Goal: Task Accomplishment & Management: Use online tool/utility

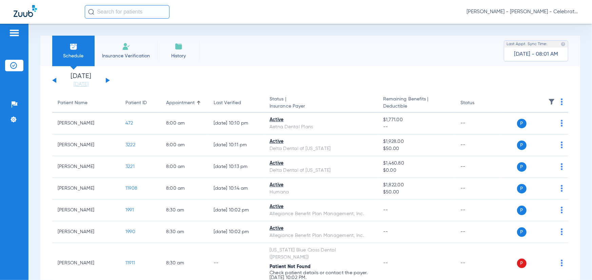
click at [78, 80] on li "Today 08-14-2025" at bounding box center [81, 80] width 41 height 15
click at [80, 84] on link "[DATE]" at bounding box center [81, 84] width 41 height 7
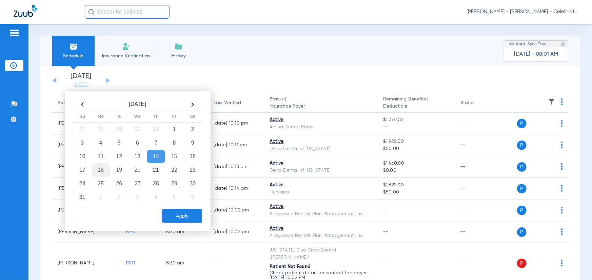
drag, startPoint x: 103, startPoint y: 170, endPoint x: 106, endPoint y: 172, distance: 4.1
click at [103, 169] on td "18" at bounding box center [101, 170] width 18 height 14
click at [174, 219] on button "Apply" at bounding box center [182, 216] width 40 height 14
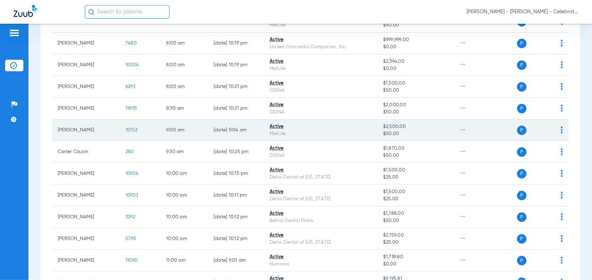
scroll to position [136, 0]
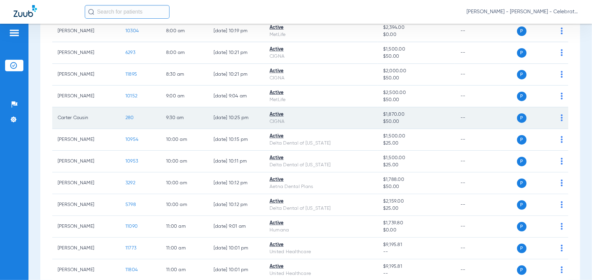
click at [132, 120] on span "280" at bounding box center [129, 117] width 8 height 5
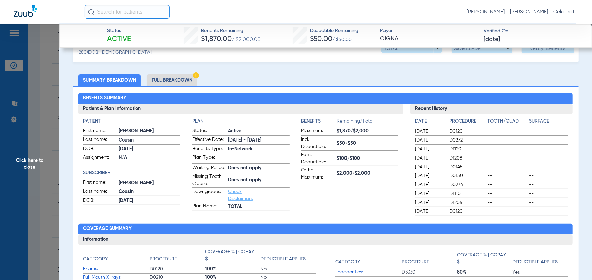
scroll to position [34, 0]
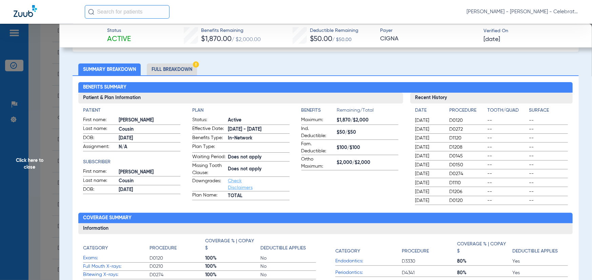
click at [164, 67] on li "Full Breakdown" at bounding box center [172, 69] width 50 height 12
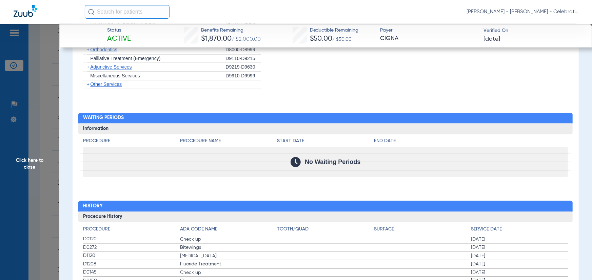
scroll to position [746, 0]
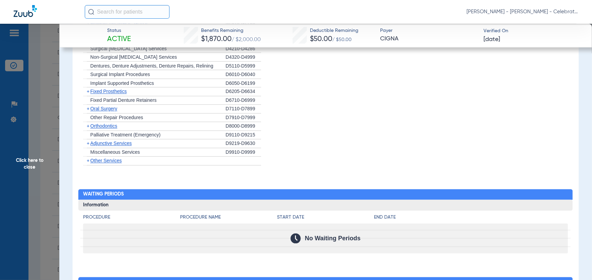
click at [96, 112] on span "Oral Surgery" at bounding box center [103, 108] width 27 height 5
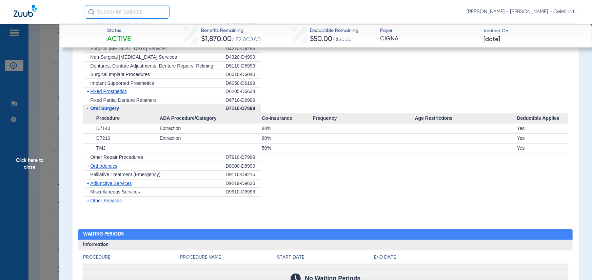
click at [101, 103] on span "Fixed Partial Denture Retainers" at bounding box center [123, 100] width 66 height 5
click at [105, 94] on span "Fixed Prosthetics" at bounding box center [108, 91] width 36 height 5
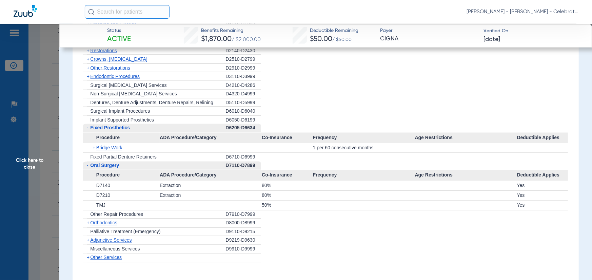
scroll to position [678, 0]
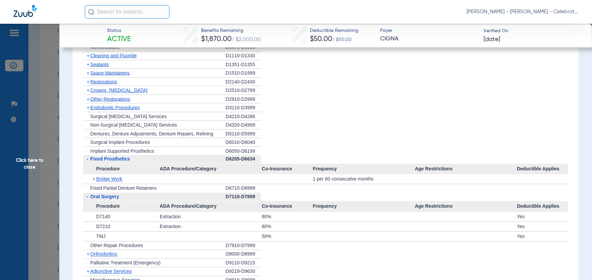
click at [103, 102] on span "Other Restorations" at bounding box center [110, 98] width 40 height 5
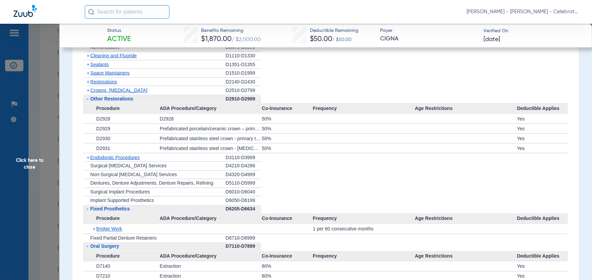
click at [104, 93] on span "Crowns, [MEDICAL_DATA]" at bounding box center [118, 89] width 57 height 5
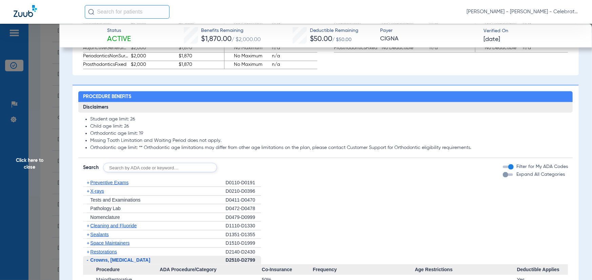
scroll to position [509, 0]
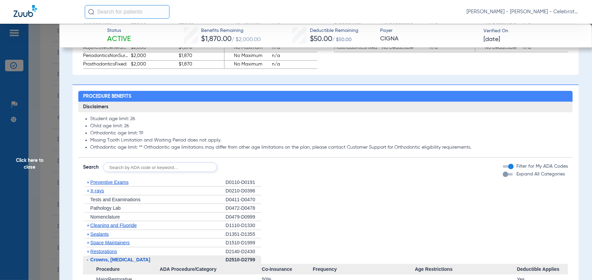
click at [105, 185] on span "Preventive Exams" at bounding box center [109, 181] width 38 height 5
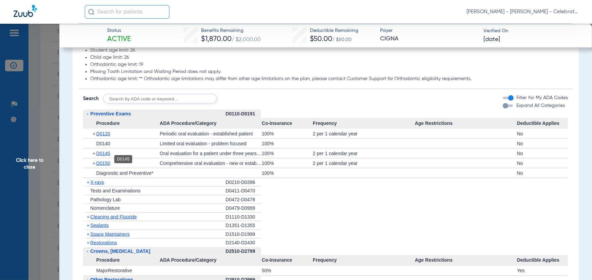
scroll to position [577, 0]
drag, startPoint x: 99, startPoint y: 187, endPoint x: 213, endPoint y: 191, distance: 113.3
click at [99, 186] on span "X-rays" at bounding box center [97, 182] width 14 height 5
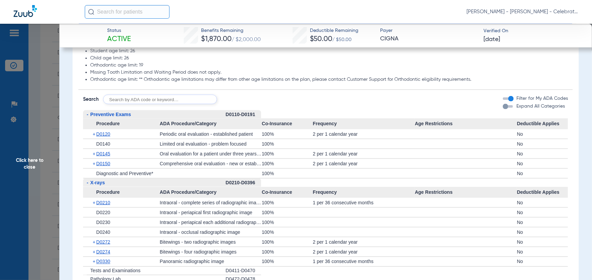
scroll to position [610, 0]
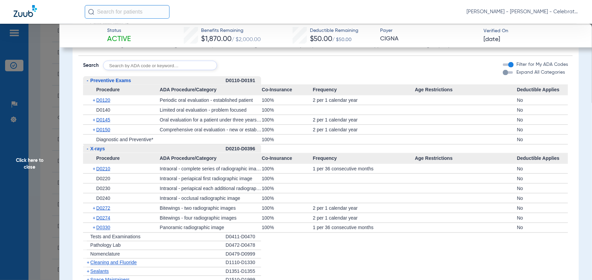
click at [107, 265] on span "Cleaning and Fluoride" at bounding box center [113, 262] width 46 height 5
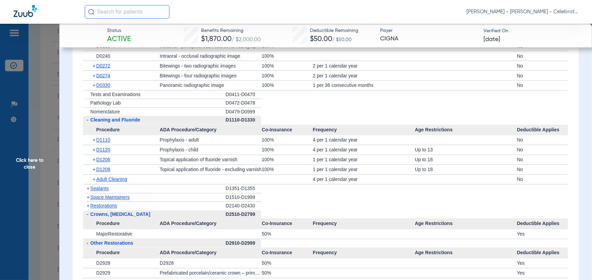
scroll to position [780, 0]
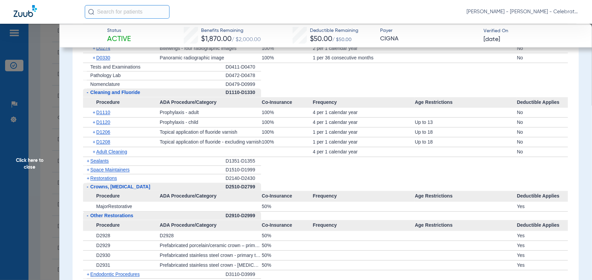
drag, startPoint x: 99, startPoint y: 164, endPoint x: 129, endPoint y: 165, distance: 29.9
click at [99, 164] on span "Sealants" at bounding box center [99, 160] width 18 height 5
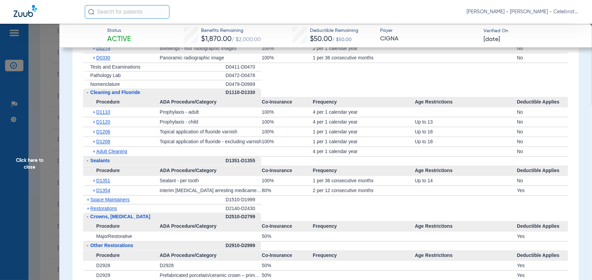
click at [108, 113] on div "+ D1110" at bounding box center [124, 112] width 72 height 9
drag, startPoint x: 102, startPoint y: 125, endPoint x: 105, endPoint y: 124, distance: 3.8
click at [102, 125] on span "D1120" at bounding box center [103, 121] width 14 height 5
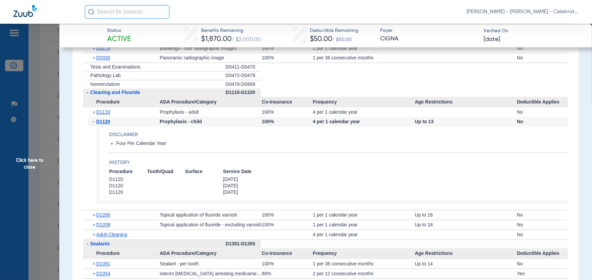
click at [43, 148] on span "Click here to close" at bounding box center [29, 164] width 59 height 280
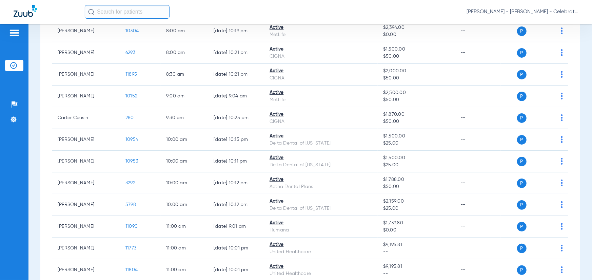
scroll to position [0, 0]
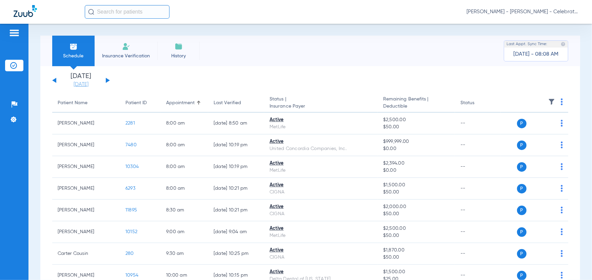
click at [76, 82] on link "[DATE]" at bounding box center [81, 84] width 41 height 7
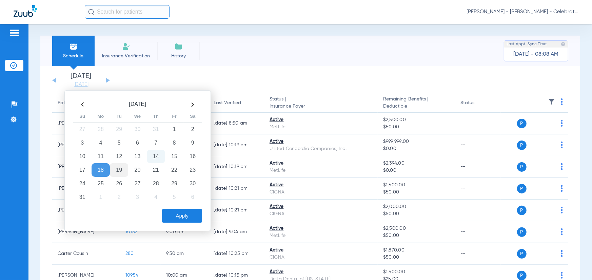
click at [118, 171] on td "19" at bounding box center [119, 170] width 18 height 14
drag, startPoint x: 181, startPoint y: 215, endPoint x: 160, endPoint y: 202, distance: 25.4
click at [181, 215] on button "Apply" at bounding box center [182, 216] width 40 height 14
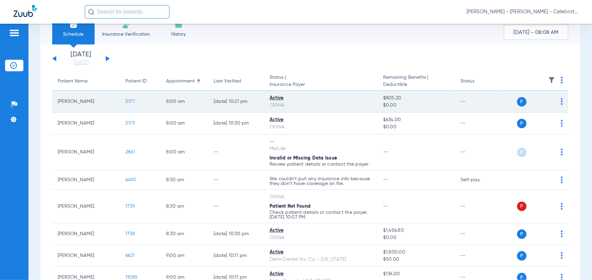
scroll to position [34, 0]
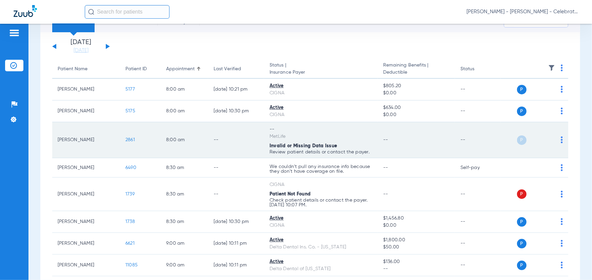
click at [131, 139] on span "2861" at bounding box center [129, 139] width 9 height 5
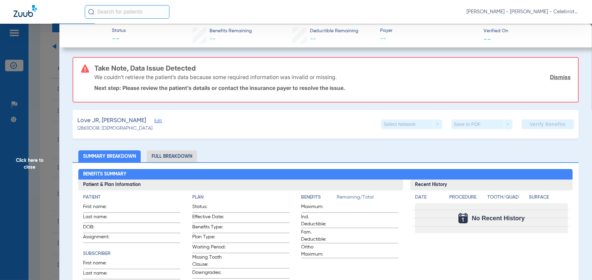
drag, startPoint x: 140, startPoint y: 120, endPoint x: 129, endPoint y: 111, distance: 14.0
click at [154, 120] on span "Edit" at bounding box center [157, 121] width 6 height 6
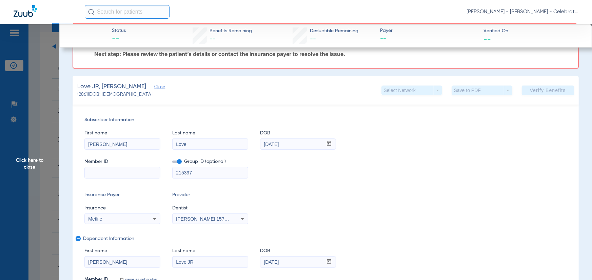
click at [109, 175] on input at bounding box center [122, 172] width 75 height 11
paste input "521253020"
type input "521253020"
click at [180, 160] on span at bounding box center [176, 161] width 9 height 2
click at [172, 163] on input "checkbox" at bounding box center [172, 163] width 0 height 0
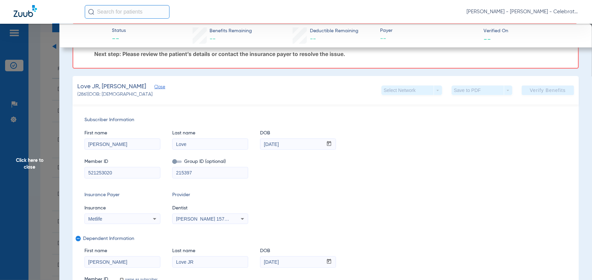
click at [311, 193] on div "Insurance Payer Insurance Metlife Provider Dentist Michael Gooch 1578876595" at bounding box center [325, 207] width 483 height 33
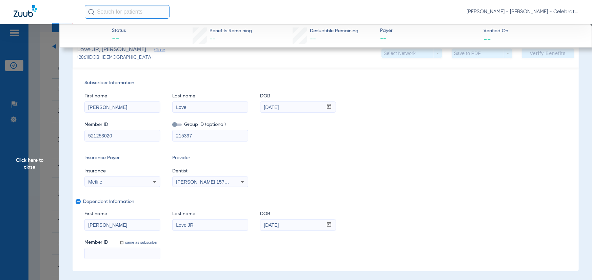
scroll to position [102, 0]
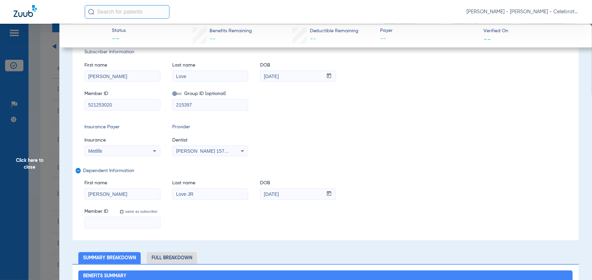
click at [104, 225] on input at bounding box center [122, 222] width 75 height 11
paste input "521253020"
type input "521253020"
click at [437, 129] on div "Insurance Payer Insurance Metlife Provider Dentist Michael Gooch 1578876595" at bounding box center [325, 139] width 483 height 33
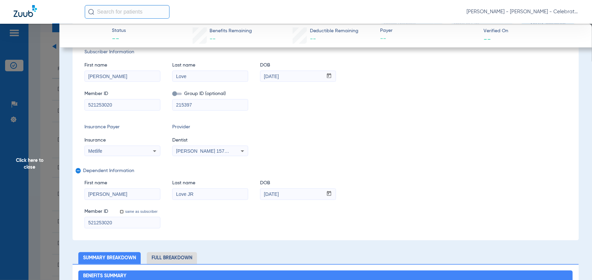
scroll to position [0, 0]
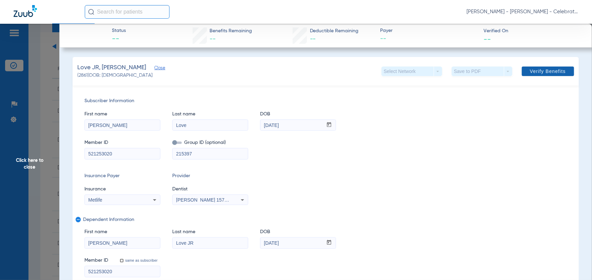
click at [556, 76] on span at bounding box center [548, 71] width 52 height 16
click at [16, 146] on span "Click here to close" at bounding box center [29, 164] width 59 height 280
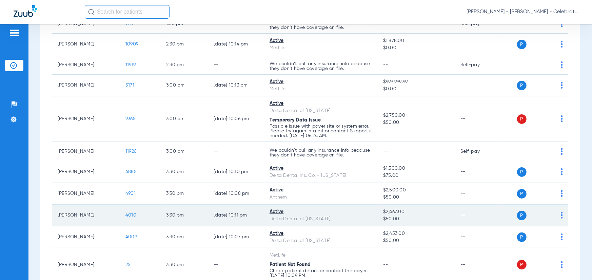
scroll to position [373, 0]
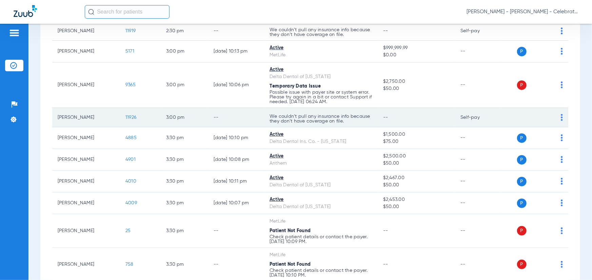
click at [134, 118] on span "11926" at bounding box center [130, 117] width 11 height 5
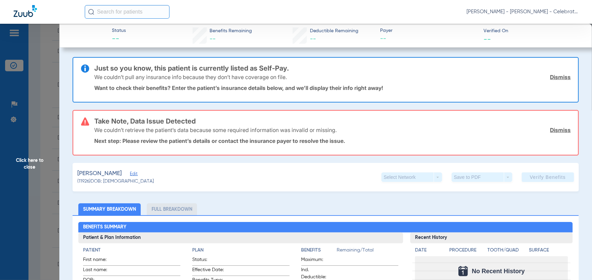
scroll to position [102, 0]
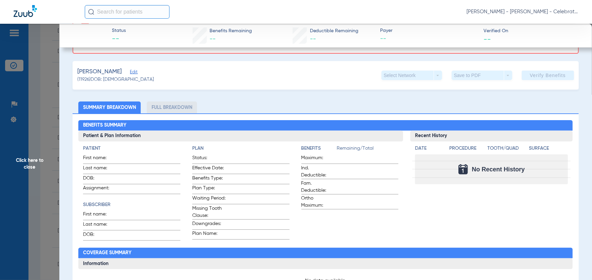
click at [44, 142] on span "Click here to close" at bounding box center [29, 164] width 59 height 280
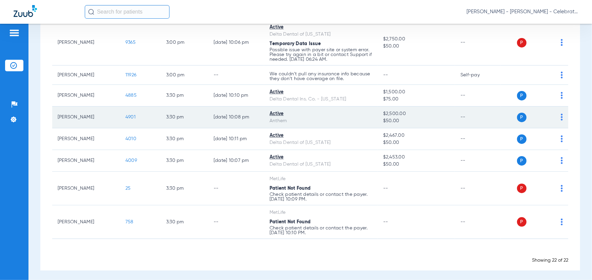
scroll to position [417, 0]
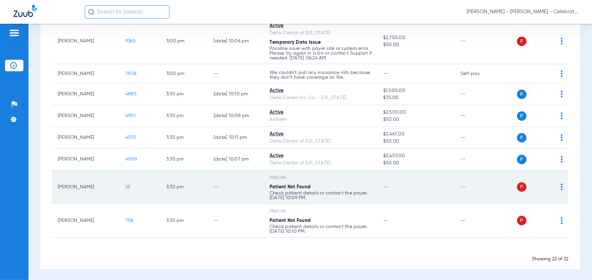
click at [131, 185] on td "25" at bounding box center [140, 187] width 41 height 34
click at [130, 186] on span "25" at bounding box center [127, 186] width 5 height 5
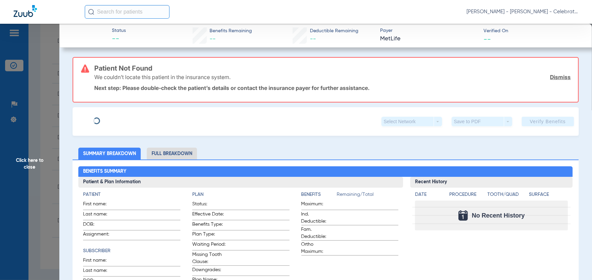
type input "[PERSON_NAME]"
type input "[DATE]"
type input "W198826600"
type input "6511356"
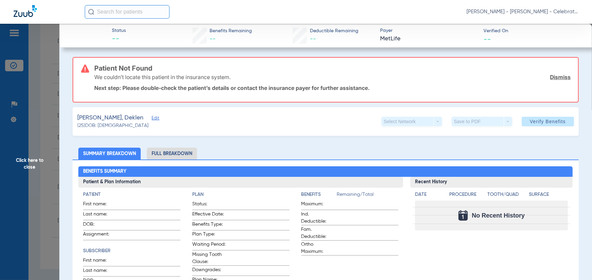
click at [152, 118] on span "Edit" at bounding box center [155, 119] width 6 height 6
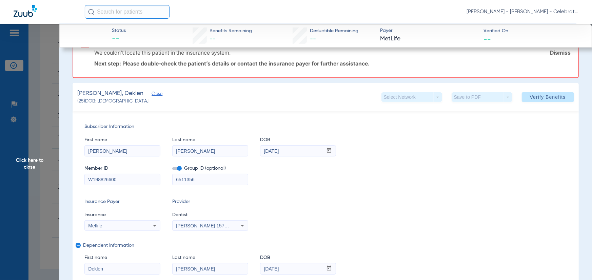
scroll to position [68, 0]
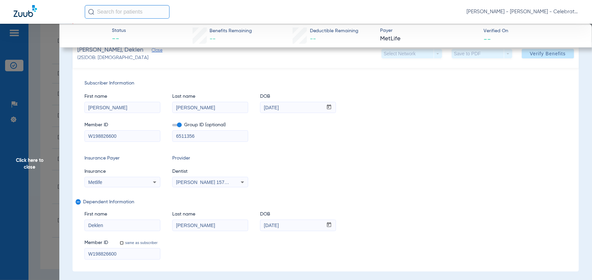
drag, startPoint x: 122, startPoint y: 138, endPoint x: 86, endPoint y: 138, distance: 36.6
click at [74, 140] on div "Subscriber Information First name Dillon Last name Tillman DOB mm / dd / yyyy 0…" at bounding box center [326, 169] width 506 height 203
paste input "240474977"
type input "240474977"
drag, startPoint x: 124, startPoint y: 254, endPoint x: 74, endPoint y: 255, distance: 49.9
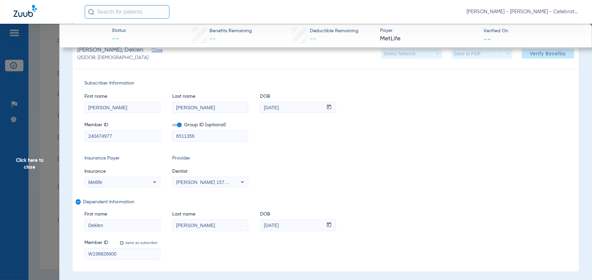
paste input "240474977"
type input "240474977"
click at [459, 148] on div "Subscriber Information First name [PERSON_NAME] Last name [PERSON_NAME] DOB mm …" at bounding box center [326, 169] width 506 height 203
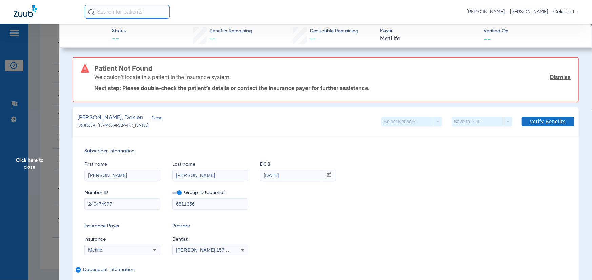
click at [540, 125] on span at bounding box center [548, 121] width 52 height 16
click at [36, 165] on span "Click here to close" at bounding box center [29, 164] width 59 height 280
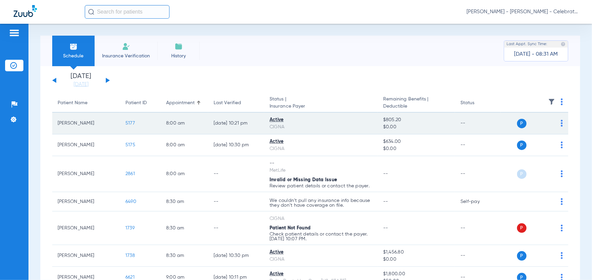
click at [127, 124] on span "5177" at bounding box center [129, 123] width 9 height 5
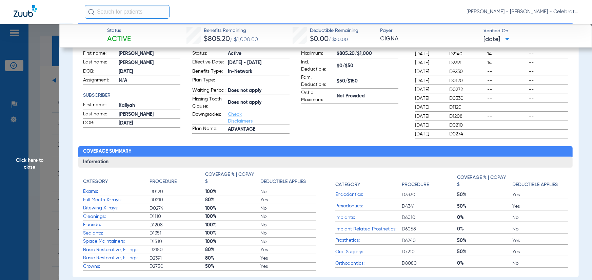
scroll to position [34, 0]
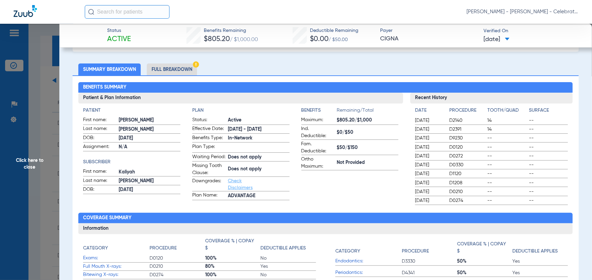
drag, startPoint x: 166, startPoint y: 71, endPoint x: 187, endPoint y: 67, distance: 21.1
click at [166, 71] on li "Full Breakdown" at bounding box center [172, 69] width 50 height 12
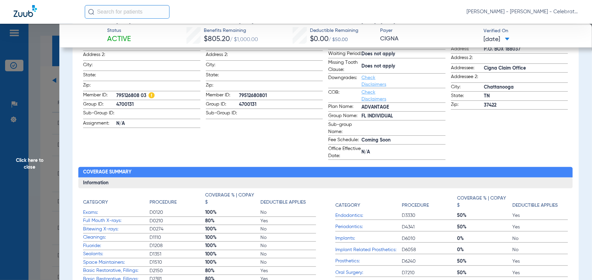
scroll to position [136, 0]
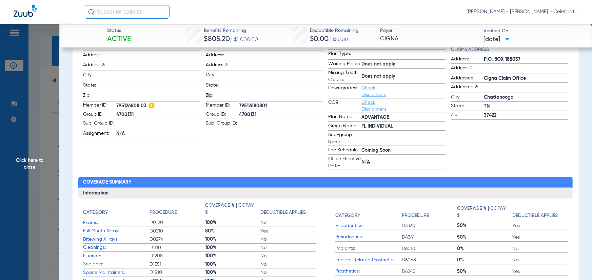
drag, startPoint x: 266, startPoint y: 102, endPoint x: 238, endPoint y: 107, distance: 28.0
click at [236, 107] on label "Member ID: 79512680801" at bounding box center [264, 106] width 117 height 8
drag, startPoint x: 225, startPoint y: 107, endPoint x: 142, endPoint y: 111, distance: 83.5
click at [223, 106] on span "Member ID:" at bounding box center [222, 106] width 33 height 8
click at [137, 103] on span "795126808 03" at bounding box center [158, 105] width 84 height 7
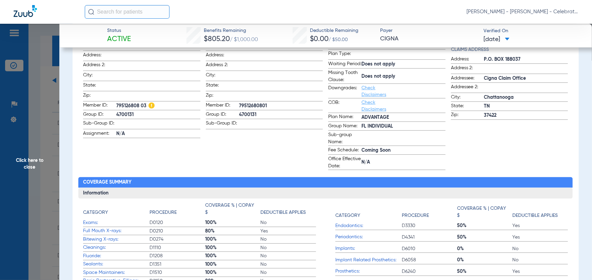
drag, startPoint x: 138, startPoint y: 103, endPoint x: 119, endPoint y: 104, distance: 19.0
click at [118, 105] on span "795126808 03" at bounding box center [158, 105] width 84 height 7
drag, startPoint x: 119, startPoint y: 104, endPoint x: 112, endPoint y: 104, distance: 7.5
click at [109, 104] on span "Member ID:" at bounding box center [99, 106] width 33 height 8
click at [137, 105] on span "795126808 03" at bounding box center [158, 105] width 84 height 7
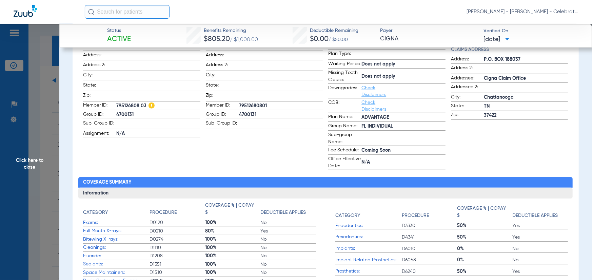
drag, startPoint x: 138, startPoint y: 104, endPoint x: 116, endPoint y: 105, distance: 22.4
click at [116, 105] on label "Member ID: 795126808 03" at bounding box center [141, 106] width 117 height 8
copy label "795126808"
click at [101, 92] on span "Zip:" at bounding box center [99, 96] width 33 height 9
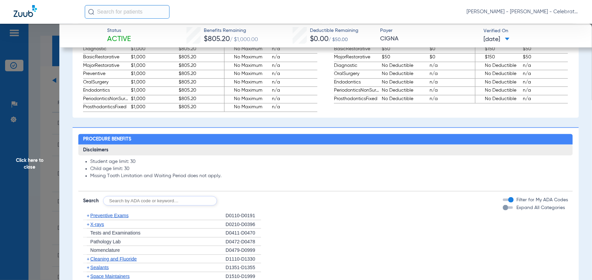
scroll to position [543, 0]
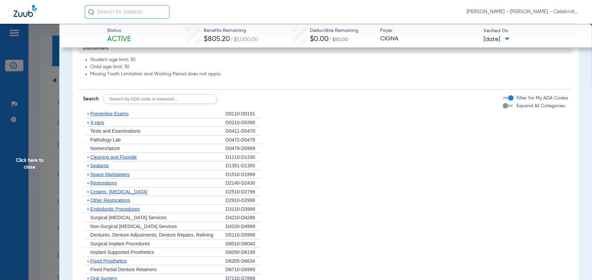
click at [110, 116] on span "Preventive Exams" at bounding box center [109, 113] width 38 height 5
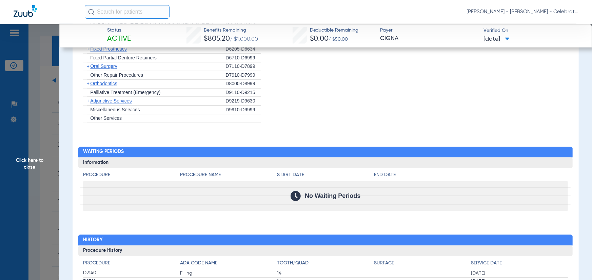
scroll to position [712, 0]
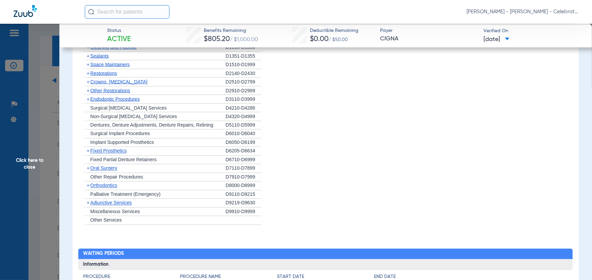
click at [101, 188] on span "Orthodontics" at bounding box center [103, 185] width 27 height 5
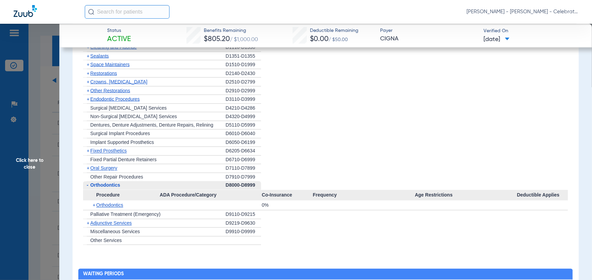
click at [103, 171] on span "Oral Surgery" at bounding box center [103, 168] width 27 height 5
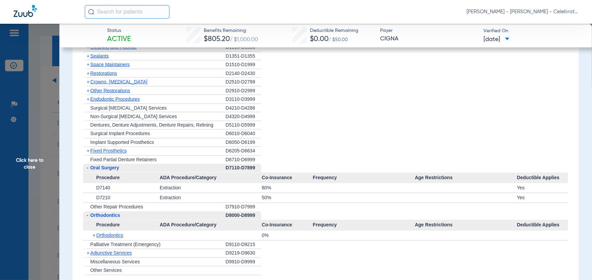
click at [98, 102] on span "Endodontic Procedures" at bounding box center [115, 98] width 50 height 5
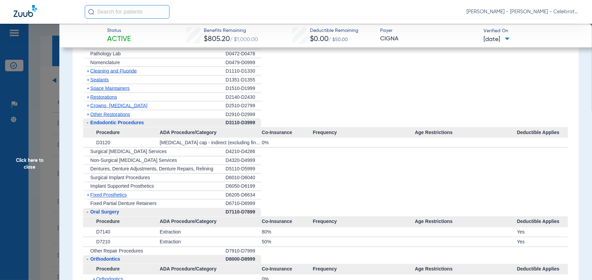
scroll to position [678, 0]
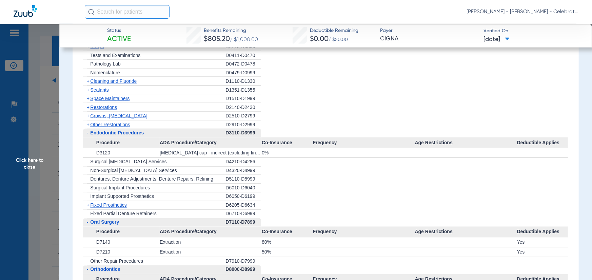
click at [102, 127] on span "Other Restorations" at bounding box center [110, 124] width 40 height 5
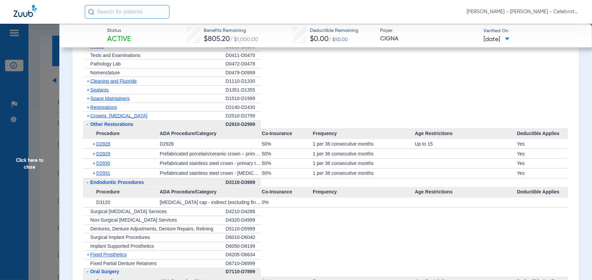
click at [104, 110] on span "Restorations" at bounding box center [103, 106] width 27 height 5
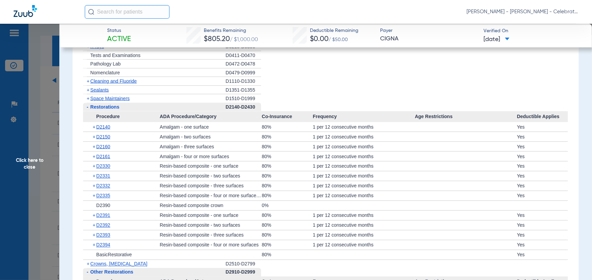
click at [105, 110] on span "Restorations" at bounding box center [104, 106] width 29 height 5
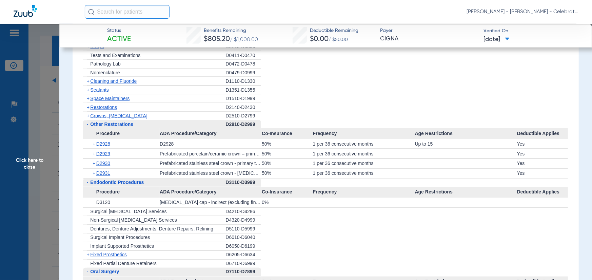
click at [101, 101] on span "Space Maintainers" at bounding box center [109, 98] width 39 height 5
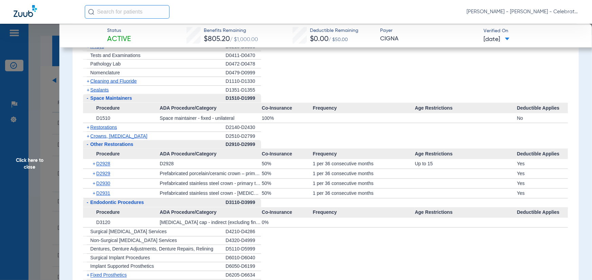
click at [97, 93] on span "Sealants" at bounding box center [99, 89] width 18 height 5
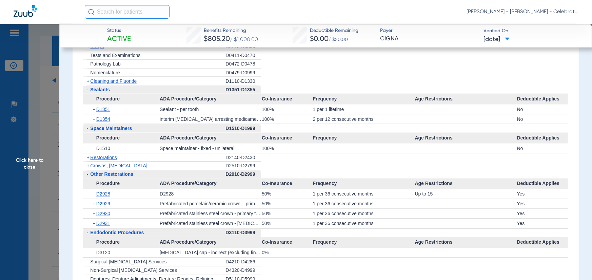
click at [103, 84] on span "Cleaning and Fluoride" at bounding box center [113, 80] width 46 height 5
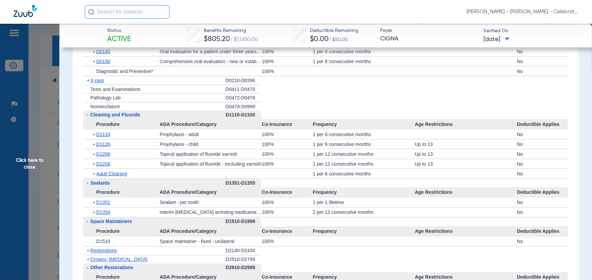
click at [93, 82] on div "+ X-rays" at bounding box center [154, 80] width 142 height 9
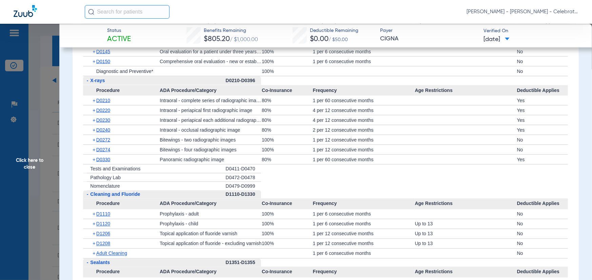
click at [94, 83] on span "X-rays" at bounding box center [97, 80] width 15 height 5
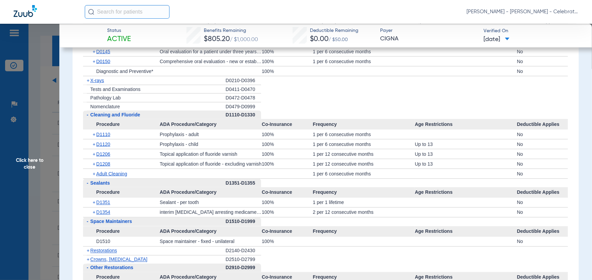
click at [91, 83] on span "X-rays" at bounding box center [97, 80] width 14 height 5
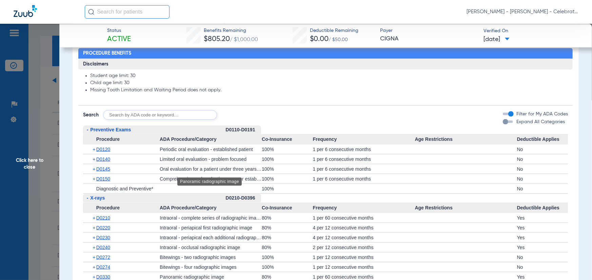
scroll to position [508, 0]
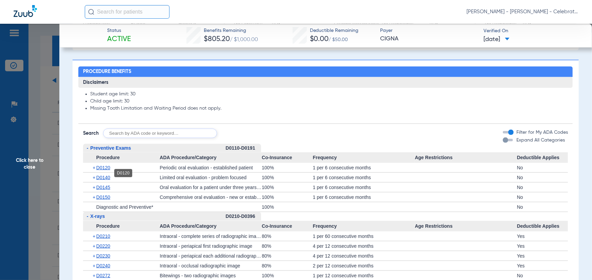
drag, startPoint x: 103, startPoint y: 173, endPoint x: 139, endPoint y: 165, distance: 37.2
click at [103, 170] on span "D0120" at bounding box center [103, 167] width 14 height 5
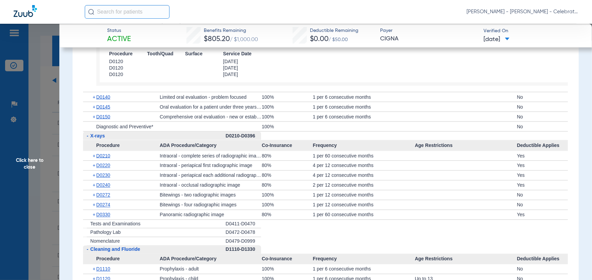
scroll to position [678, 0]
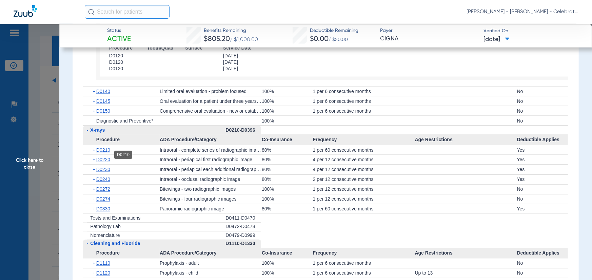
click at [103, 153] on span "D0210" at bounding box center [103, 149] width 14 height 5
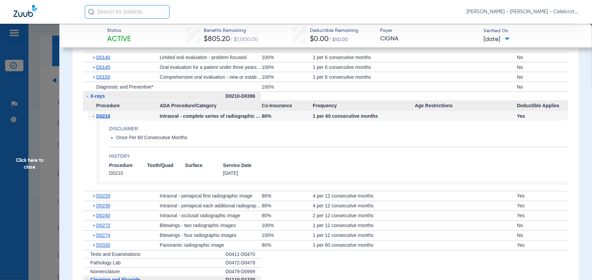
scroll to position [746, 0]
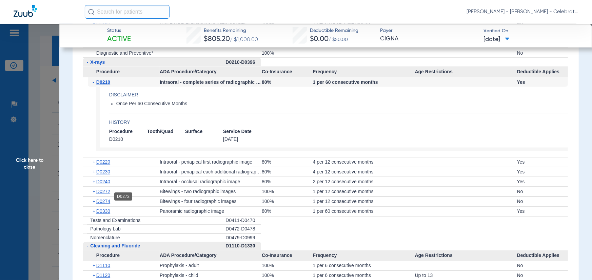
click at [99, 194] on span "D0272" at bounding box center [103, 191] width 14 height 5
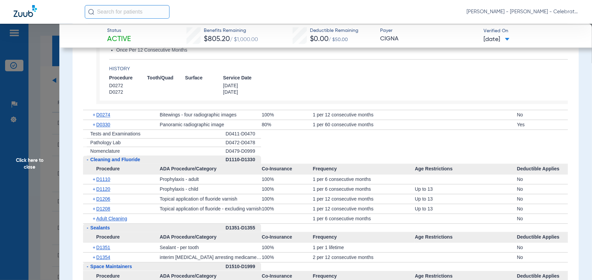
scroll to position [949, 0]
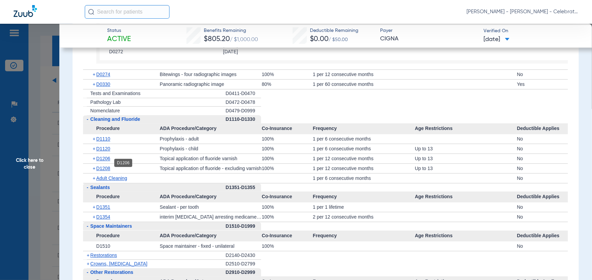
click at [102, 161] on span "D1206" at bounding box center [103, 158] width 14 height 5
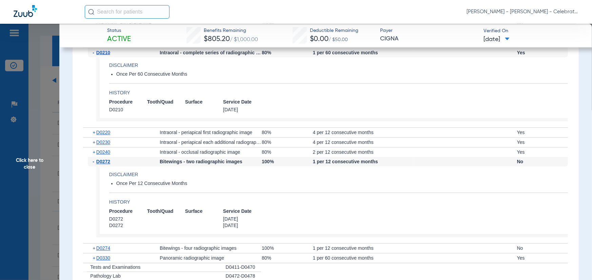
scroll to position [780, 0]
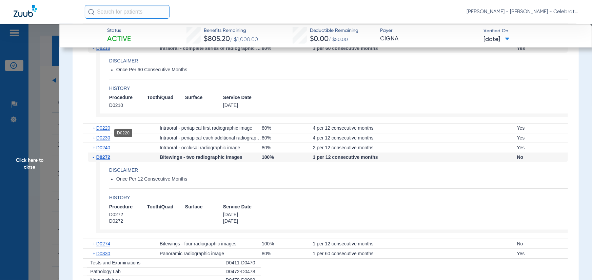
click at [99, 131] on span "D0220" at bounding box center [103, 127] width 14 height 5
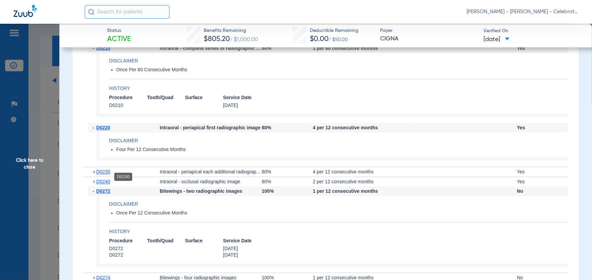
click at [105, 175] on span "D0230" at bounding box center [103, 171] width 14 height 5
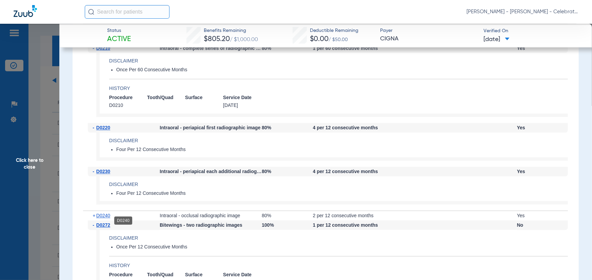
drag, startPoint x: 103, startPoint y: 221, endPoint x: 102, endPoint y: 208, distance: 13.3
click at [103, 218] on span "D0240" at bounding box center [103, 215] width 14 height 5
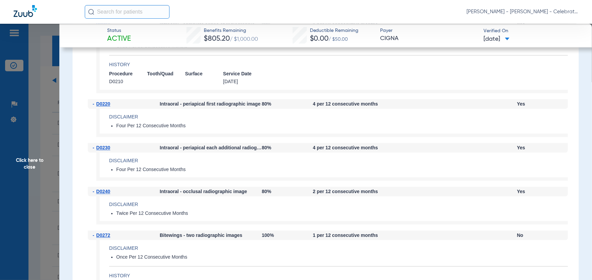
scroll to position [814, 0]
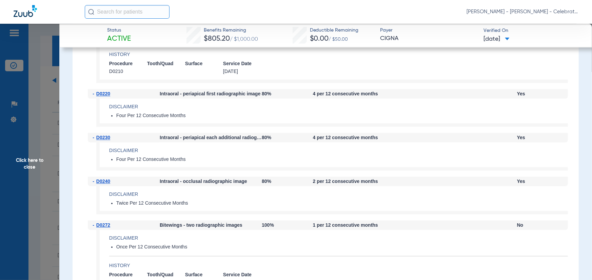
drag, startPoint x: 40, startPoint y: 156, endPoint x: 48, endPoint y: 148, distance: 11.5
click at [40, 156] on span "Click here to close" at bounding box center [29, 164] width 59 height 280
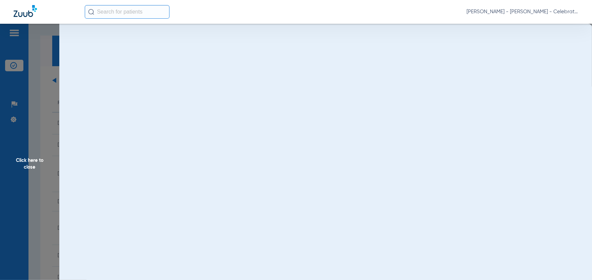
scroll to position [0, 0]
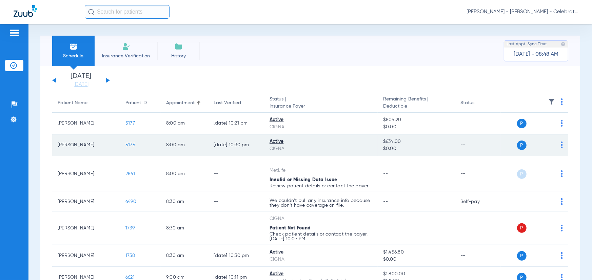
click at [133, 144] on span "5175" at bounding box center [130, 144] width 10 height 5
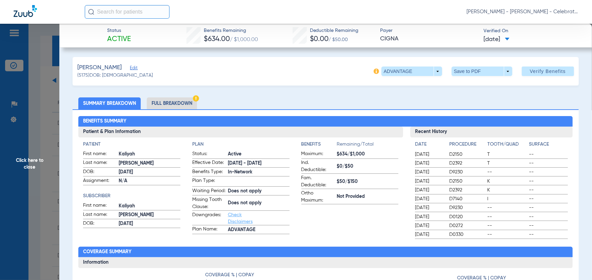
click at [162, 102] on li "Full Breakdown" at bounding box center [172, 103] width 50 height 12
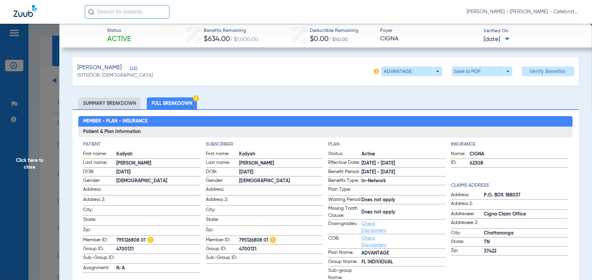
drag, startPoint x: 31, startPoint y: 152, endPoint x: 8, endPoint y: 133, distance: 29.4
click at [31, 152] on span "Click here to close" at bounding box center [29, 164] width 59 height 280
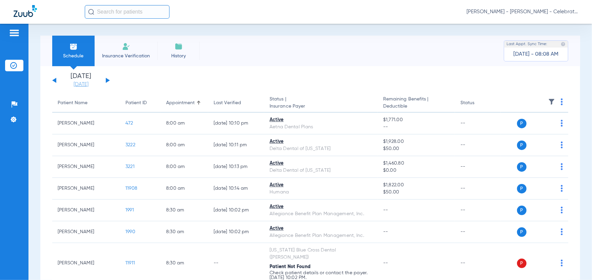
click at [88, 84] on link "[DATE]" at bounding box center [81, 84] width 41 height 7
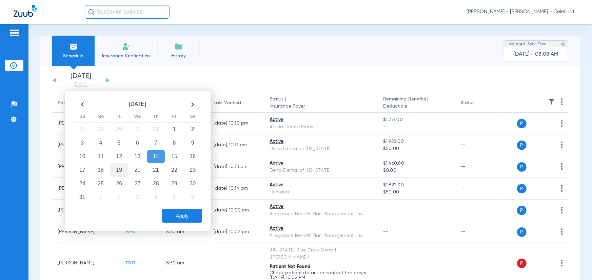
click at [116, 172] on td "19" at bounding box center [119, 170] width 18 height 14
drag, startPoint x: 176, startPoint y: 216, endPoint x: 163, endPoint y: 150, distance: 67.2
click at [175, 216] on button "Apply" at bounding box center [182, 216] width 40 height 14
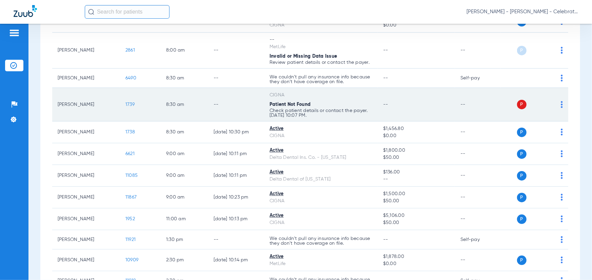
scroll to position [136, 0]
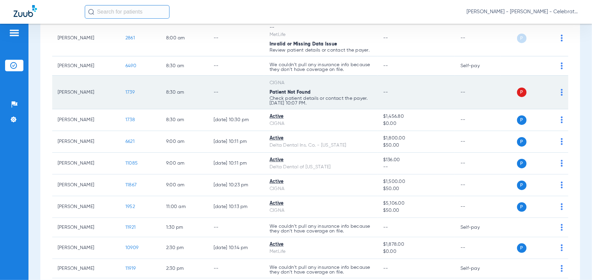
click at [125, 91] on span "1739" at bounding box center [129, 92] width 9 height 5
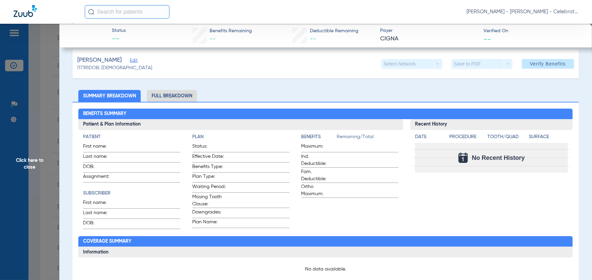
scroll to position [0, 0]
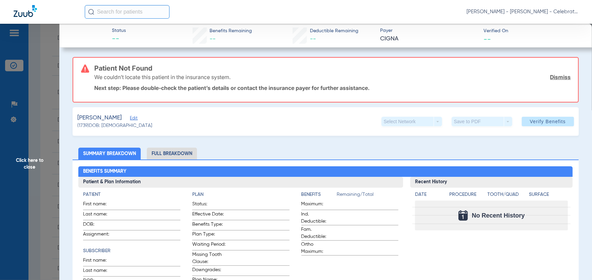
click at [152, 117] on div "Thomas-Amponsah, Michael Edit" at bounding box center [114, 118] width 75 height 8
click at [136, 118] on span "Edit" at bounding box center [133, 119] width 6 height 6
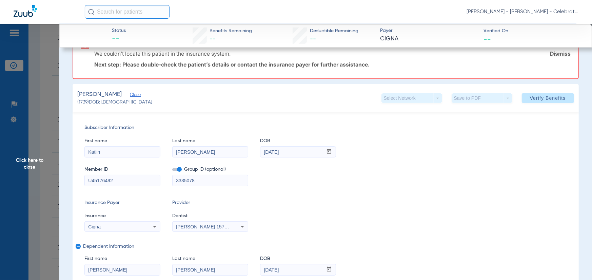
scroll to position [68, 0]
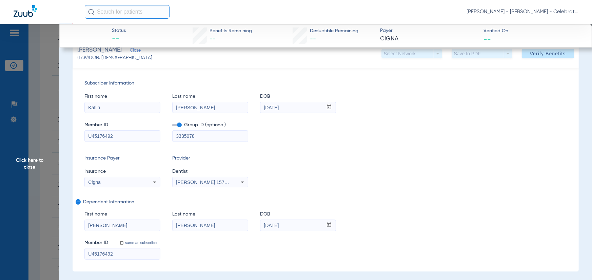
drag, startPoint x: 129, startPoint y: 137, endPoint x: 58, endPoint y: 145, distance: 71.4
paste input
click at [99, 135] on input "U45176492" at bounding box center [122, 136] width 75 height 11
type input "U45176492"
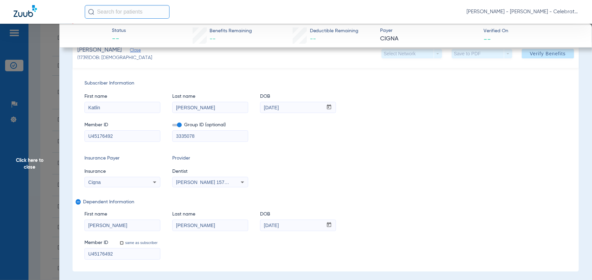
click at [178, 124] on span at bounding box center [176, 125] width 9 height 2
click at [172, 126] on input "checkbox" at bounding box center [172, 126] width 0 height 0
click at [88, 252] on input "U45176492" at bounding box center [122, 253] width 75 height 11
click at [320, 167] on div "Insurance Payer Insurance Cigna Provider Dentist Michael Gooch 1578876595" at bounding box center [325, 171] width 483 height 33
drag, startPoint x: 529, startPoint y: 56, endPoint x: 478, endPoint y: 44, distance: 52.2
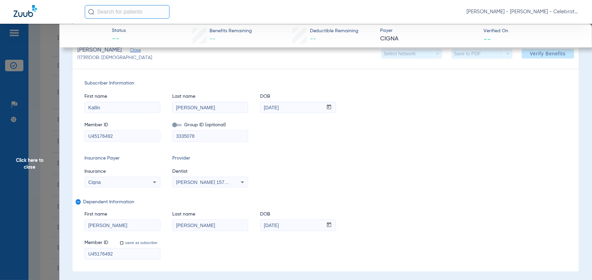
click at [530, 55] on span "Verify Benefits" at bounding box center [548, 53] width 36 height 5
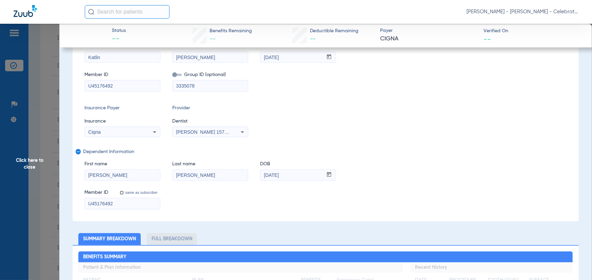
scroll to position [18, 0]
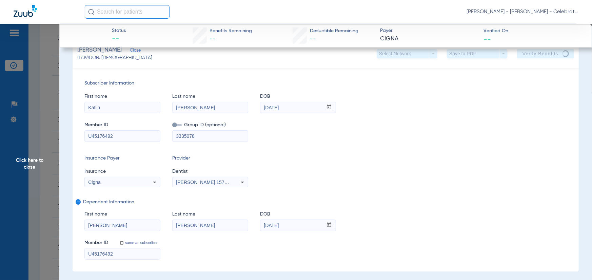
click at [42, 177] on span "Click here to close" at bounding box center [29, 164] width 59 height 280
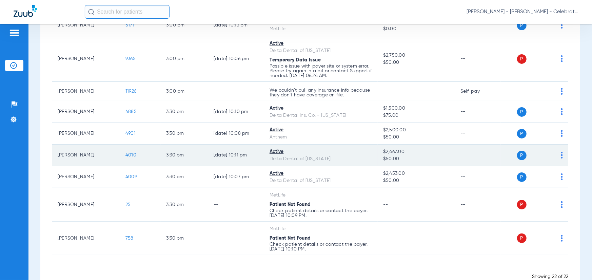
scroll to position [417, 0]
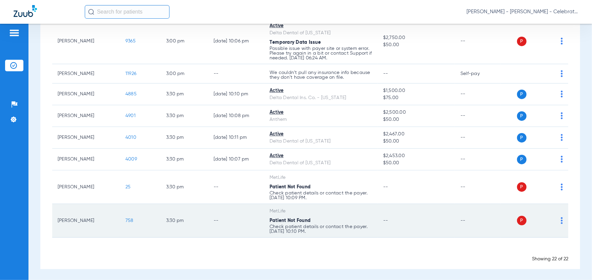
click at [131, 218] on span "758" at bounding box center [129, 220] width 8 height 5
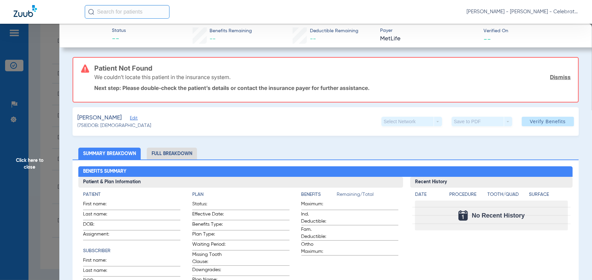
click at [132, 117] on span "Edit" at bounding box center [133, 119] width 6 height 6
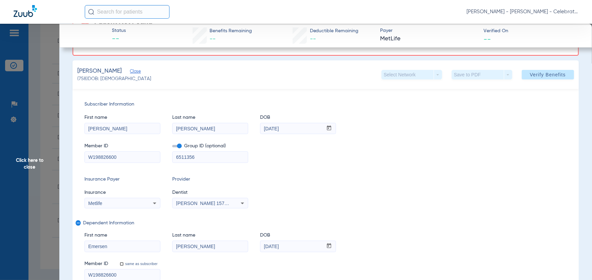
scroll to position [102, 0]
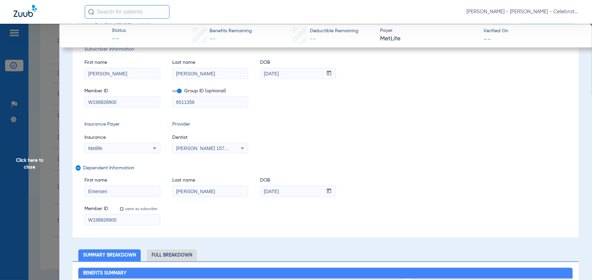
drag, startPoint x: 116, startPoint y: 101, endPoint x: 82, endPoint y: 97, distance: 33.5
paste input "240474977"
type input "240474977"
drag, startPoint x: 119, startPoint y: 221, endPoint x: 109, endPoint y: 223, distance: 10.4
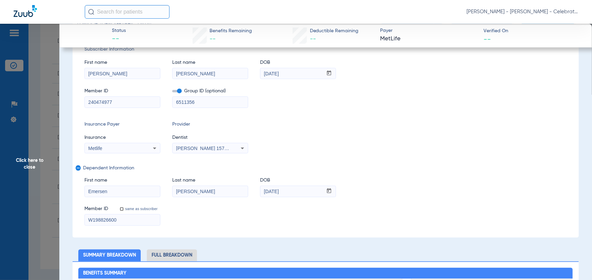
click at [52, 262] on app-side-panel-drawer "Click here to close Status -- Benefits Remaining -- Deductible Remaining -- Pay…" at bounding box center [52, 262] width 0 height 0
paste input "240474977"
type input "240474977"
click at [441, 137] on div "Insurance Payer Insurance Metlife Provider Dentist Michael Gooch 1578876595" at bounding box center [325, 137] width 483 height 33
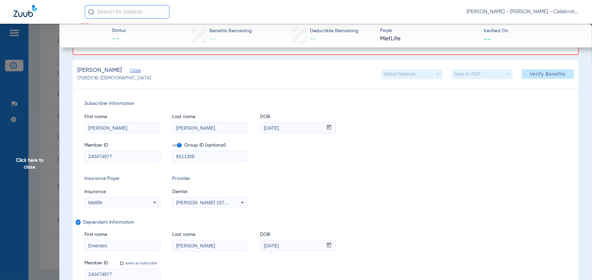
scroll to position [0, 0]
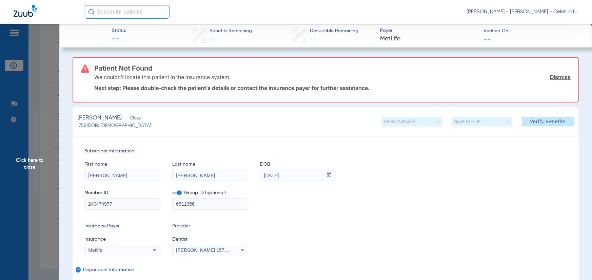
click at [543, 133] on div "Tillman, Emersen Close (758) DOB: 02/23/2016 Select Network arrow_drop_down Sav…" at bounding box center [326, 121] width 506 height 28
click at [540, 123] on span "Verify Benefits" at bounding box center [548, 121] width 36 height 5
click at [47, 139] on span "Click here to close" at bounding box center [29, 164] width 59 height 280
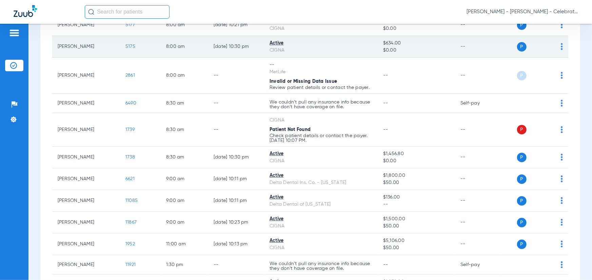
scroll to position [78, 0]
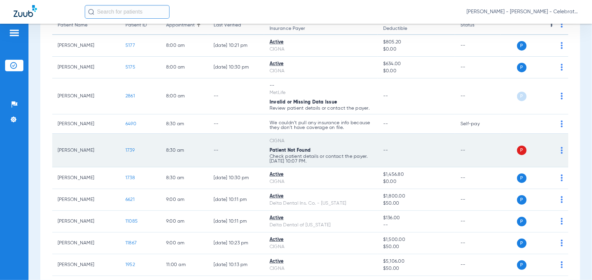
click at [131, 149] on span "1739" at bounding box center [129, 150] width 9 height 5
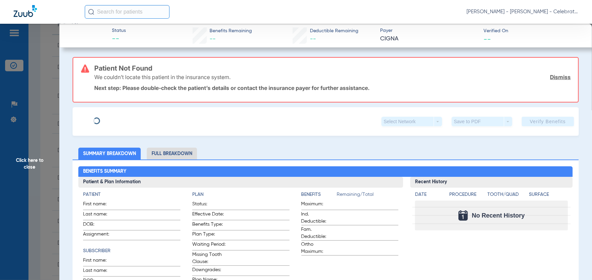
type input "Katlin"
type input "[PERSON_NAME]"
type input "[DATE]"
type input "U45176492"
type input "3335078"
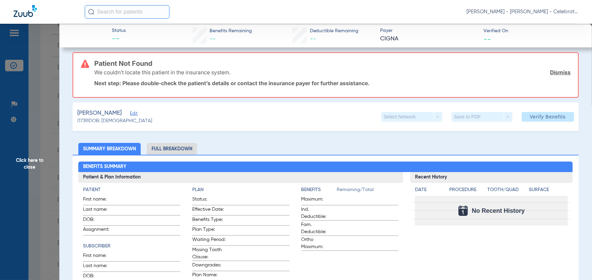
scroll to position [0, 0]
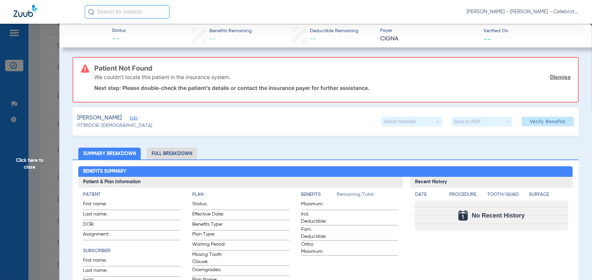
click at [136, 116] on span "Edit" at bounding box center [133, 119] width 6 height 6
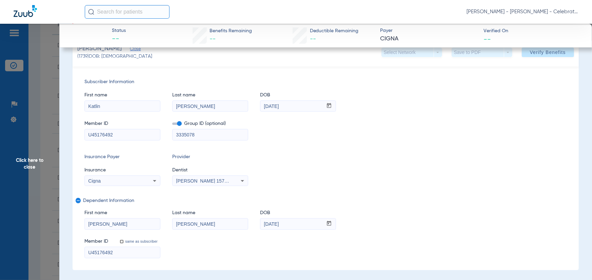
scroll to position [34, 0]
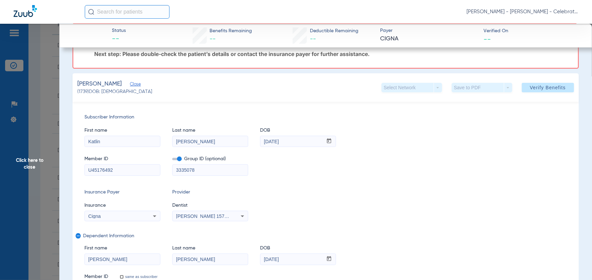
click at [180, 160] on span at bounding box center [176, 159] width 9 height 2
click at [172, 160] on input "checkbox" at bounding box center [172, 160] width 0 height 0
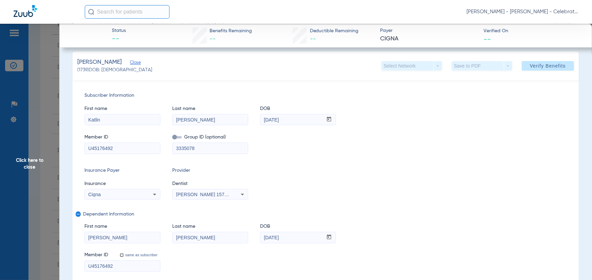
scroll to position [68, 0]
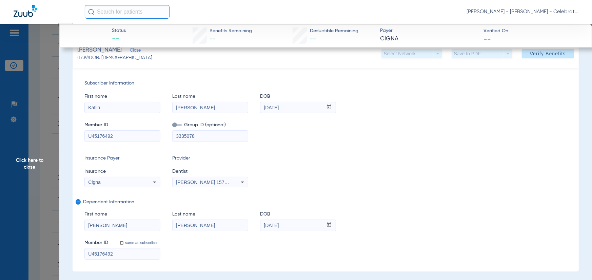
click at [29, 178] on span "Click here to close" at bounding box center [29, 164] width 59 height 280
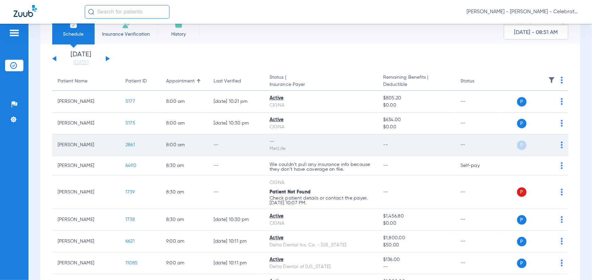
scroll to position [34, 0]
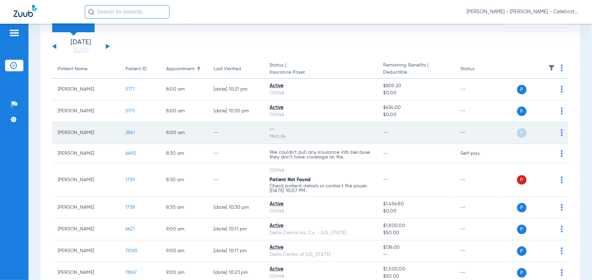
click at [129, 135] on span "2861" at bounding box center [129, 132] width 9 height 5
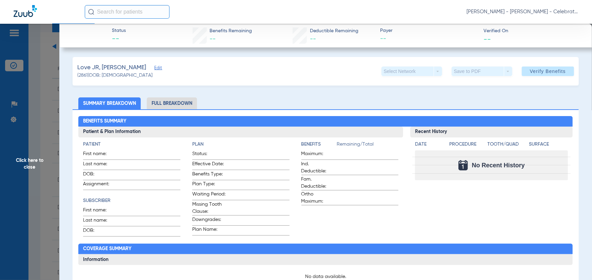
click at [154, 68] on span "Edit" at bounding box center [157, 68] width 6 height 6
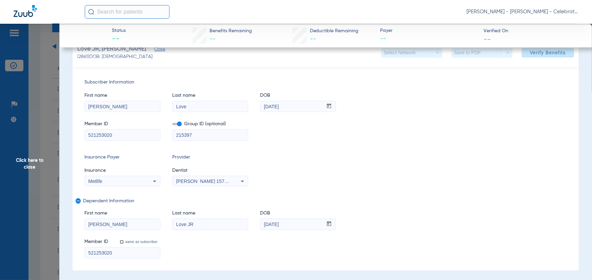
scroll to position [0, 0]
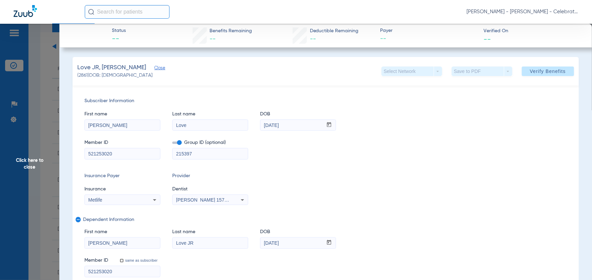
click at [176, 140] on label at bounding box center [176, 142] width 9 height 7
click at [172, 144] on input "checkbox" at bounding box center [172, 144] width 0 height 0
drag, startPoint x: 526, startPoint y: 70, endPoint x: 478, endPoint y: 64, distance: 48.5
click at [530, 70] on span "Verify Benefits" at bounding box center [548, 71] width 36 height 5
drag, startPoint x: 30, startPoint y: 160, endPoint x: 30, endPoint y: 13, distance: 147.2
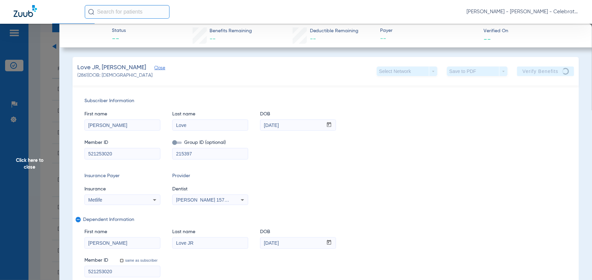
click at [34, 104] on span "Click here to close" at bounding box center [29, 164] width 59 height 280
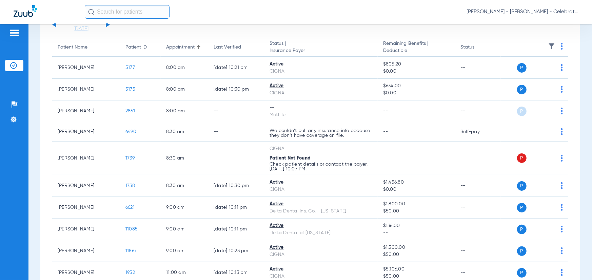
scroll to position [68, 0]
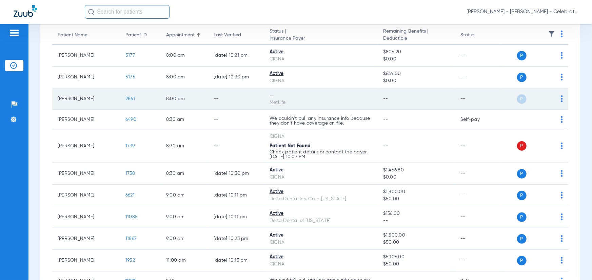
click at [560, 95] on td "P S" at bounding box center [534, 99] width 67 height 22
click at [559, 95] on td "P S" at bounding box center [534, 99] width 67 height 22
click at [558, 102] on td "P S" at bounding box center [534, 99] width 67 height 22
click at [555, 100] on div "P S" at bounding box center [532, 98] width 62 height 9
click at [556, 100] on div "P S" at bounding box center [532, 98] width 62 height 9
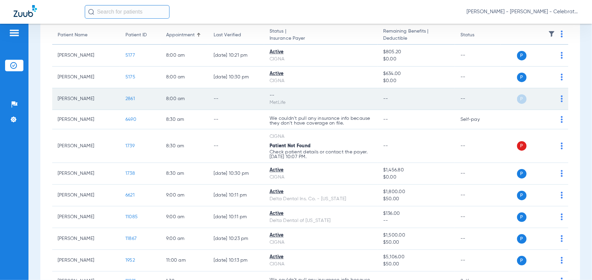
click at [561, 100] on img at bounding box center [562, 98] width 2 height 7
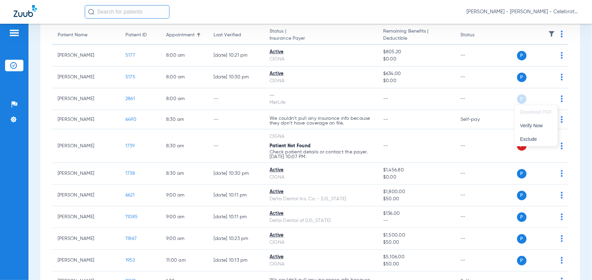
click at [572, 98] on div at bounding box center [296, 140] width 592 height 280
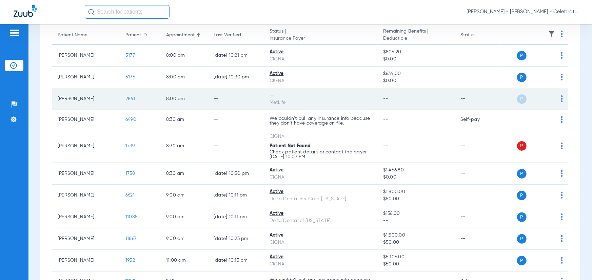
click at [122, 95] on td "2861" at bounding box center [140, 99] width 41 height 22
click at [134, 100] on span "2861" at bounding box center [129, 98] width 9 height 5
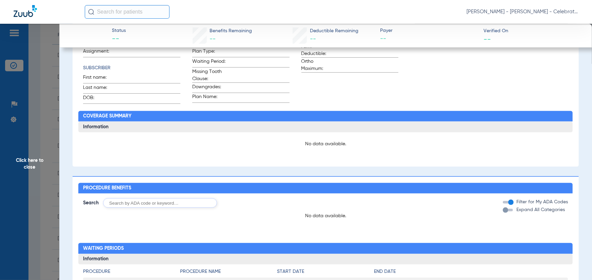
scroll to position [34, 0]
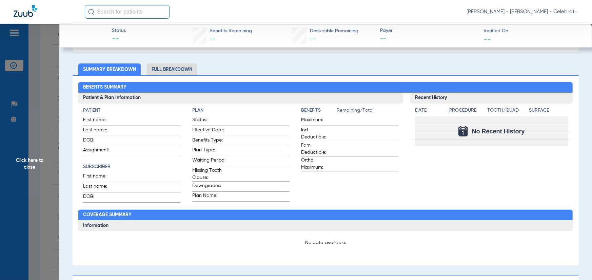
click at [182, 64] on li "Full Breakdown" at bounding box center [172, 69] width 50 height 12
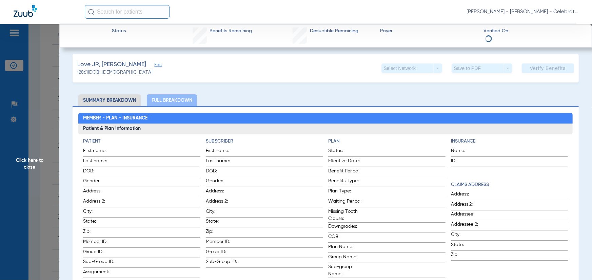
scroll to position [0, 0]
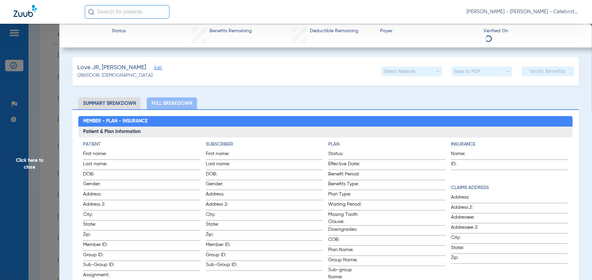
click at [154, 70] on span "Edit" at bounding box center [157, 68] width 6 height 6
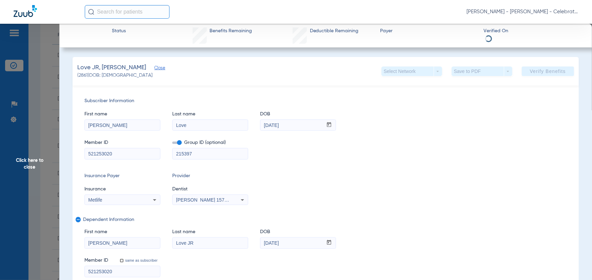
scroll to position [34, 0]
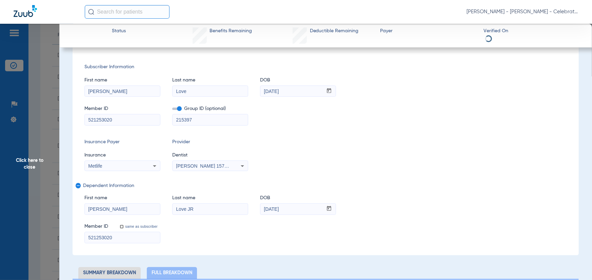
click at [48, 152] on span "Click here to close" at bounding box center [29, 164] width 59 height 280
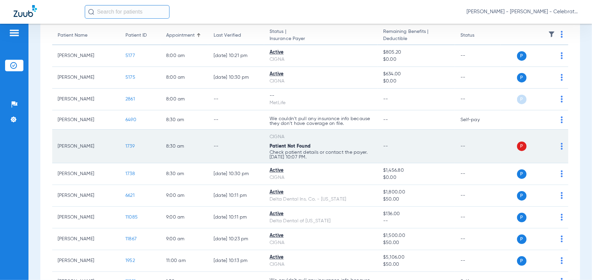
scroll to position [68, 0]
click at [561, 148] on img at bounding box center [562, 145] width 2 height 7
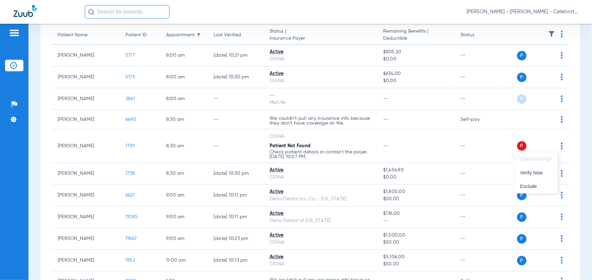
click at [556, 147] on div at bounding box center [296, 140] width 592 height 280
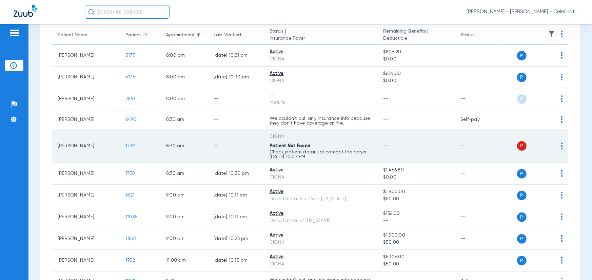
drag, startPoint x: 557, startPoint y: 144, endPoint x: 554, endPoint y: 149, distance: 5.9
click at [561, 144] on img at bounding box center [562, 145] width 2 height 7
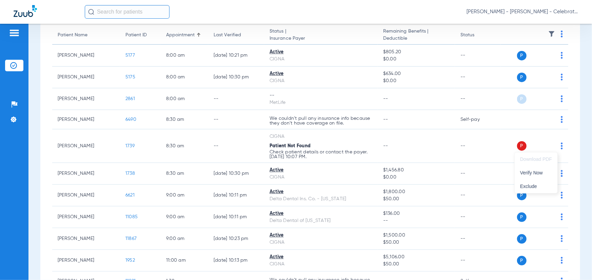
drag, startPoint x: 532, startPoint y: 170, endPoint x: 570, endPoint y: 143, distance: 46.4
click at [533, 169] on button "Verify Now" at bounding box center [536, 173] width 43 height 14
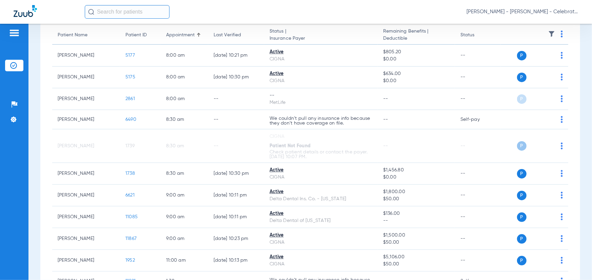
click at [577, 133] on div "Schedule Insurance Verification History Last Appt. Sync Time: [DATE] - 09:08 AM…" at bounding box center [310, 152] width 564 height 256
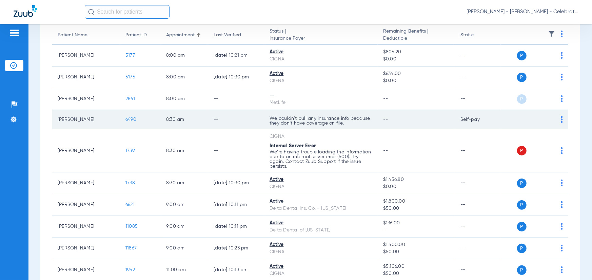
scroll to position [0, 0]
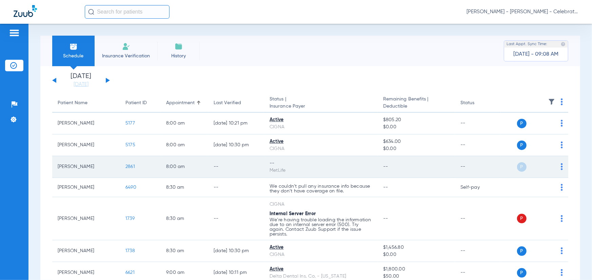
click at [561, 168] on img at bounding box center [562, 166] width 2 height 7
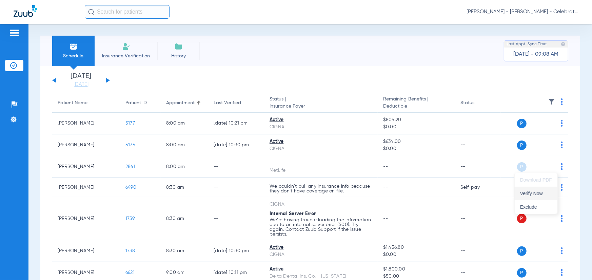
click at [531, 192] on span "Verify Now" at bounding box center [536, 193] width 32 height 5
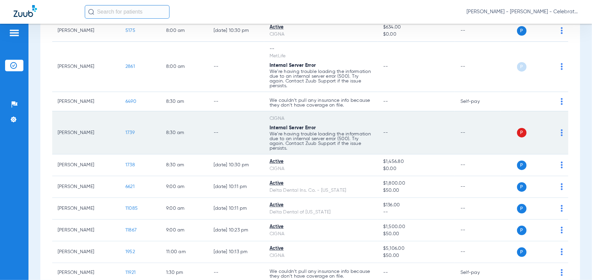
scroll to position [136, 0]
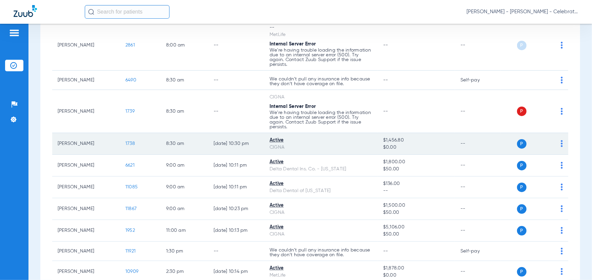
click at [126, 143] on span "1738" at bounding box center [129, 143] width 9 height 5
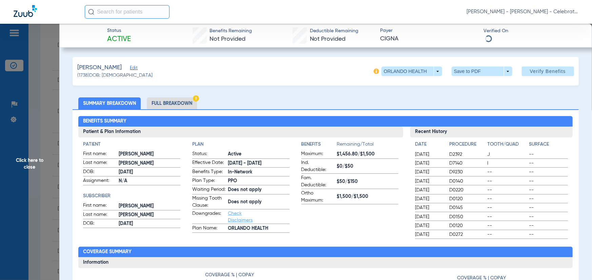
click at [170, 104] on li "Full Breakdown" at bounding box center [172, 103] width 50 height 12
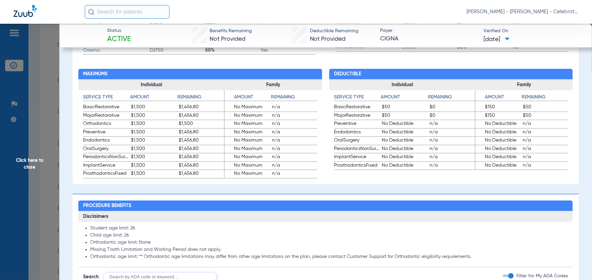
scroll to position [509, 0]
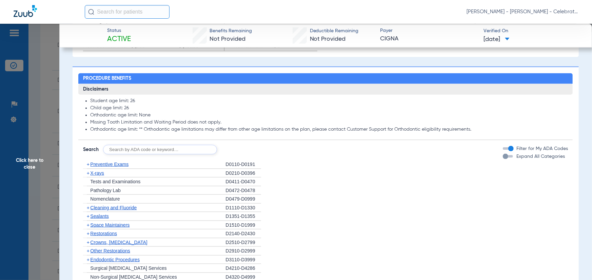
click at [109, 167] on span "Preventive Exams" at bounding box center [109, 163] width 38 height 5
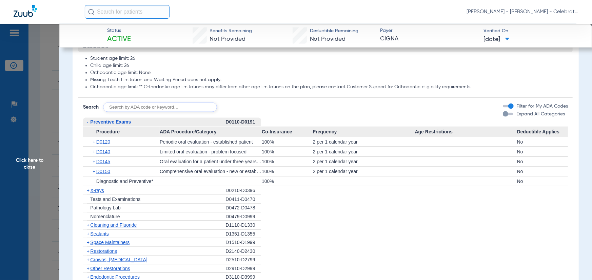
scroll to position [610, 0]
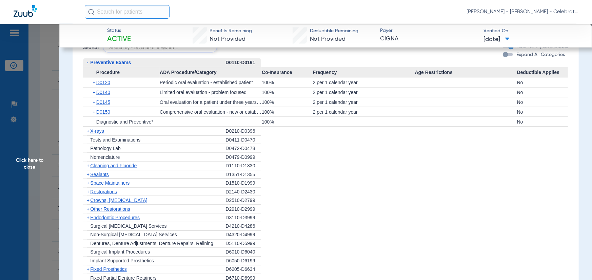
click at [93, 134] on span "X-rays" at bounding box center [97, 130] width 14 height 5
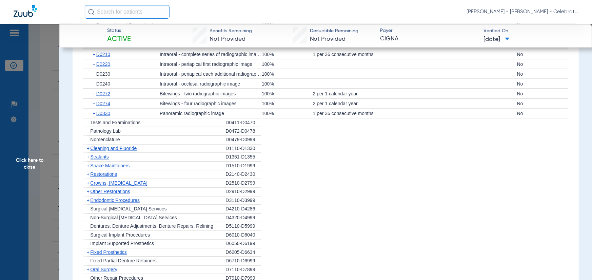
scroll to position [712, 0]
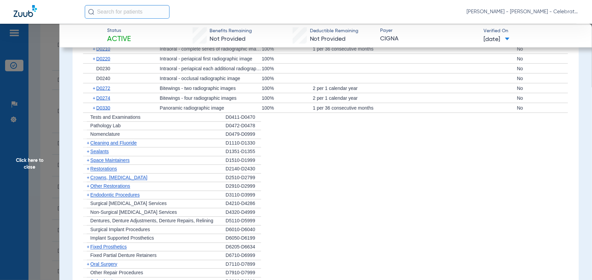
click at [101, 146] on span "Cleaning and Fluoride" at bounding box center [113, 142] width 46 height 5
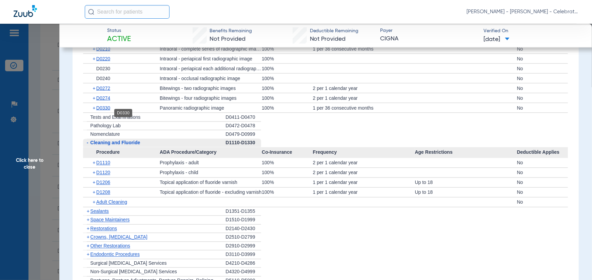
click at [103, 111] on span "D0330" at bounding box center [103, 107] width 14 height 5
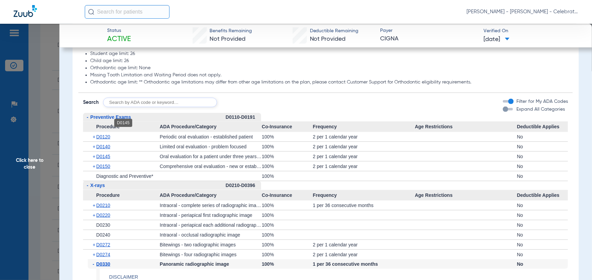
scroll to position [509, 0]
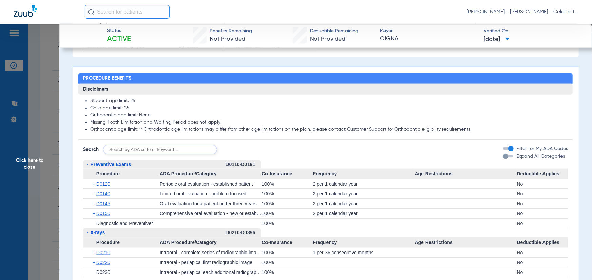
click at [105, 189] on div "+ D0120" at bounding box center [124, 183] width 72 height 9
click at [105, 187] on span "D0120" at bounding box center [103, 183] width 14 height 5
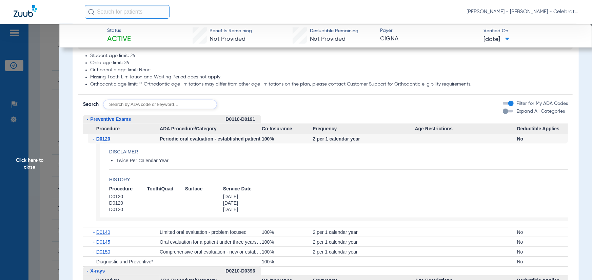
scroll to position [577, 0]
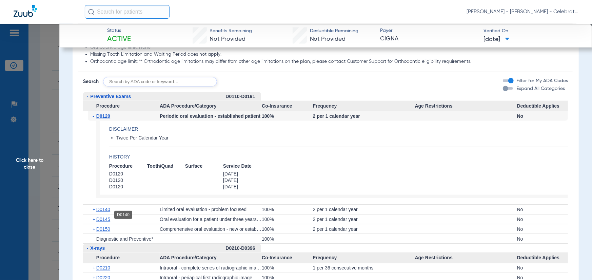
click at [104, 212] on span "D0140" at bounding box center [103, 209] width 14 height 5
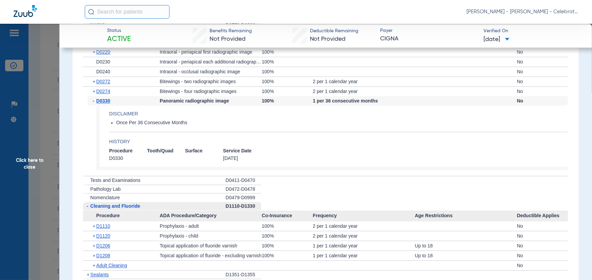
scroll to position [882, 0]
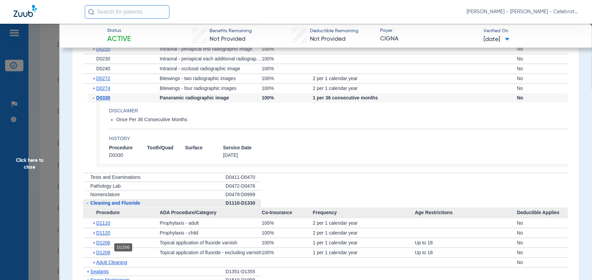
click at [103, 245] on span "D1206" at bounding box center [103, 242] width 14 height 5
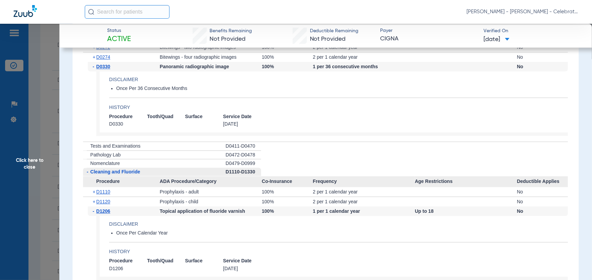
scroll to position [950, 0]
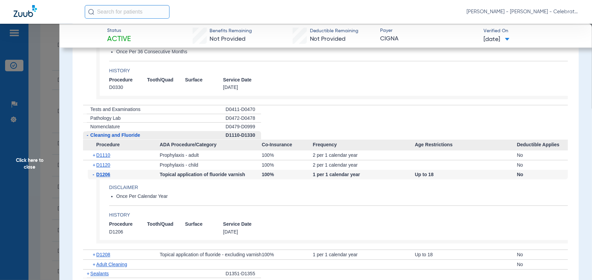
drag, startPoint x: 28, startPoint y: 125, endPoint x: 57, endPoint y: 104, distance: 35.3
click at [28, 125] on span "Click here to close" at bounding box center [29, 164] width 59 height 280
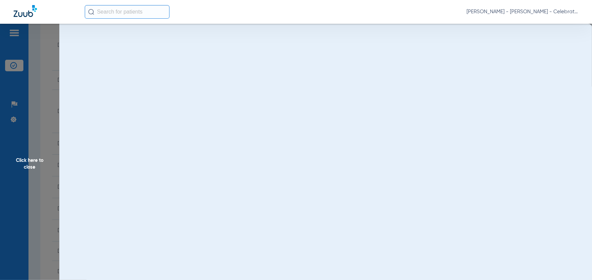
scroll to position [0, 0]
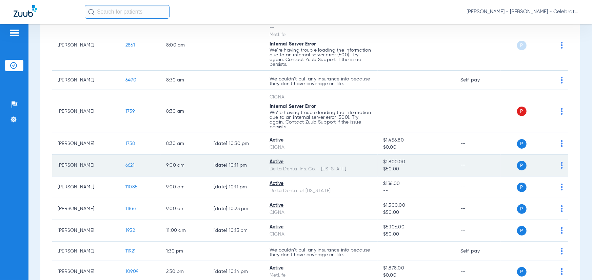
click at [136, 165] on td "6621" at bounding box center [140, 166] width 41 height 22
click at [126, 168] on span "6621" at bounding box center [129, 165] width 9 height 5
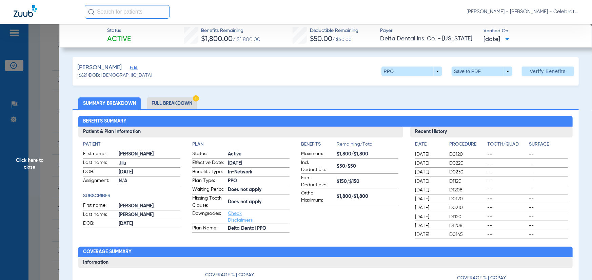
click at [159, 104] on li "Full Breakdown" at bounding box center [172, 103] width 50 height 12
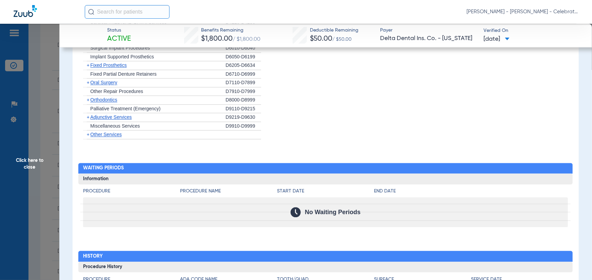
scroll to position [780, 0]
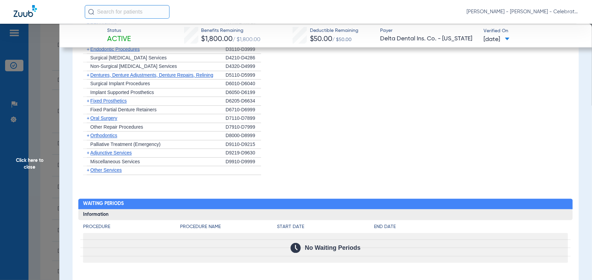
click at [96, 121] on span "Oral Surgery" at bounding box center [103, 118] width 27 height 5
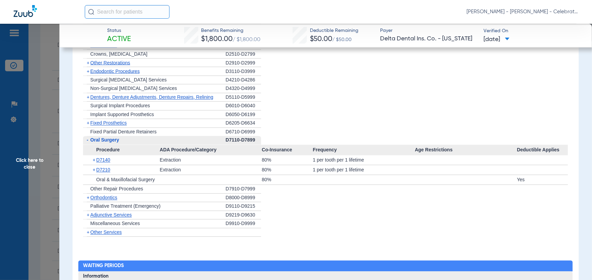
scroll to position [746, 0]
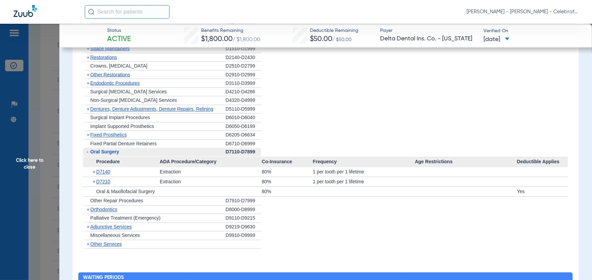
click at [94, 86] on span "Endodontic Procedures" at bounding box center [115, 82] width 50 height 5
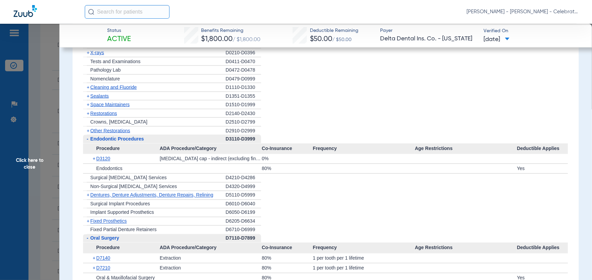
scroll to position [678, 0]
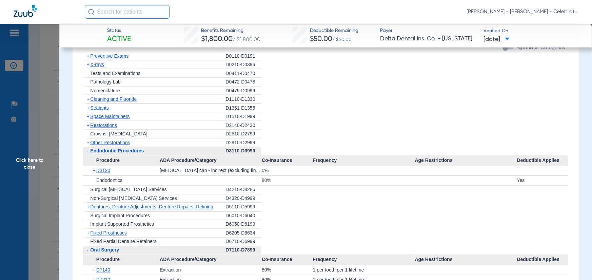
drag, startPoint x: 97, startPoint y: 147, endPoint x: 102, endPoint y: 130, distance: 16.9
click at [97, 145] on span "Other Restorations" at bounding box center [110, 142] width 40 height 5
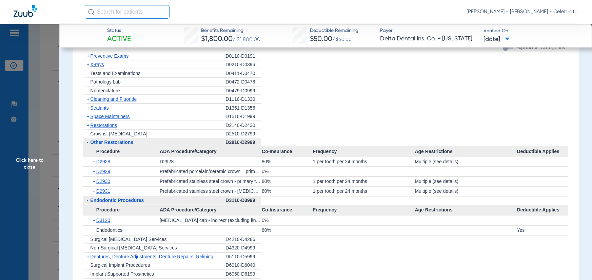
click at [102, 128] on span "Restorations" at bounding box center [103, 124] width 27 height 5
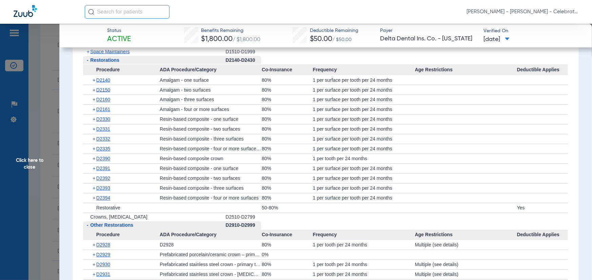
scroll to position [712, 0]
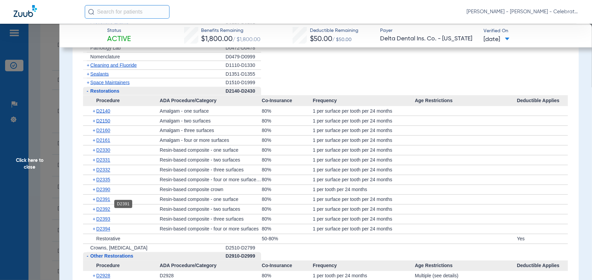
click at [105, 202] on span "D2391" at bounding box center [103, 199] width 14 height 5
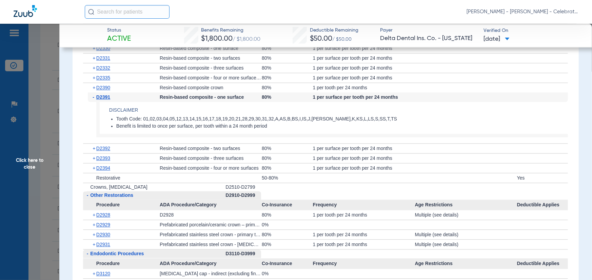
scroll to position [746, 0]
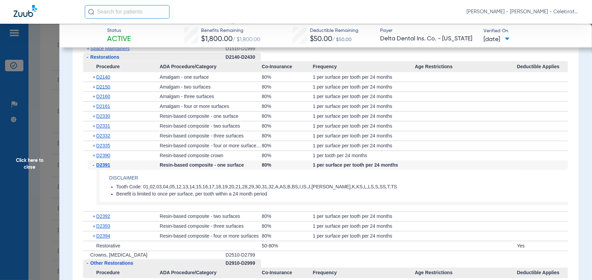
click at [109, 51] on span "Space Maintainers" at bounding box center [109, 48] width 39 height 5
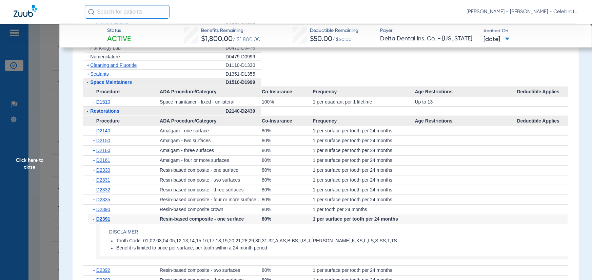
scroll to position [644, 0]
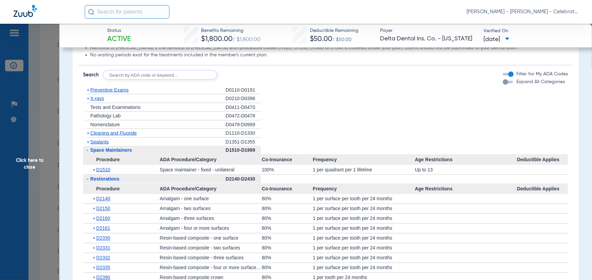
click at [100, 144] on span "Sealants" at bounding box center [99, 141] width 18 height 5
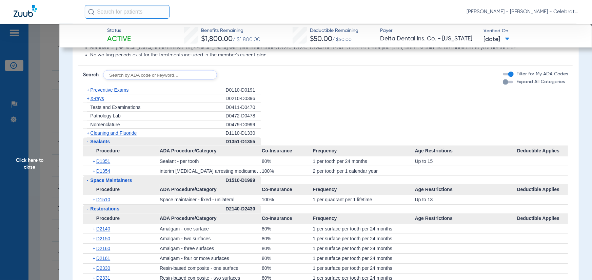
click at [101, 136] on span "Cleaning and Fluoride" at bounding box center [113, 132] width 46 height 5
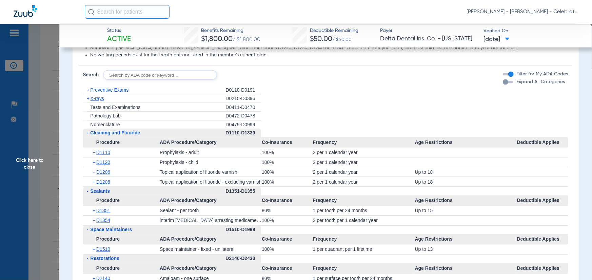
click at [95, 101] on span "X-rays" at bounding box center [97, 98] width 14 height 5
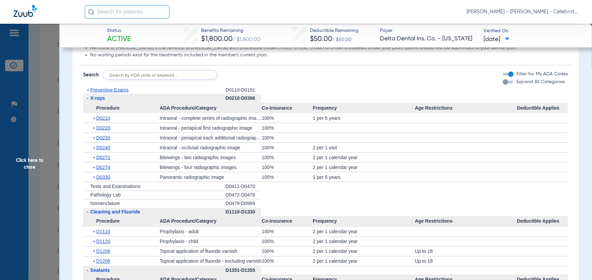
click at [96, 93] on span "Preventive Exams" at bounding box center [109, 89] width 38 height 5
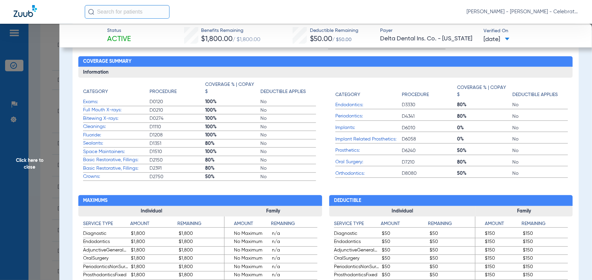
scroll to position [102, 0]
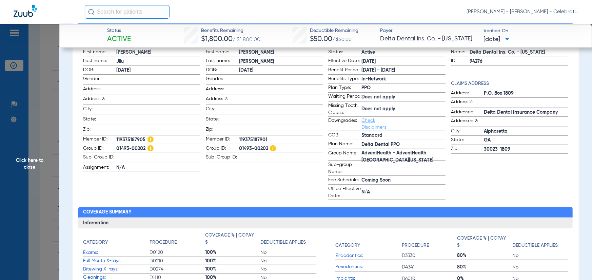
drag, startPoint x: 209, startPoint y: 199, endPoint x: 196, endPoint y: 181, distance: 21.6
click at [208, 200] on app-subscriber-information "Subscriber First name: [PERSON_NAME] Last name: [PERSON_NAME]: [DEMOGRAPHIC_DAT…" at bounding box center [264, 119] width 117 height 161
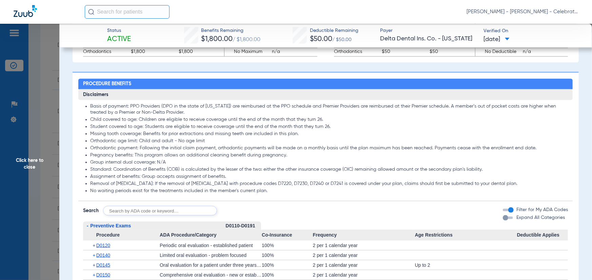
scroll to position [678, 0]
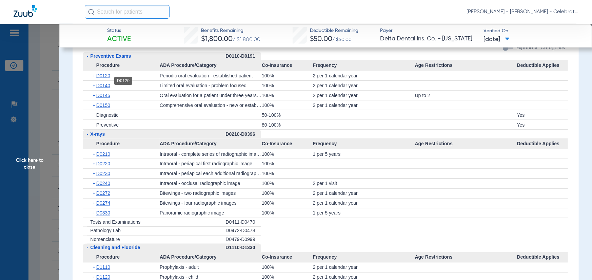
click at [102, 78] on span "D0120" at bounding box center [103, 75] width 14 height 5
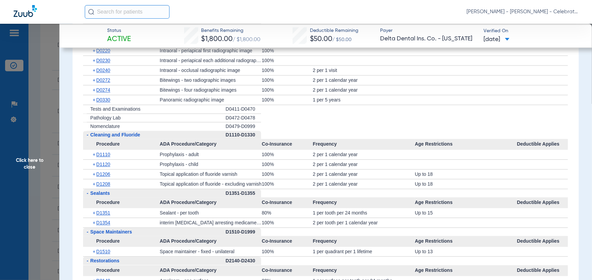
scroll to position [882, 0]
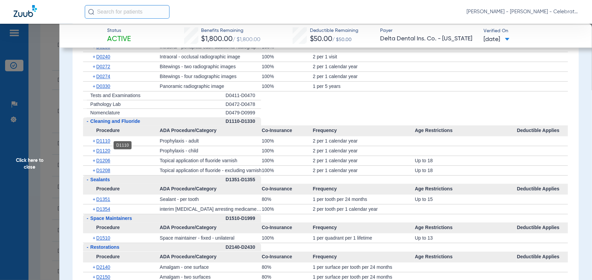
click at [105, 143] on span "D1110" at bounding box center [103, 140] width 14 height 5
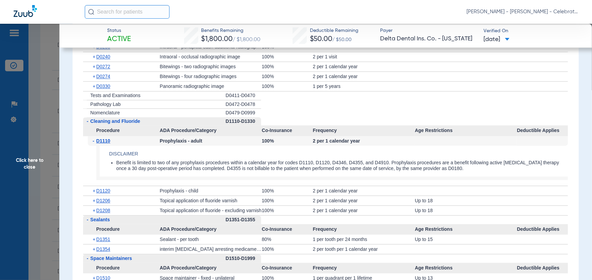
scroll to position [984, 0]
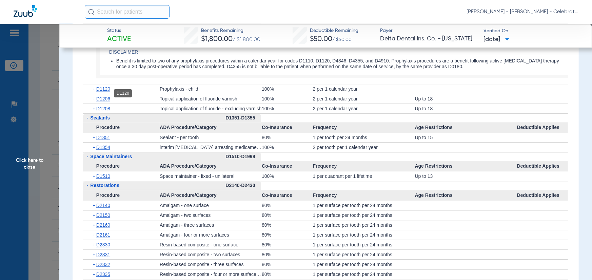
click at [101, 92] on span "D1120" at bounding box center [103, 88] width 14 height 5
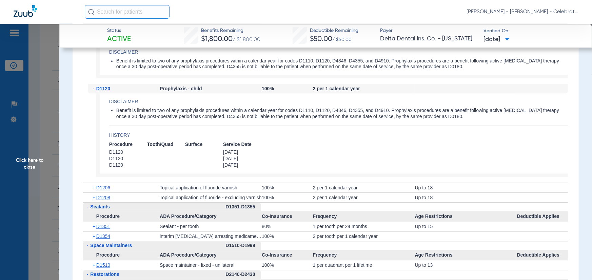
drag, startPoint x: 102, startPoint y: 193, endPoint x: 112, endPoint y: 178, distance: 18.6
click at [102, 190] on span "D1206" at bounding box center [103, 187] width 14 height 5
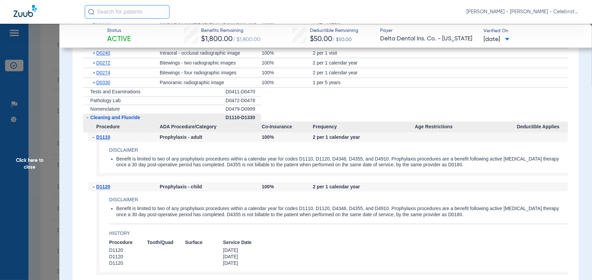
scroll to position [814, 0]
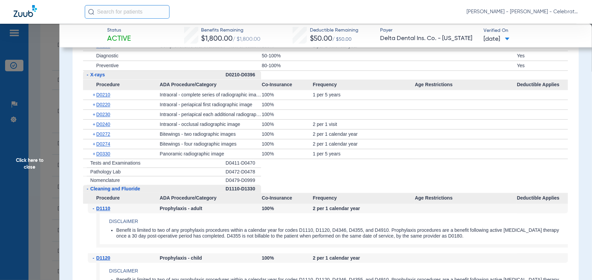
drag, startPoint x: 46, startPoint y: 171, endPoint x: 57, endPoint y: 168, distance: 10.6
click at [48, 171] on span "Click here to close" at bounding box center [29, 164] width 59 height 280
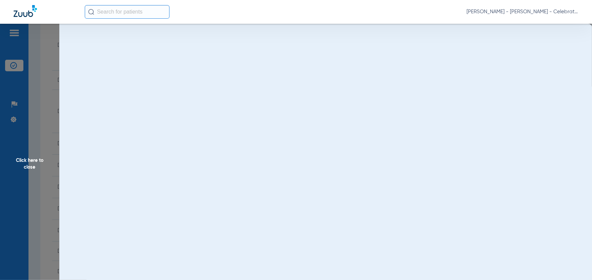
scroll to position [0, 0]
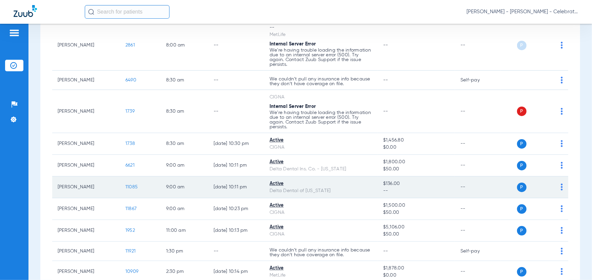
click at [128, 187] on span "11085" at bounding box center [131, 186] width 12 height 5
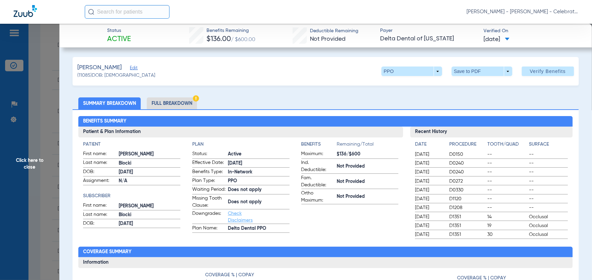
drag, startPoint x: 164, startPoint y: 105, endPoint x: 22, endPoint y: 92, distance: 142.4
click at [163, 105] on li "Full Breakdown" at bounding box center [172, 103] width 50 height 12
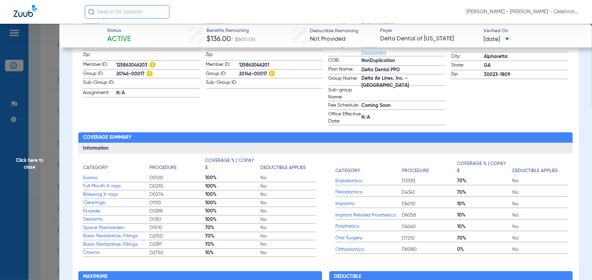
scroll to position [136, 0]
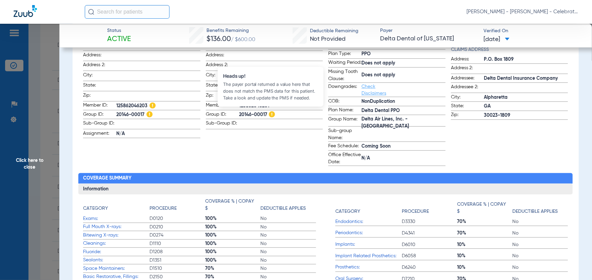
click at [273, 113] on img at bounding box center [272, 114] width 6 height 6
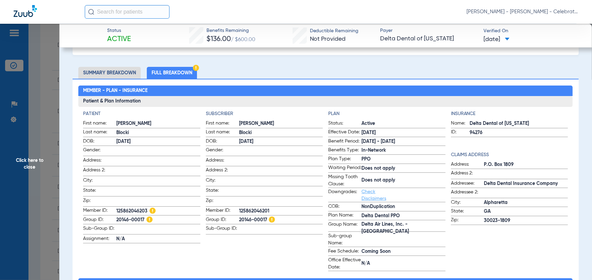
scroll to position [68, 0]
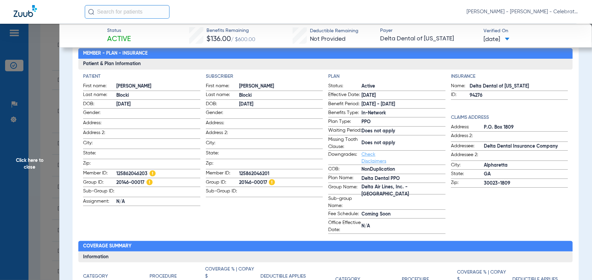
drag, startPoint x: 224, startPoint y: 228, endPoint x: 220, endPoint y: 218, distance: 10.5
click at [224, 228] on app-subscriber-information "Subscriber First name: [PERSON_NAME] name: [PERSON_NAME] DOB: [DEMOGRAPHIC_DATA…" at bounding box center [264, 153] width 117 height 161
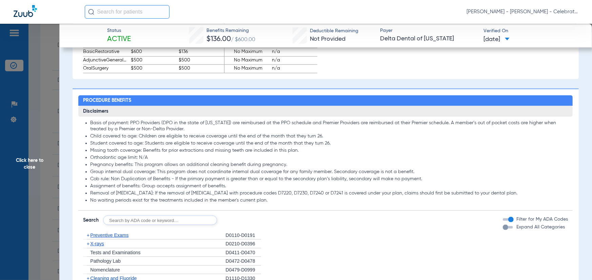
scroll to position [780, 0]
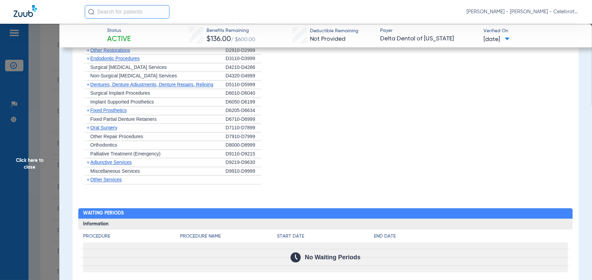
drag, startPoint x: 98, startPoint y: 133, endPoint x: 102, endPoint y: 129, distance: 6.0
click at [98, 133] on div "+ [MEDICAL_DATA]" at bounding box center [154, 128] width 142 height 9
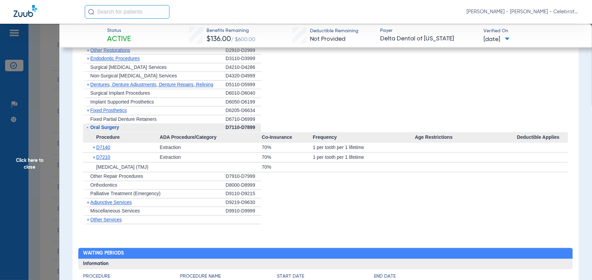
click at [107, 112] on span "Fixed Prosthetics" at bounding box center [108, 110] width 36 height 5
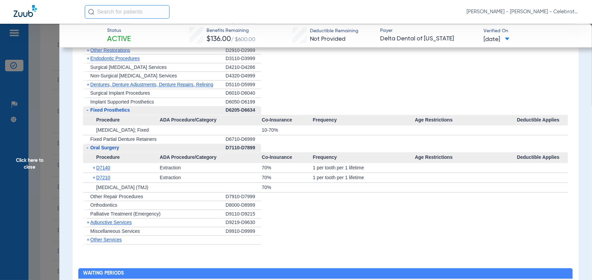
click at [100, 61] on span "Endodontic Procedures" at bounding box center [115, 58] width 50 height 5
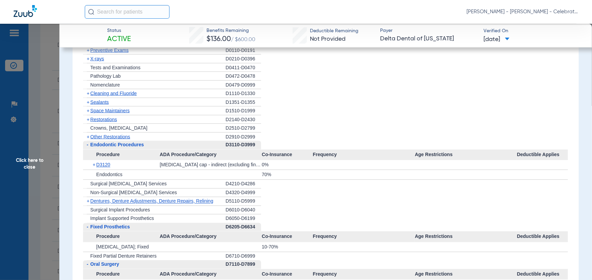
scroll to position [678, 0]
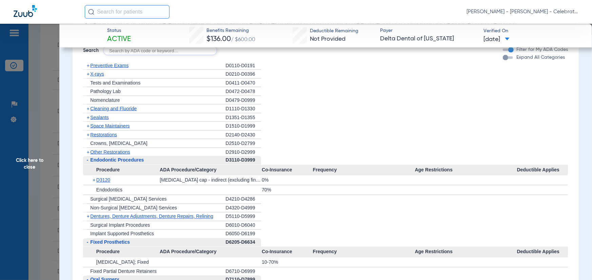
click at [111, 153] on span "Other Restorations" at bounding box center [110, 151] width 40 height 5
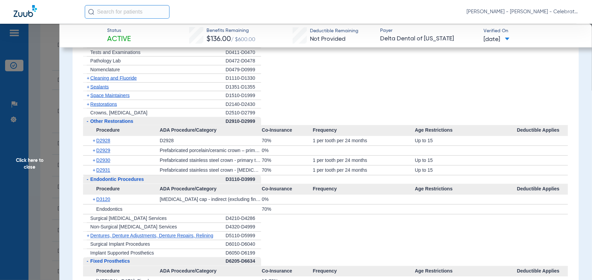
scroll to position [712, 0]
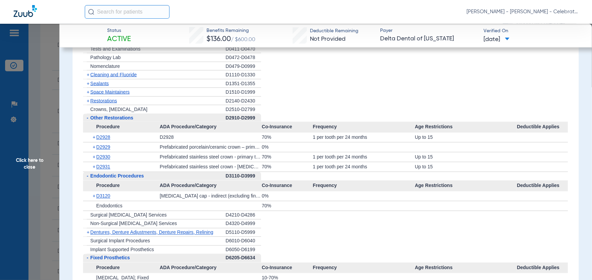
click at [96, 94] on span "Space Maintainers" at bounding box center [109, 91] width 39 height 5
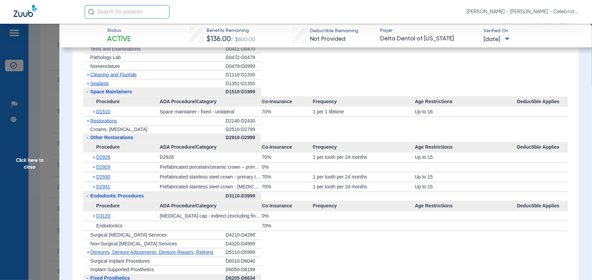
click at [98, 83] on span "Sealants" at bounding box center [99, 83] width 18 height 5
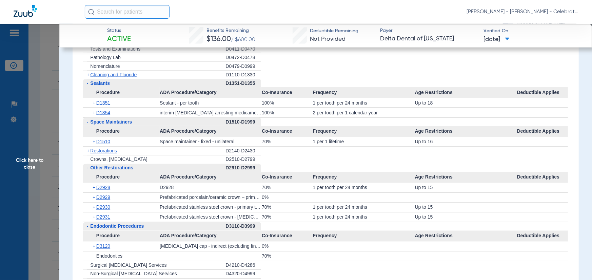
click at [103, 77] on span "Cleaning and Fluoride" at bounding box center [113, 74] width 46 height 5
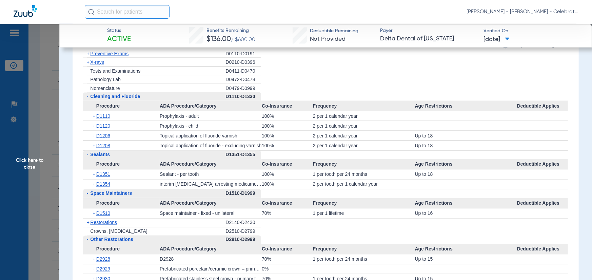
scroll to position [678, 0]
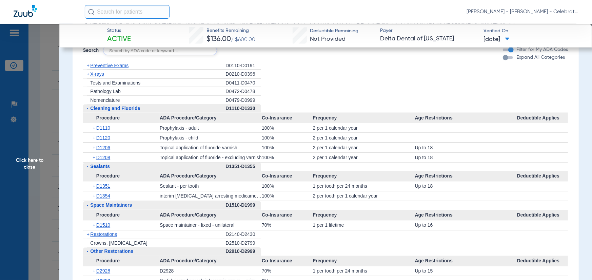
click at [100, 77] on span "X-rays" at bounding box center [97, 73] width 14 height 5
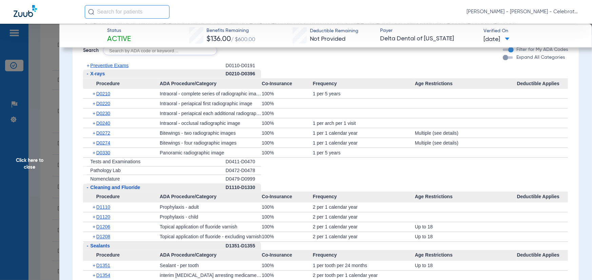
click at [104, 68] on span "Preventive Exams" at bounding box center [109, 65] width 38 height 5
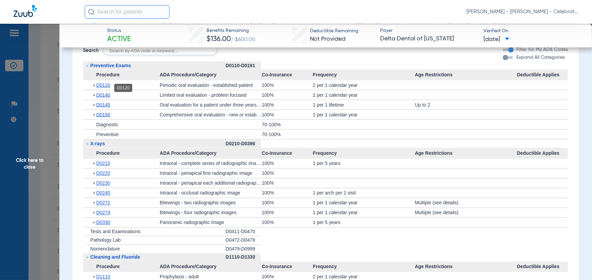
drag, startPoint x: 96, startPoint y: 87, endPoint x: 120, endPoint y: 92, distance: 25.1
click at [96, 87] on span "D0120" at bounding box center [103, 84] width 14 height 5
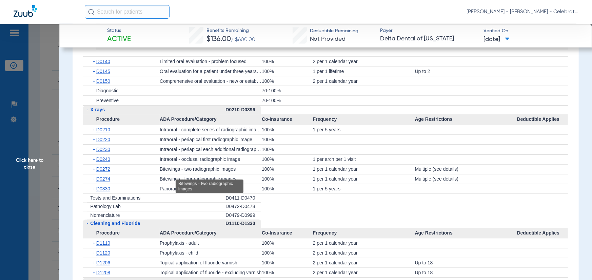
scroll to position [780, 0]
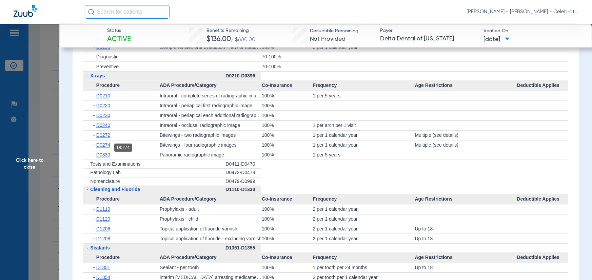
drag, startPoint x: 107, startPoint y: 146, endPoint x: 104, endPoint y: 140, distance: 6.7
click at [107, 146] on span "D0274" at bounding box center [103, 144] width 14 height 5
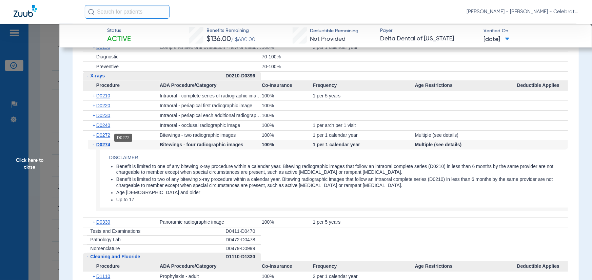
click at [104, 138] on span "D0272" at bounding box center [103, 135] width 14 height 5
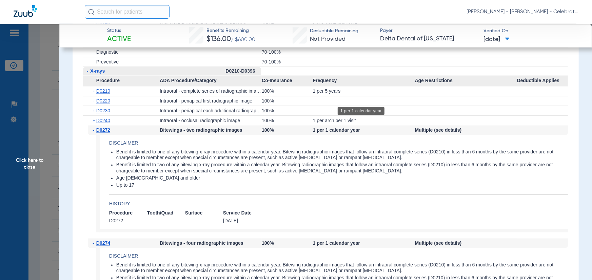
scroll to position [814, 0]
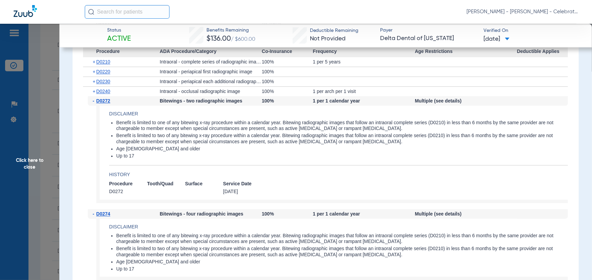
drag, startPoint x: 270, startPoint y: 118, endPoint x: 269, endPoint y: 125, distance: 6.8
click at [270, 118] on h4 "Disclaimer" at bounding box center [338, 114] width 459 height 7
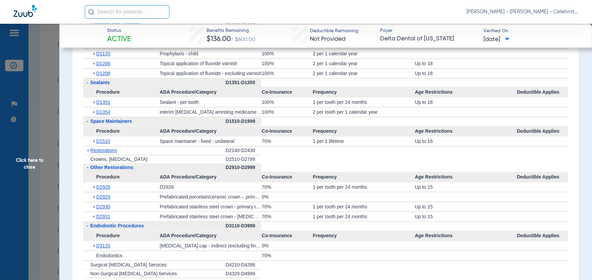
scroll to position [1119, 0]
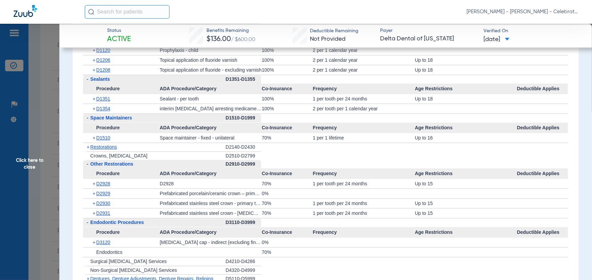
click at [44, 159] on span "Click here to close" at bounding box center [29, 164] width 59 height 280
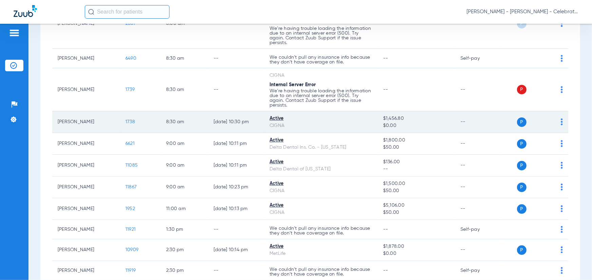
scroll to position [170, 0]
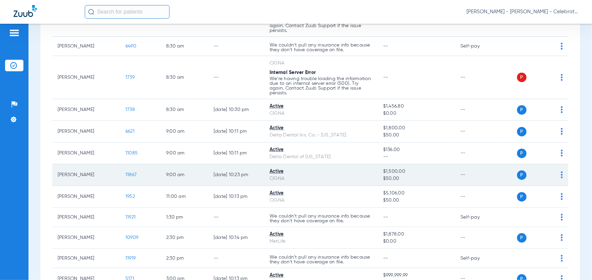
click at [131, 174] on span "11867" at bounding box center [130, 174] width 11 height 5
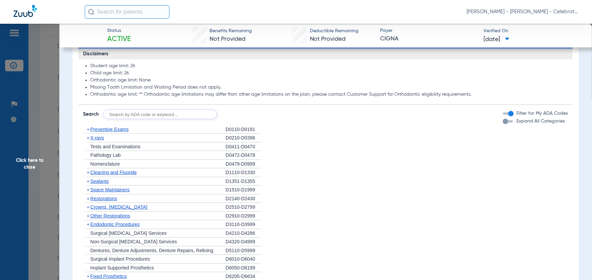
scroll to position [407, 0]
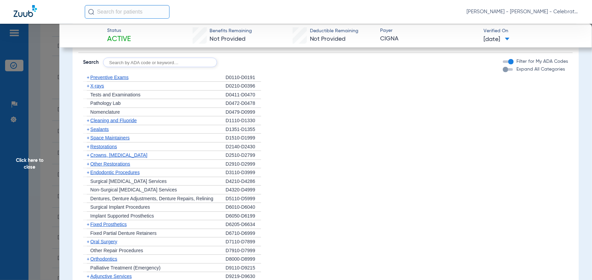
click at [97, 161] on span "Other Restorations" at bounding box center [110, 163] width 40 height 5
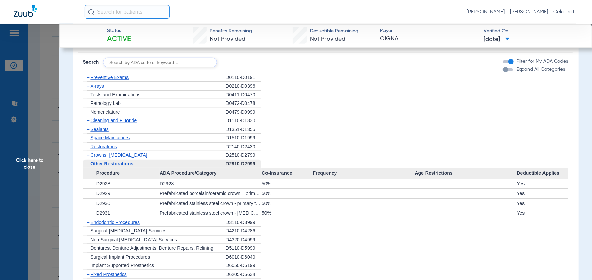
click at [268, 201] on div "50%" at bounding box center [287, 202] width 51 height 9
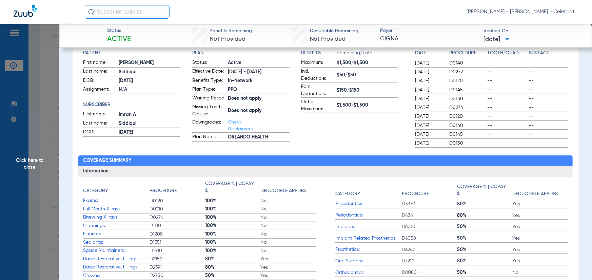
scroll to position [0, 0]
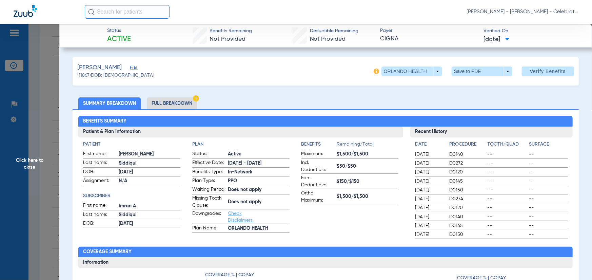
drag, startPoint x: 163, startPoint y: 101, endPoint x: 144, endPoint y: 110, distance: 21.0
click at [163, 101] on li "Full Breakdown" at bounding box center [172, 103] width 50 height 12
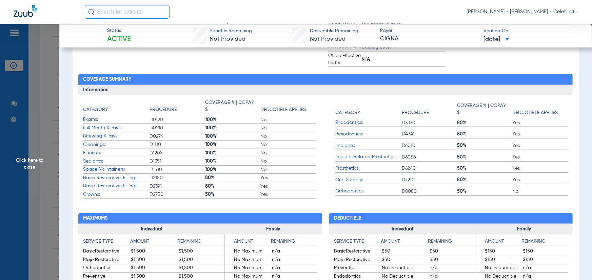
scroll to position [34, 0]
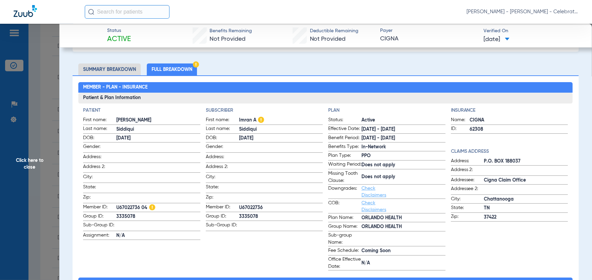
drag, startPoint x: 139, startPoint y: 205, endPoint x: 121, endPoint y: 207, distance: 17.7
click at [120, 207] on span "U67022736 04" at bounding box center [158, 207] width 84 height 7
drag, startPoint x: 121, startPoint y: 207, endPoint x: 126, endPoint y: 208, distance: 5.3
click at [121, 207] on span "U67022736 04" at bounding box center [158, 207] width 84 height 7
click at [125, 204] on span "U67022736 04" at bounding box center [158, 207] width 84 height 7
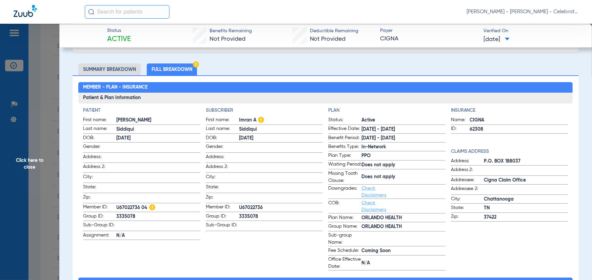
click at [116, 207] on span "U67022736 04" at bounding box center [158, 207] width 84 height 7
drag, startPoint x: 116, startPoint y: 207, endPoint x: 132, endPoint y: 207, distance: 16.3
click at [139, 207] on span "U67022736 04" at bounding box center [158, 207] width 84 height 7
copy span "U67022736"
drag, startPoint x: 16, startPoint y: 166, endPoint x: 17, endPoint y: 160, distance: 5.1
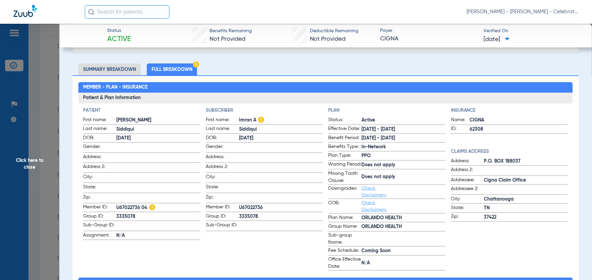
click at [16, 166] on span "Click here to close" at bounding box center [29, 164] width 59 height 280
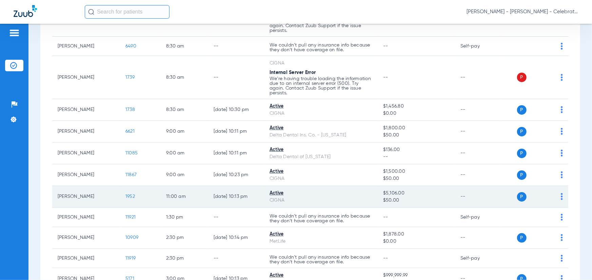
click at [127, 199] on td "1952" at bounding box center [140, 197] width 41 height 22
click at [126, 197] on span "1952" at bounding box center [129, 196] width 9 height 5
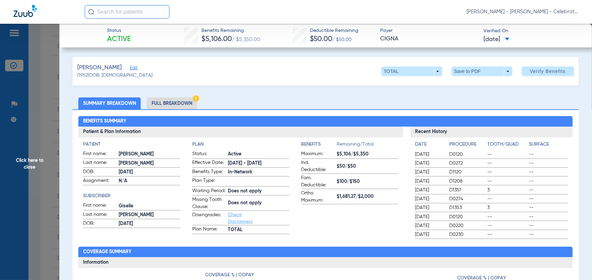
click at [180, 102] on li "Full Breakdown" at bounding box center [172, 103] width 50 height 12
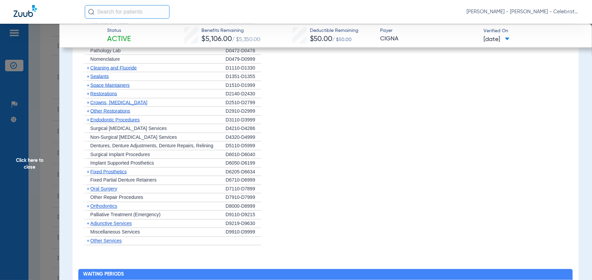
scroll to position [678, 0]
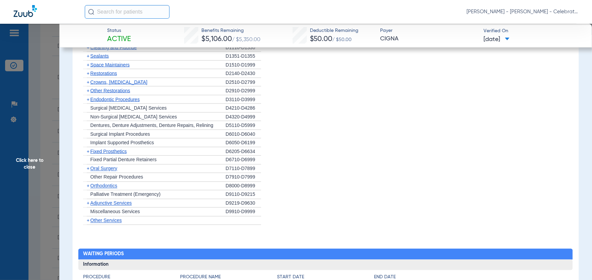
drag, startPoint x: 104, startPoint y: 168, endPoint x: 104, endPoint y: 174, distance: 5.8
click at [103, 164] on div "+ Fixed Partial Denture Retainers" at bounding box center [154, 160] width 142 height 9
click at [104, 171] on span "Oral Surgery" at bounding box center [103, 168] width 27 height 5
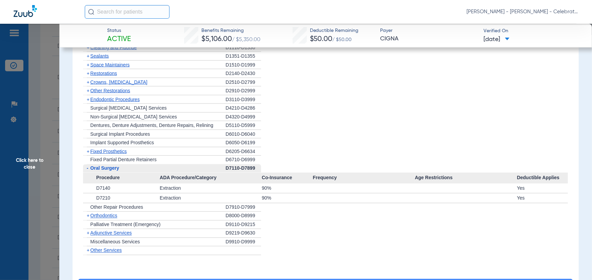
click at [96, 93] on span "Other Restorations" at bounding box center [110, 90] width 40 height 5
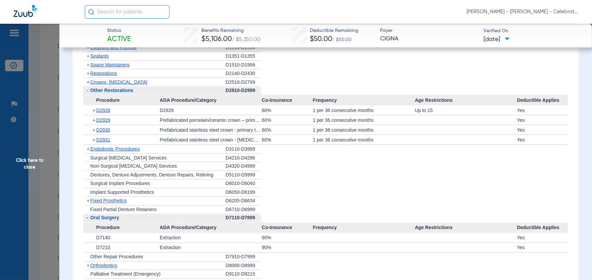
click at [106, 152] on span "Endodontic Procedures" at bounding box center [115, 148] width 50 height 5
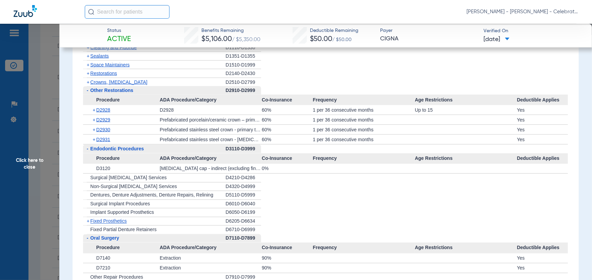
scroll to position [644, 0]
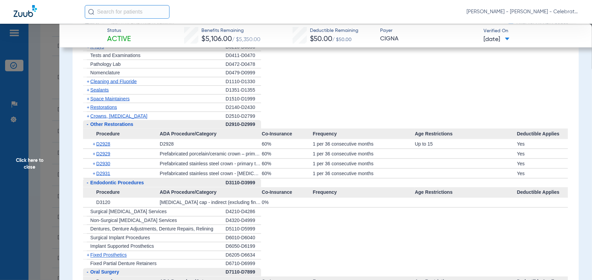
click at [102, 110] on span "Restorations" at bounding box center [103, 106] width 27 height 5
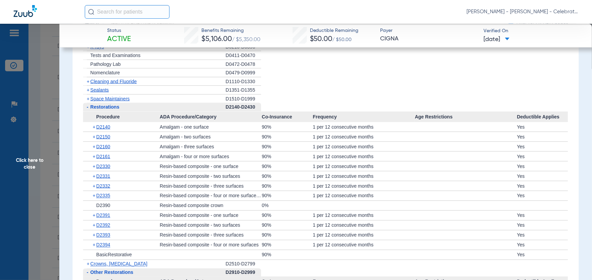
click at [99, 93] on span "Sealants" at bounding box center [99, 89] width 18 height 5
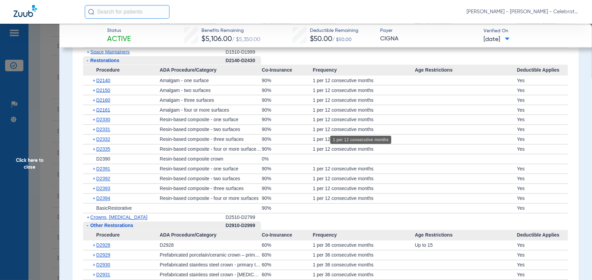
scroll to position [678, 0]
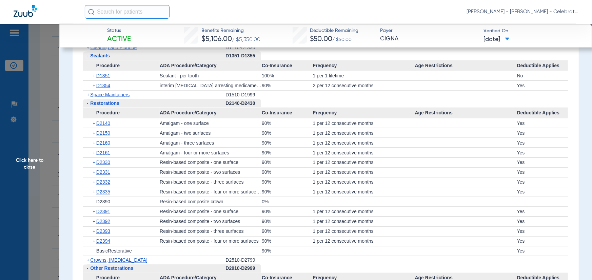
click at [45, 155] on span "Click here to close" at bounding box center [29, 164] width 59 height 280
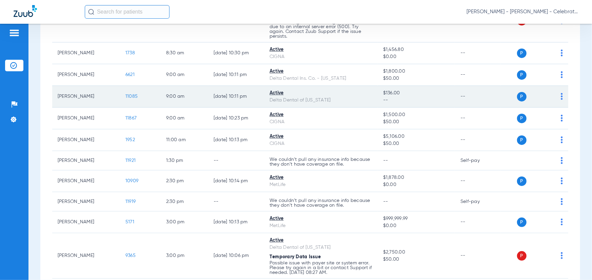
scroll to position [271, 0]
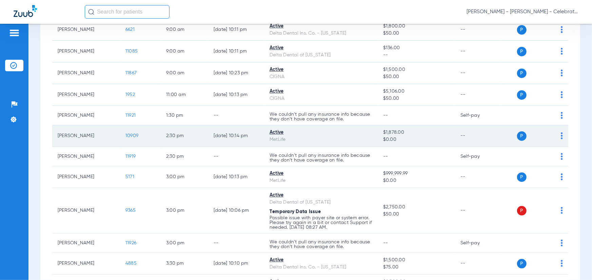
click at [127, 134] on span "10909" at bounding box center [131, 135] width 13 height 5
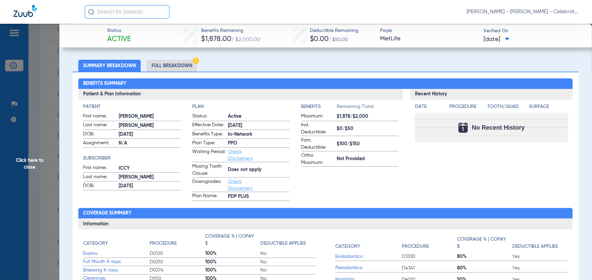
scroll to position [0, 0]
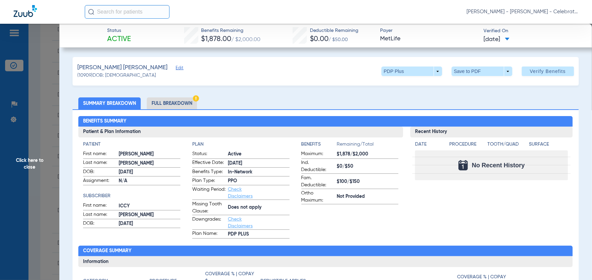
click at [162, 100] on li "Full Breakdown" at bounding box center [172, 103] width 50 height 12
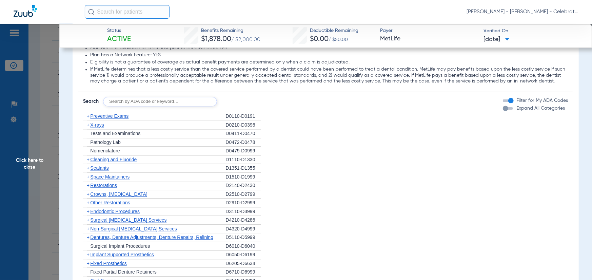
scroll to position [950, 0]
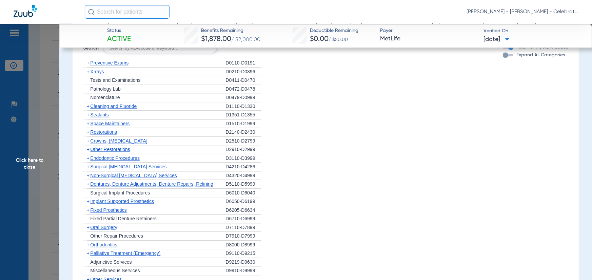
click at [97, 65] on span "Preventive Exams" at bounding box center [109, 62] width 38 height 5
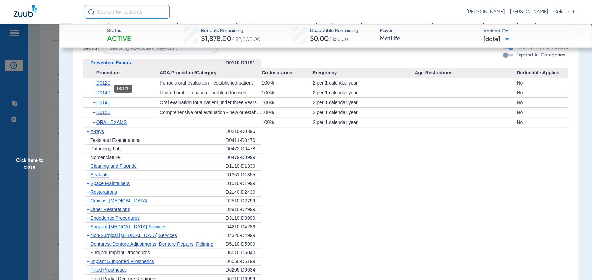
drag, startPoint x: 99, startPoint y: 88, endPoint x: 105, endPoint y: 88, distance: 6.1
click at [99, 85] on span "D0120" at bounding box center [103, 82] width 14 height 5
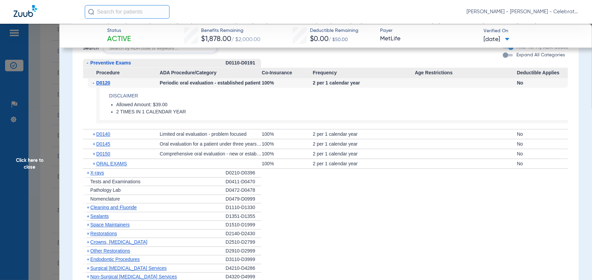
click at [96, 175] on span "X-rays" at bounding box center [97, 172] width 14 height 5
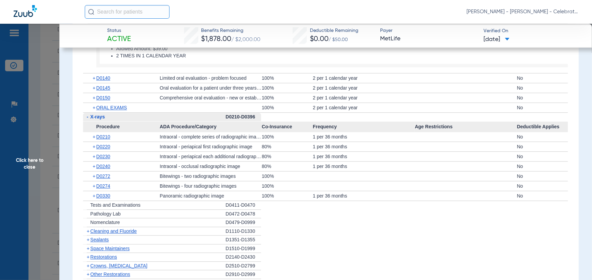
scroll to position [1017, 0]
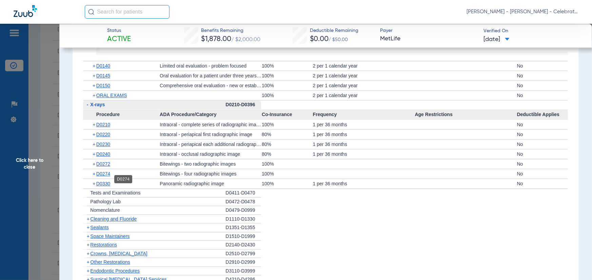
click at [108, 176] on span "D0274" at bounding box center [103, 173] width 14 height 5
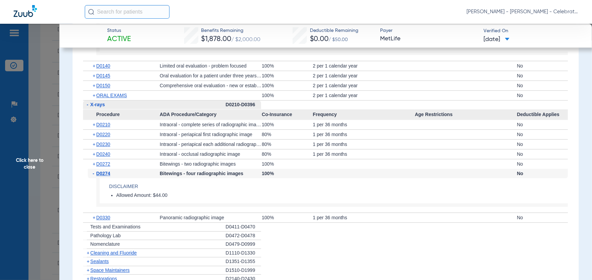
click at [40, 176] on span "Click here to close" at bounding box center [29, 164] width 59 height 280
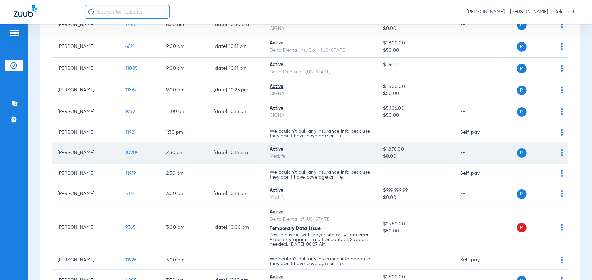
scroll to position [237, 0]
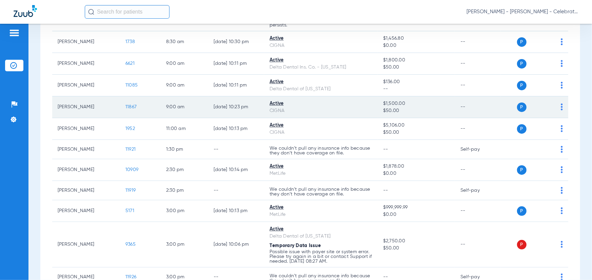
click at [130, 107] on span "11867" at bounding box center [130, 106] width 11 height 5
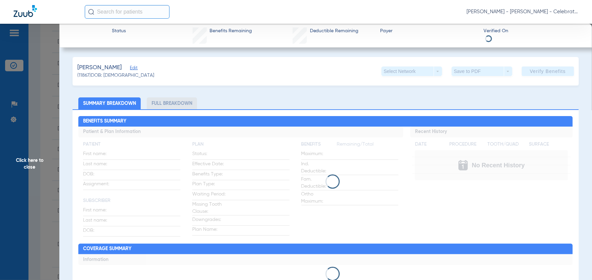
click at [173, 103] on li "Full Breakdown" at bounding box center [172, 103] width 50 height 12
click at [172, 104] on li "Full Breakdown" at bounding box center [172, 103] width 50 height 12
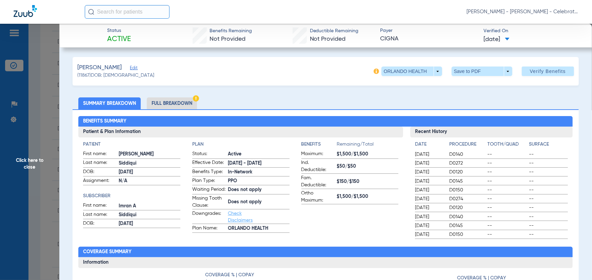
click at [176, 105] on li "Full Breakdown" at bounding box center [172, 103] width 50 height 12
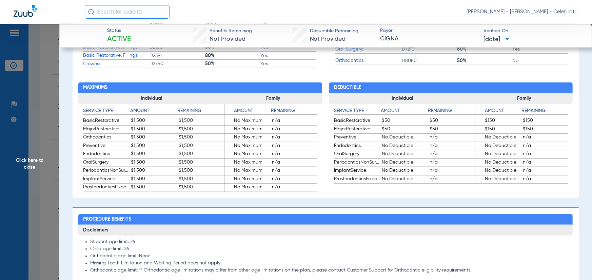
scroll to position [509, 0]
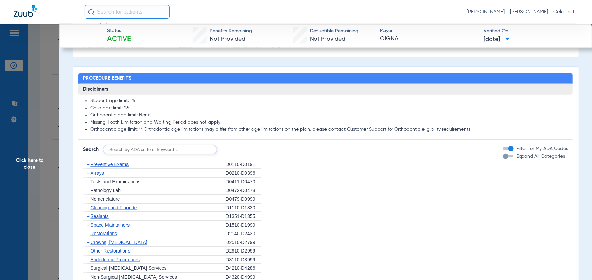
click at [97, 176] on span "X-rays" at bounding box center [97, 172] width 14 height 5
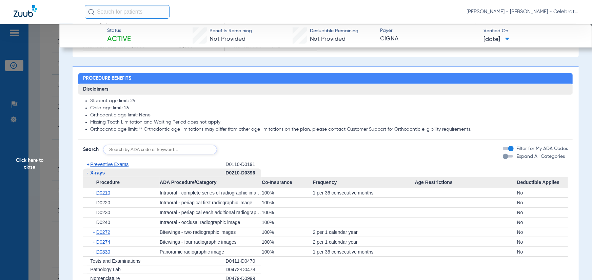
click at [44, 145] on span "Click here to close" at bounding box center [29, 164] width 59 height 280
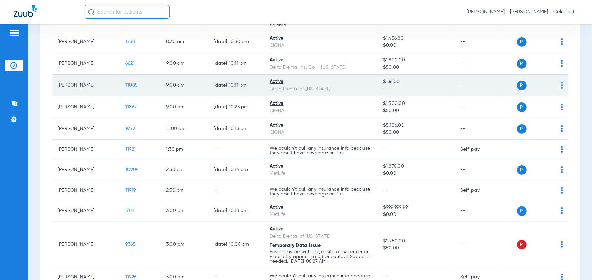
click at [129, 84] on span "11085" at bounding box center [131, 85] width 12 height 5
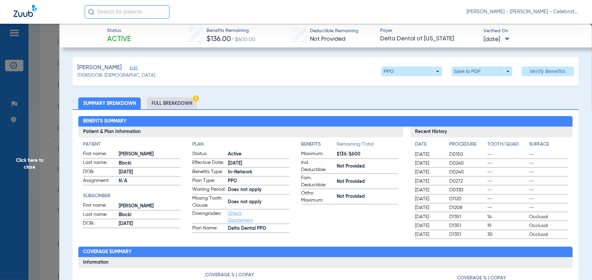
click at [160, 104] on li "Full Breakdown" at bounding box center [172, 103] width 50 height 12
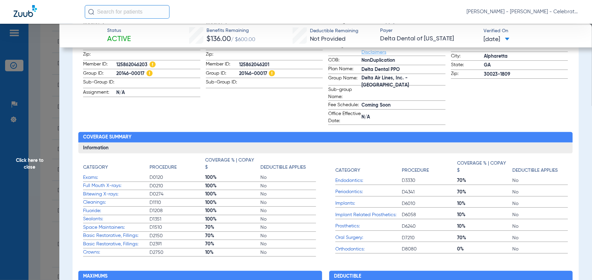
scroll to position [237, 0]
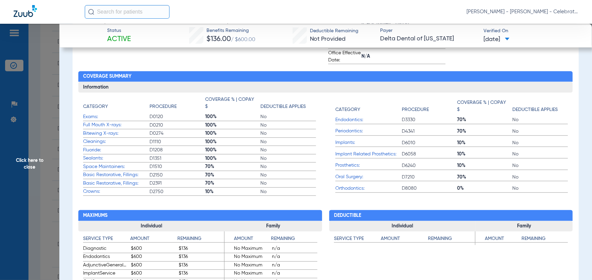
click at [46, 145] on span "Click here to close" at bounding box center [29, 164] width 59 height 280
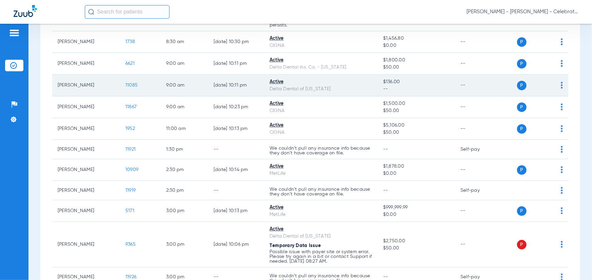
scroll to position [203, 0]
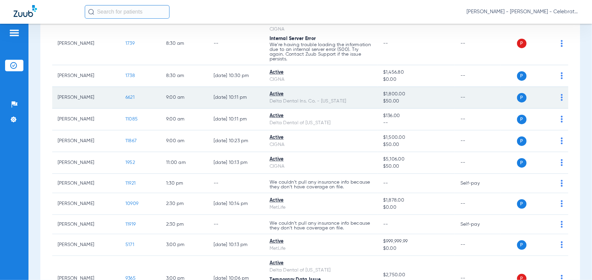
click at [279, 92] on div "Active" at bounding box center [321, 94] width 103 height 7
click at [133, 97] on span "6621" at bounding box center [129, 97] width 9 height 5
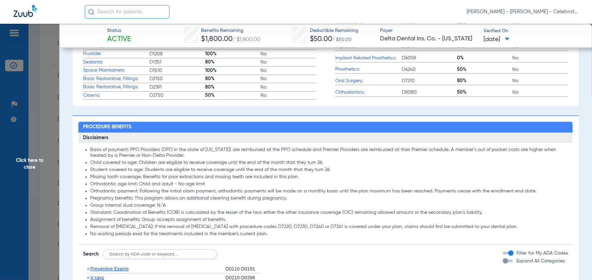
scroll to position [136, 0]
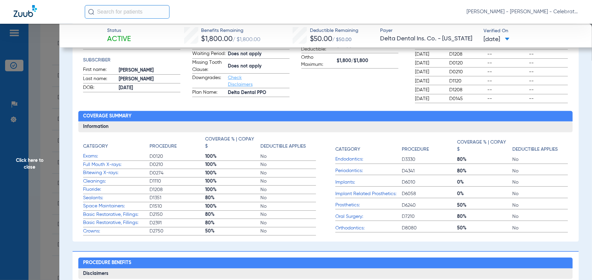
click at [53, 154] on span "Click here to close" at bounding box center [29, 164] width 59 height 280
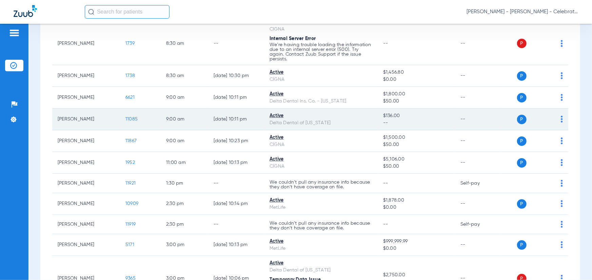
scroll to position [68, 0]
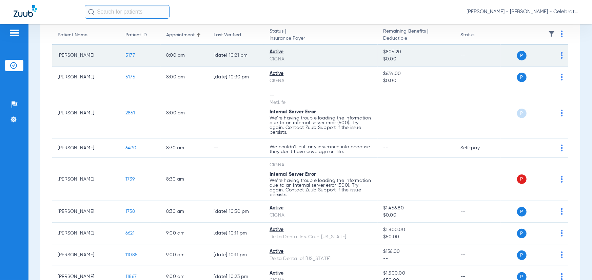
click at [133, 55] on span "5177" at bounding box center [129, 55] width 9 height 5
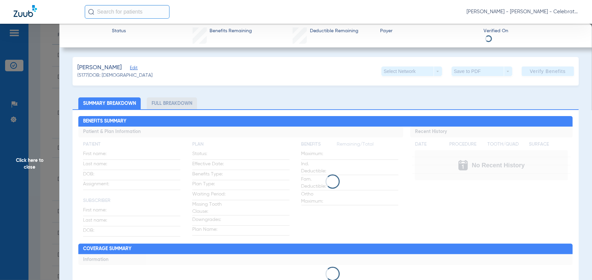
click at [130, 66] on span "Edit" at bounding box center [133, 68] width 6 height 6
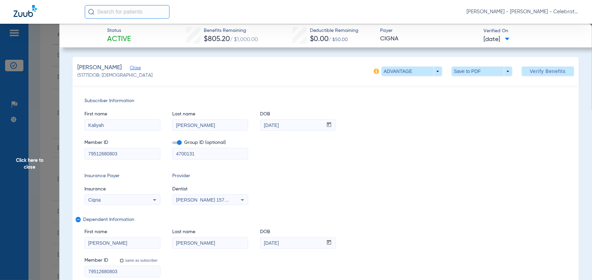
click at [133, 70] on span "Close" at bounding box center [133, 68] width 6 height 6
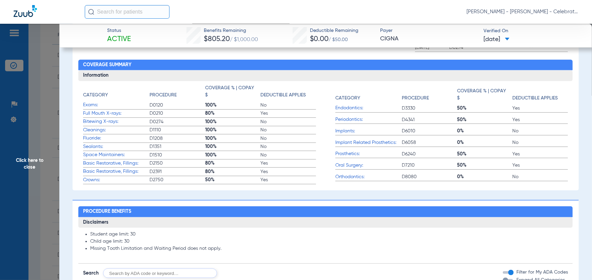
scroll to position [271, 0]
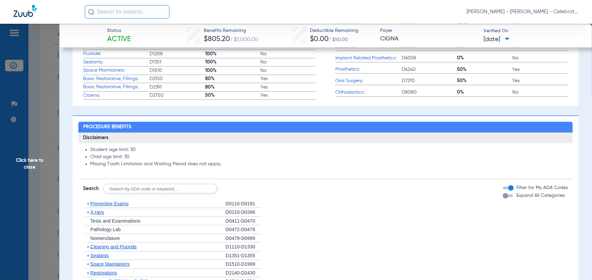
click at [98, 212] on span "X-rays" at bounding box center [97, 211] width 14 height 5
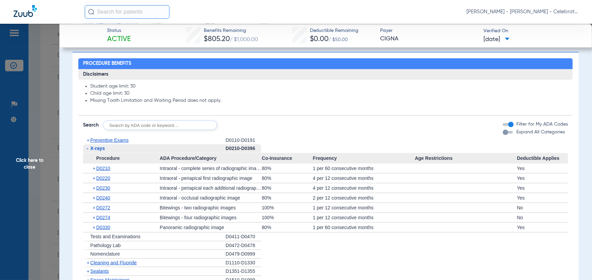
scroll to position [339, 0]
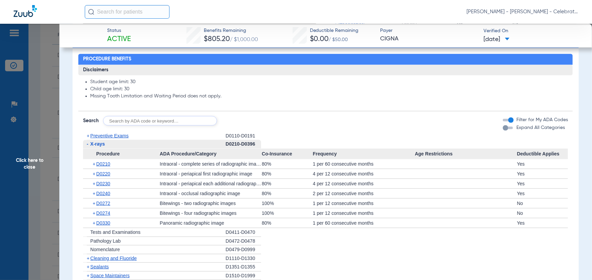
click at [49, 172] on span "Click here to close" at bounding box center [29, 164] width 59 height 280
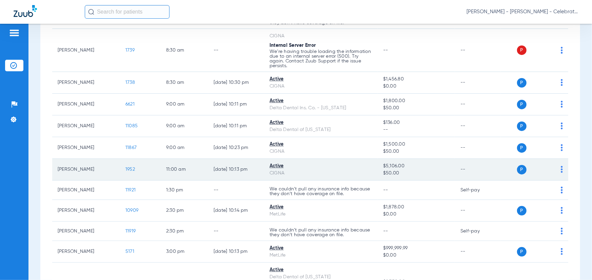
scroll to position [237, 0]
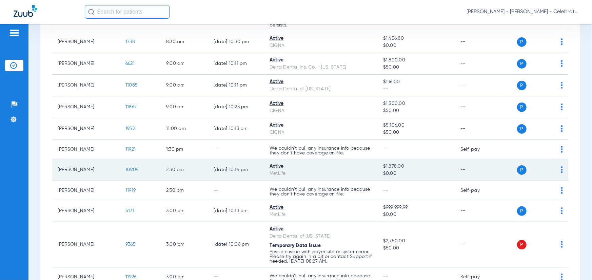
click at [128, 170] on span "10909" at bounding box center [131, 169] width 13 height 5
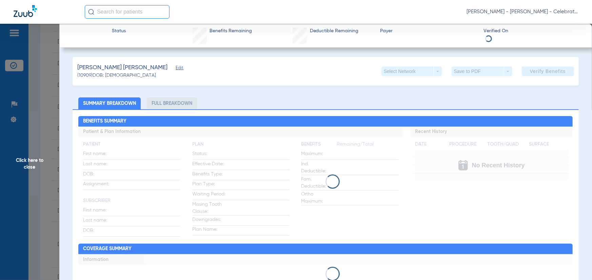
click at [162, 104] on li "Full Breakdown" at bounding box center [172, 103] width 50 height 12
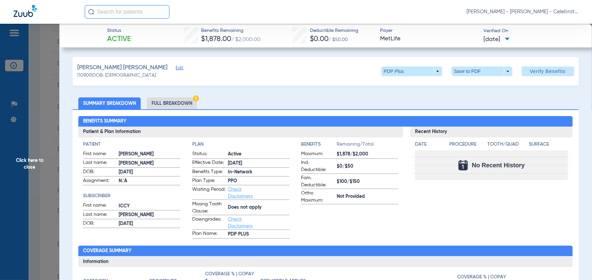
click at [162, 104] on li "Full Breakdown" at bounding box center [172, 103] width 50 height 12
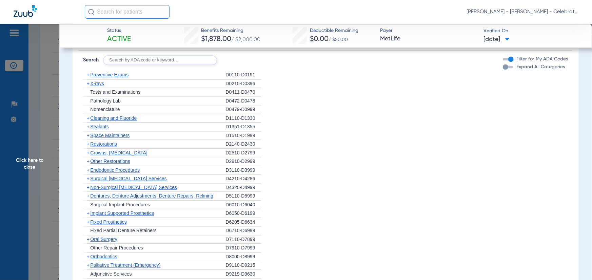
scroll to position [950, 0]
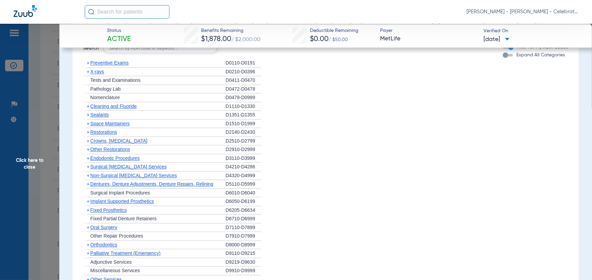
click at [105, 65] on span "Preventive Exams" at bounding box center [109, 62] width 38 height 5
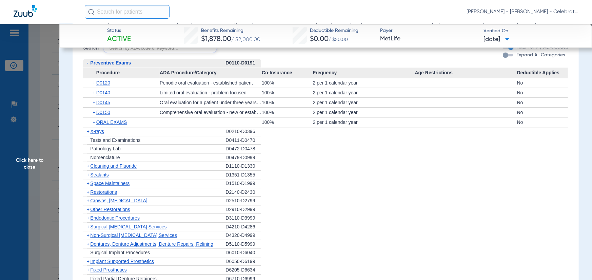
click at [102, 85] on span "D0120" at bounding box center [103, 82] width 14 height 5
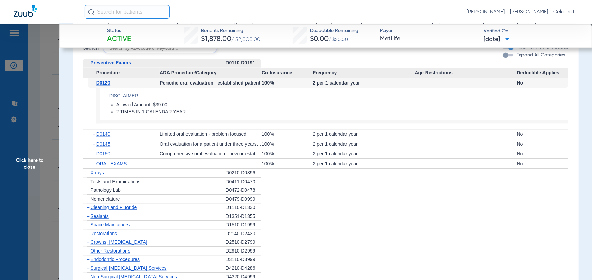
scroll to position [984, 0]
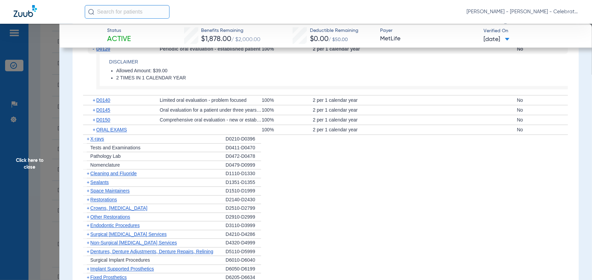
click at [97, 141] on span "X-rays" at bounding box center [97, 138] width 14 height 5
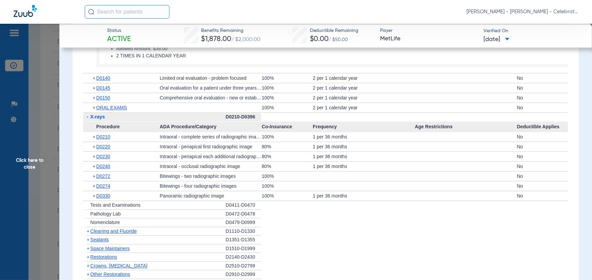
scroll to position [1017, 0]
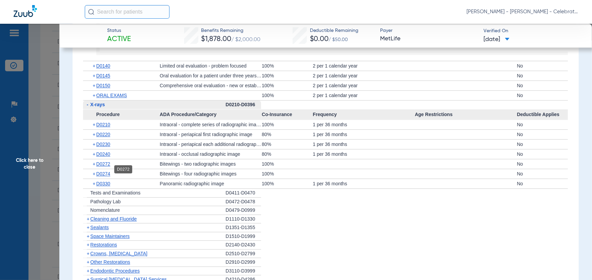
click at [105, 167] on span "D0272" at bounding box center [103, 163] width 14 height 5
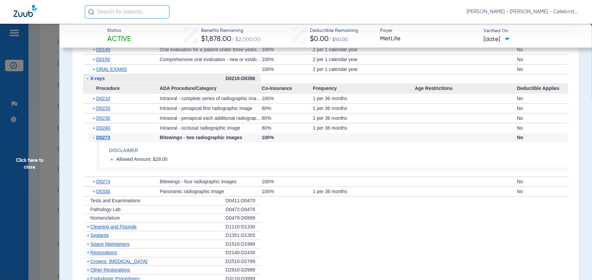
scroll to position [1051, 0]
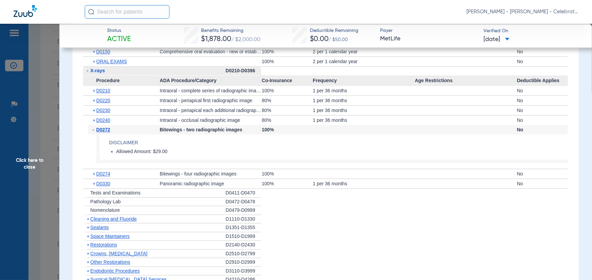
drag, startPoint x: 104, startPoint y: 223, endPoint x: 109, endPoint y: 173, distance: 50.4
click at [104, 221] on span "Cleaning and Fluoride" at bounding box center [113, 218] width 46 height 5
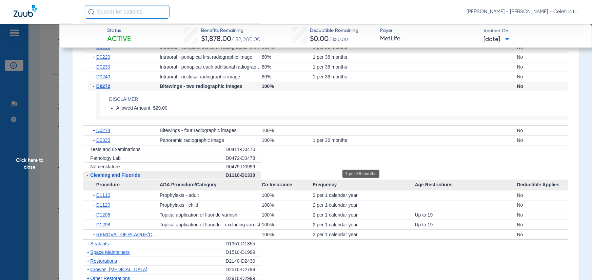
scroll to position [1119, 0]
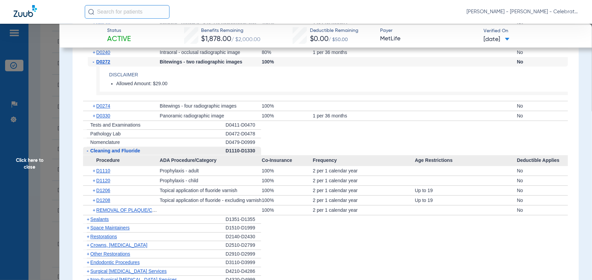
click at [39, 184] on span "Click here to close" at bounding box center [29, 164] width 59 height 280
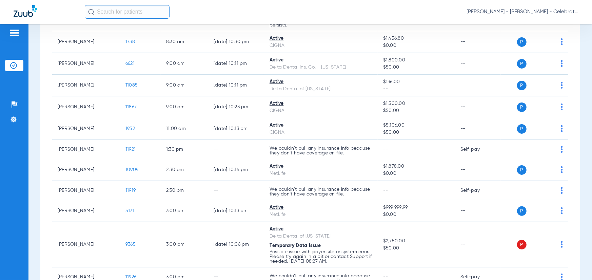
scroll to position [271, 0]
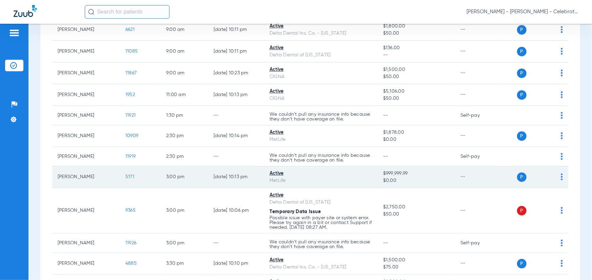
click at [129, 176] on span "5171" at bounding box center [129, 176] width 9 height 5
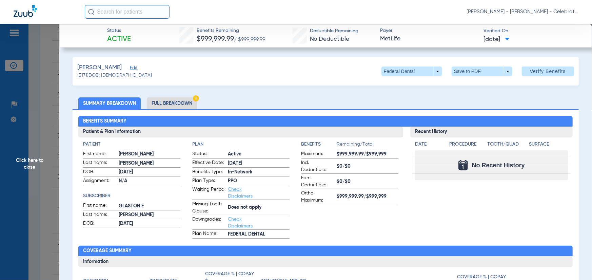
click at [174, 100] on li "Full Breakdown" at bounding box center [172, 103] width 50 height 12
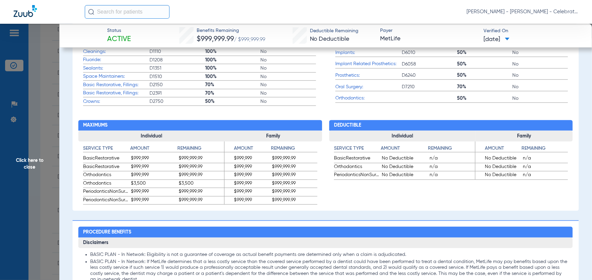
scroll to position [441, 0]
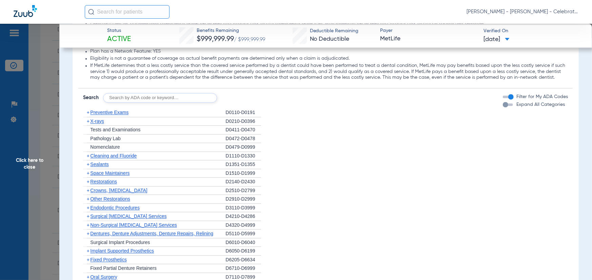
click at [118, 115] on span "Preventive Exams" at bounding box center [109, 112] width 38 height 5
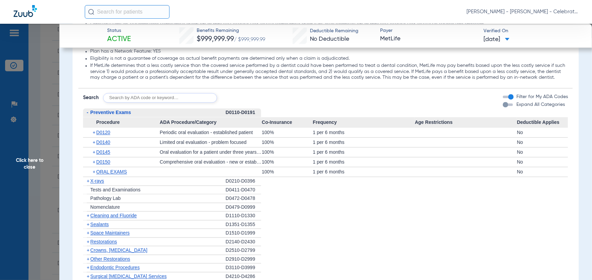
scroll to position [882, 0]
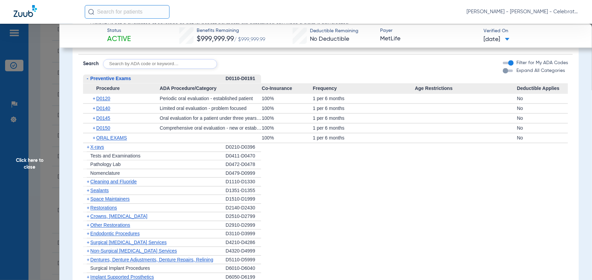
click at [93, 150] on span "X-rays" at bounding box center [97, 146] width 14 height 5
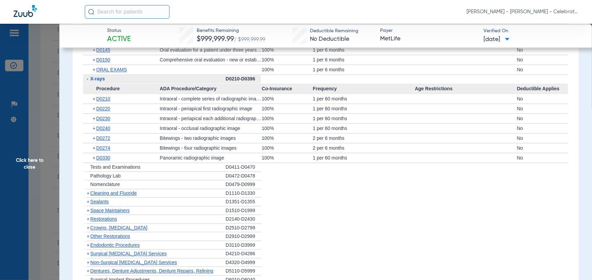
scroll to position [984, 0]
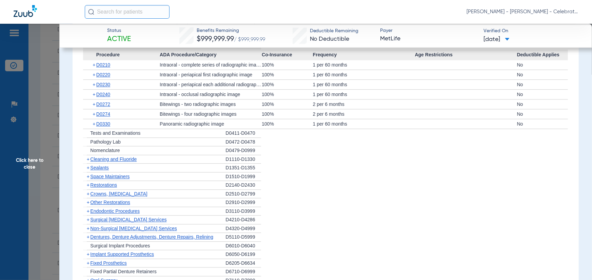
click at [113, 162] on span "Cleaning and Fluoride" at bounding box center [113, 158] width 46 height 5
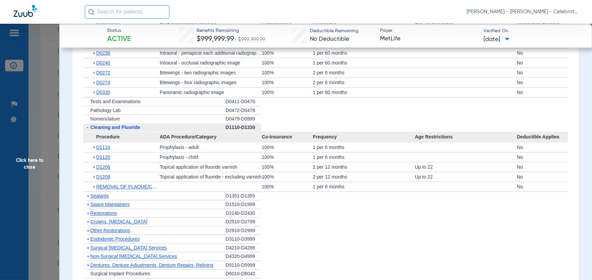
scroll to position [1051, 0]
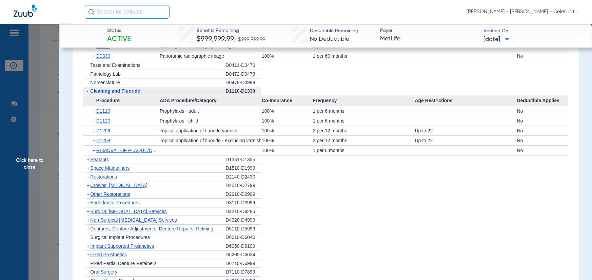
click at [98, 162] on span "Sealants" at bounding box center [99, 159] width 18 height 5
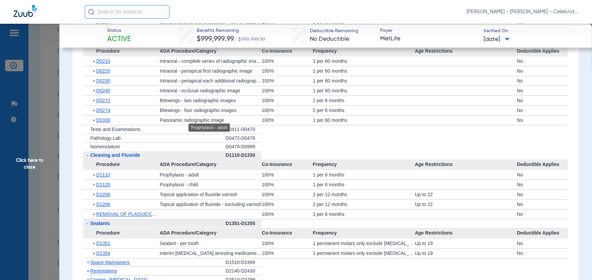
scroll to position [950, 0]
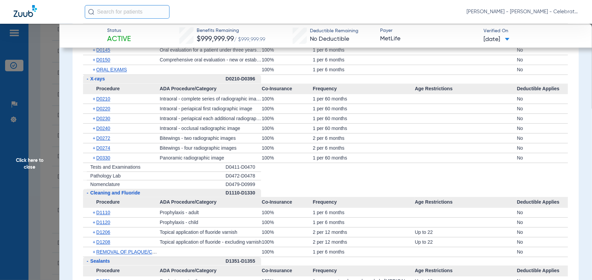
click at [57, 139] on span "Click here to close" at bounding box center [29, 164] width 59 height 280
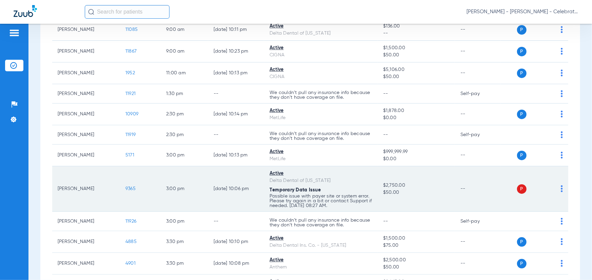
scroll to position [305, 0]
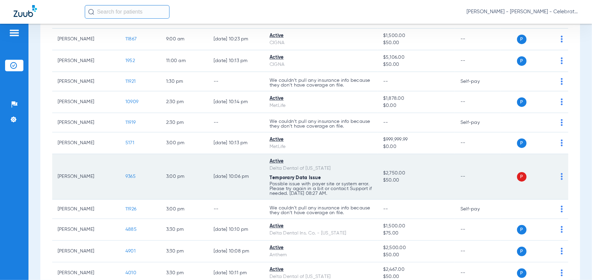
click at [129, 176] on span "9365" at bounding box center [130, 176] width 10 height 5
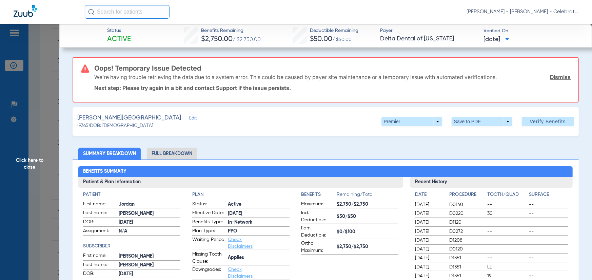
click at [171, 158] on li "Full Breakdown" at bounding box center [172, 154] width 50 height 12
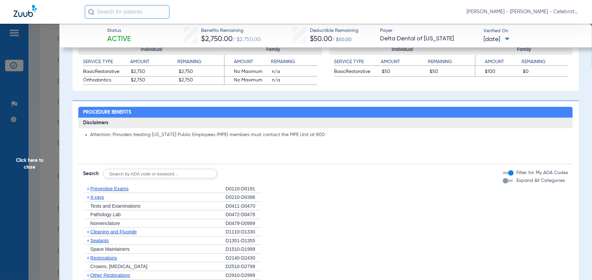
scroll to position [509, 0]
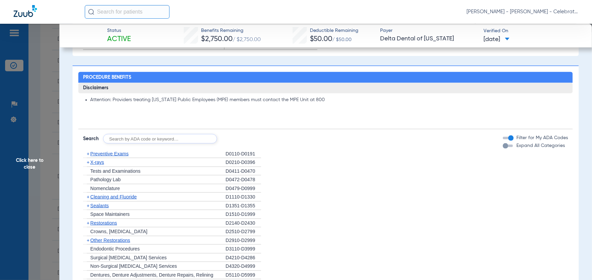
click at [118, 152] on span "Preventive Exams" at bounding box center [109, 153] width 38 height 5
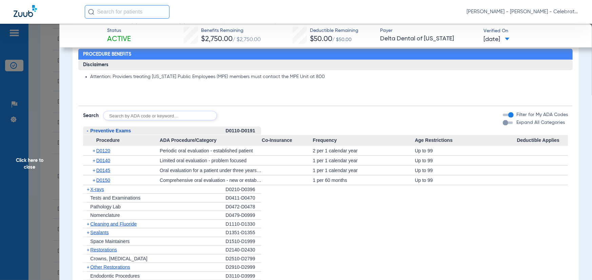
scroll to position [543, 0]
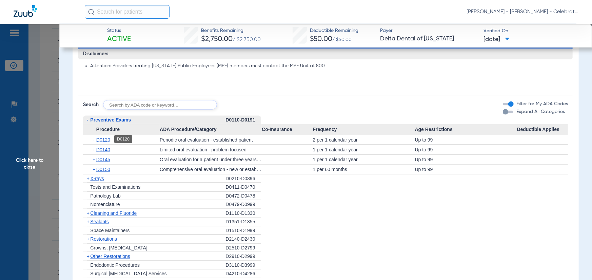
click at [101, 140] on span "D0120" at bounding box center [103, 139] width 14 height 5
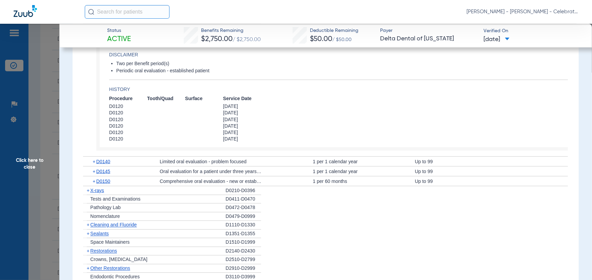
scroll to position [678, 0]
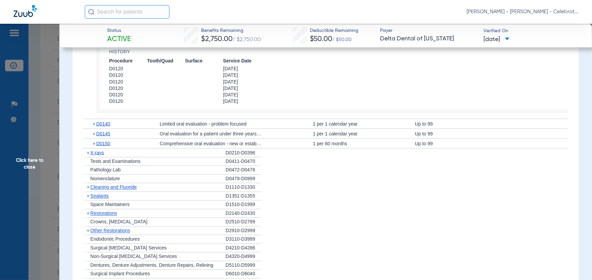
click at [102, 185] on span "Cleaning and Fluoride" at bounding box center [113, 186] width 46 height 5
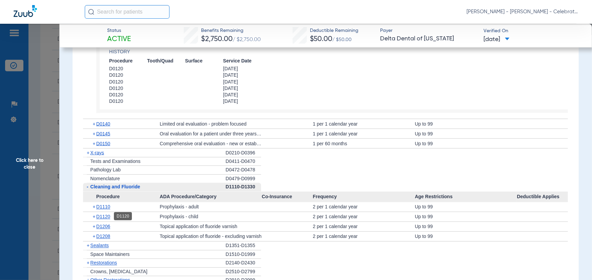
click at [105, 216] on span "D1120" at bounding box center [103, 216] width 14 height 5
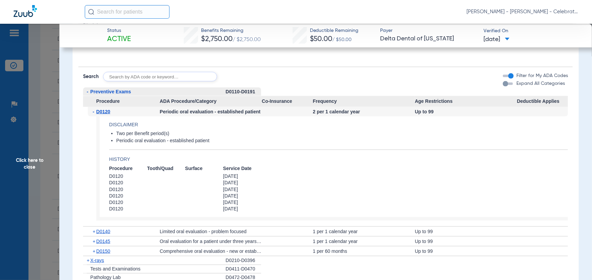
scroll to position [610, 0]
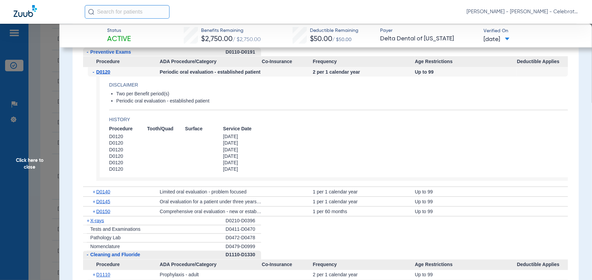
click at [102, 218] on span "X-rays" at bounding box center [97, 220] width 14 height 5
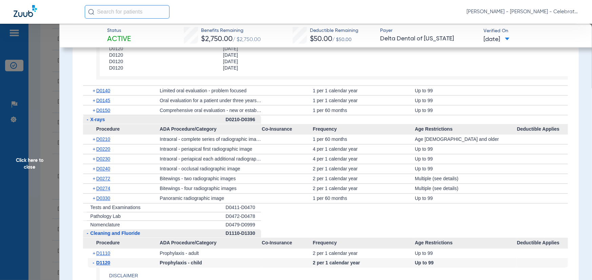
scroll to position [712, 0]
click at [101, 149] on span "D0220" at bounding box center [103, 147] width 14 height 5
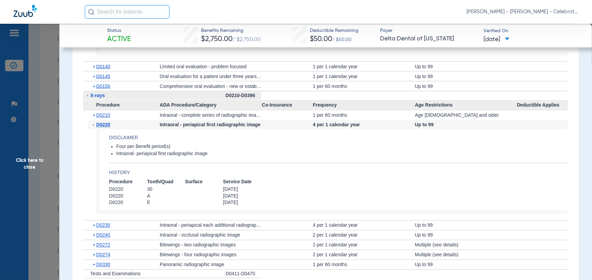
scroll to position [746, 0]
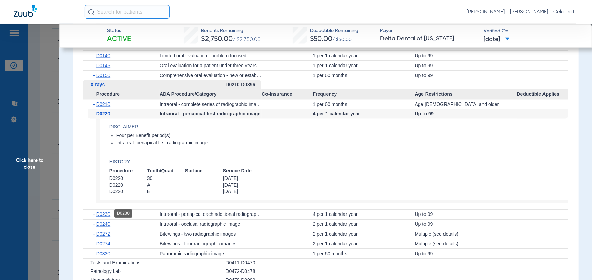
click at [101, 213] on span "D0230" at bounding box center [103, 214] width 14 height 5
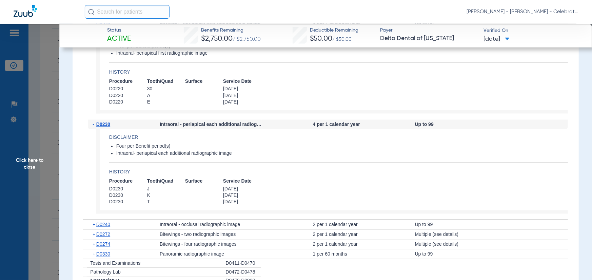
scroll to position [848, 0]
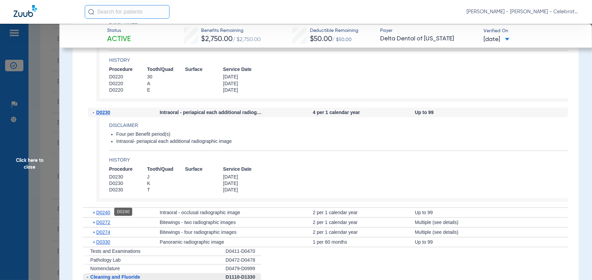
click at [103, 211] on span "D0240" at bounding box center [103, 212] width 14 height 5
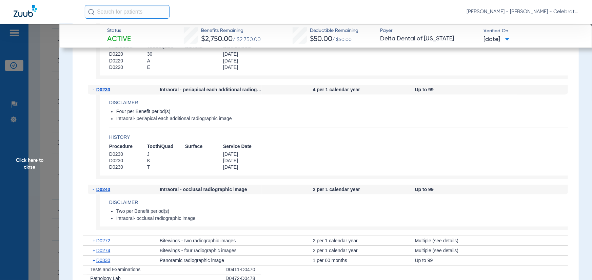
scroll to position [882, 0]
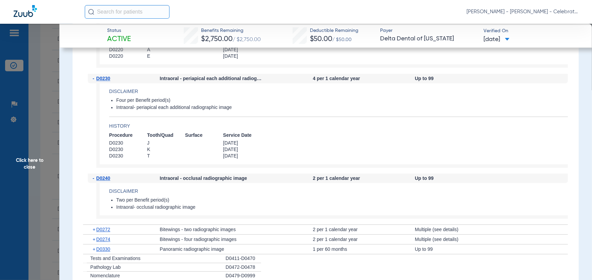
click at [39, 203] on span "Click here to close" at bounding box center [29, 164] width 59 height 280
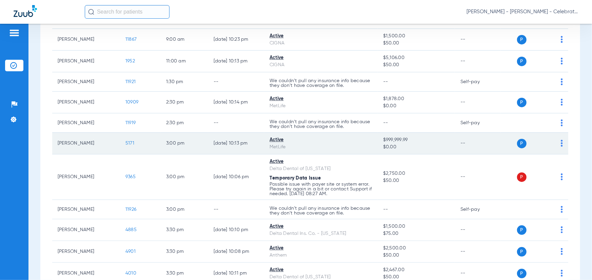
scroll to position [339, 0]
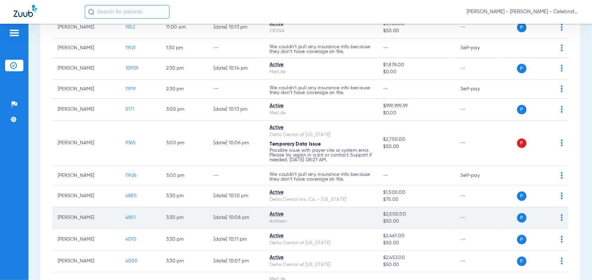
click at [130, 215] on span "4901" at bounding box center [130, 217] width 10 height 5
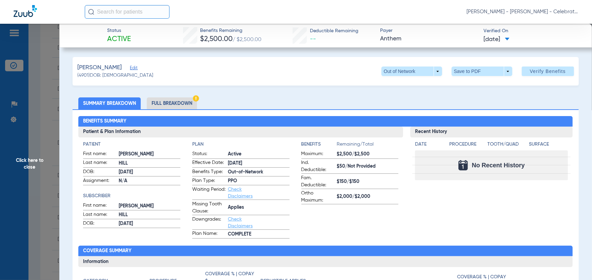
drag, startPoint x: 181, startPoint y: 100, endPoint x: 140, endPoint y: 105, distance: 41.7
click at [180, 100] on li "Full Breakdown" at bounding box center [172, 103] width 50 height 12
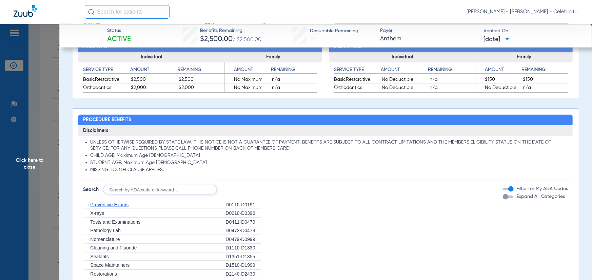
scroll to position [441, 0]
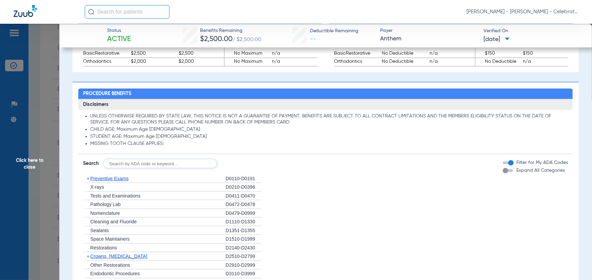
click at [101, 179] on span "Preventive Exams" at bounding box center [109, 178] width 38 height 5
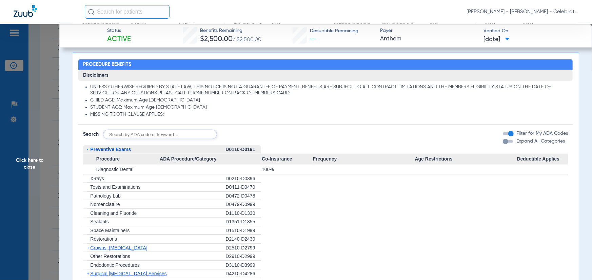
scroll to position [509, 0]
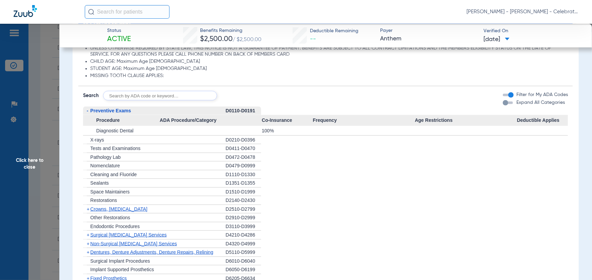
drag, startPoint x: 47, startPoint y: 167, endPoint x: 35, endPoint y: 146, distance: 23.9
click at [47, 167] on span "Click here to close" at bounding box center [29, 164] width 59 height 280
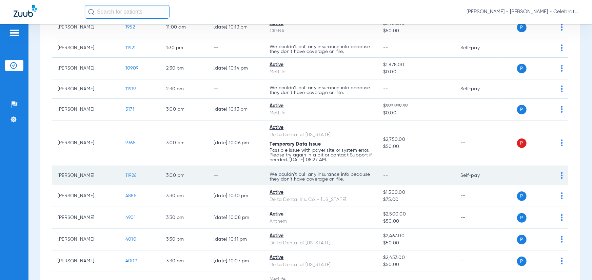
click at [120, 168] on td "11926" at bounding box center [140, 175] width 41 height 19
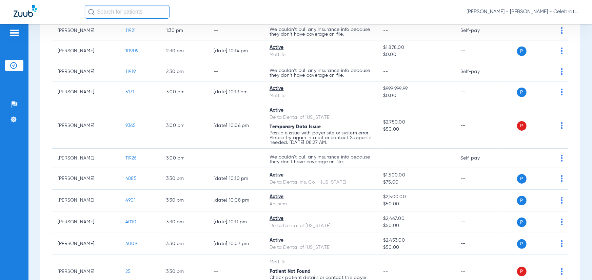
scroll to position [373, 0]
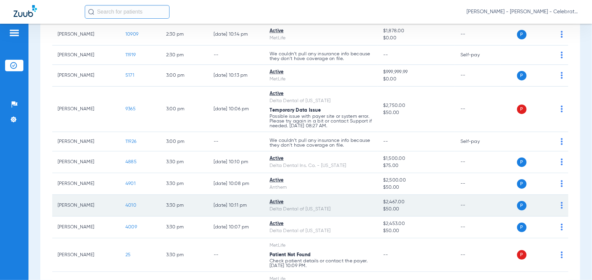
click at [133, 203] on span "4010" at bounding box center [130, 205] width 11 height 5
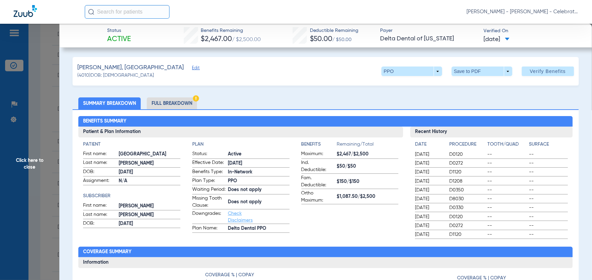
click at [163, 101] on li "Full Breakdown" at bounding box center [172, 103] width 50 height 12
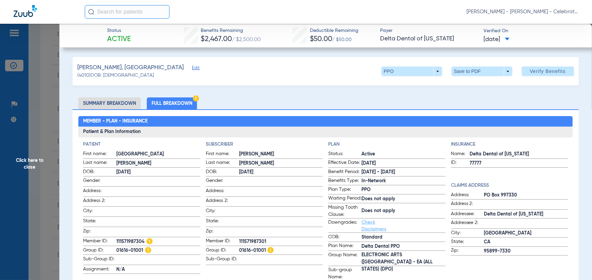
drag, startPoint x: 233, startPoint y: 73, endPoint x: 225, endPoint y: 76, distance: 8.3
click at [233, 73] on div "[PERSON_NAME], Camden Edit (4010) DOB: [DEMOGRAPHIC_DATA] PPO arrow_drop_down S…" at bounding box center [326, 71] width 506 height 28
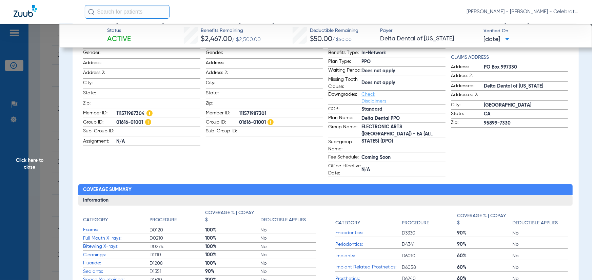
scroll to position [136, 0]
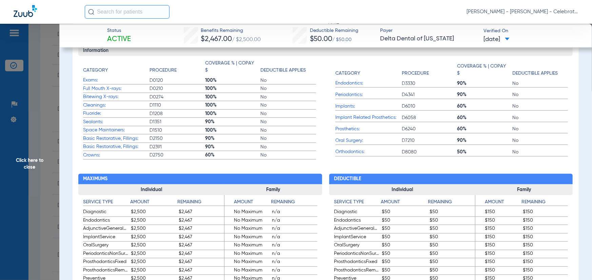
scroll to position [339, 0]
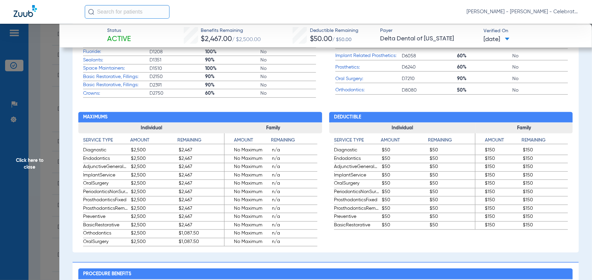
click at [24, 197] on span "Click here to close" at bounding box center [29, 164] width 59 height 280
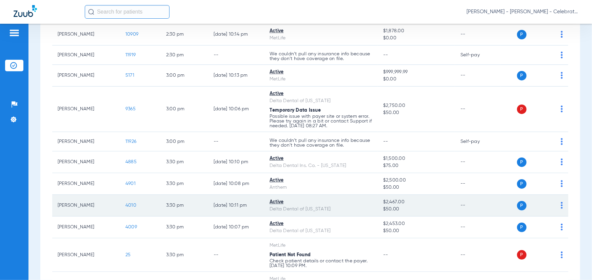
click at [133, 203] on span "4010" at bounding box center [130, 205] width 11 height 5
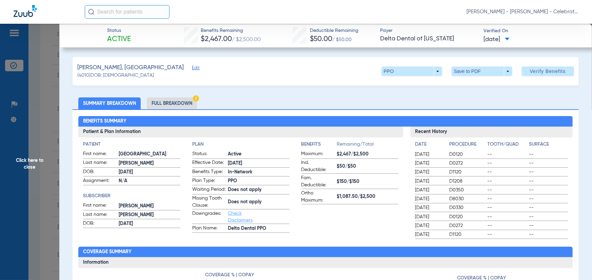
click at [175, 103] on li "Full Breakdown" at bounding box center [172, 103] width 50 height 12
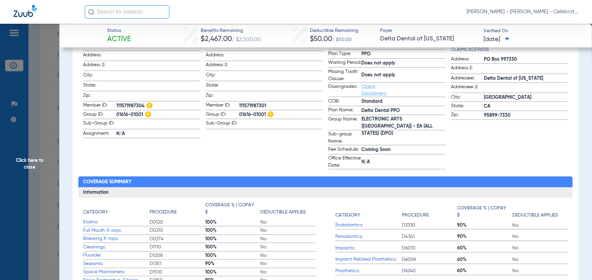
scroll to position [102, 0]
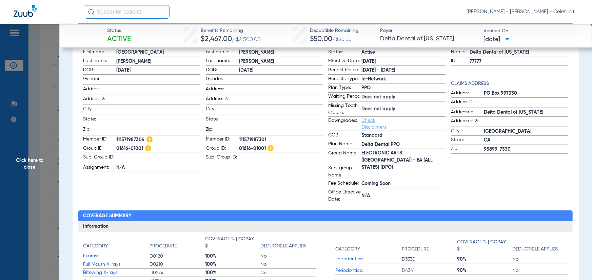
drag, startPoint x: 264, startPoint y: 147, endPoint x: 250, endPoint y: 144, distance: 14.7
click at [235, 151] on label "Group ID: 01616-01001" at bounding box center [264, 149] width 117 height 8
copy label "01616-01001"
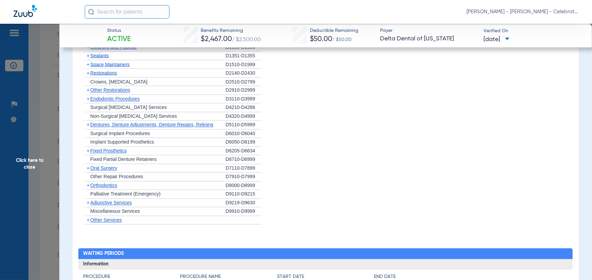
scroll to position [746, 0]
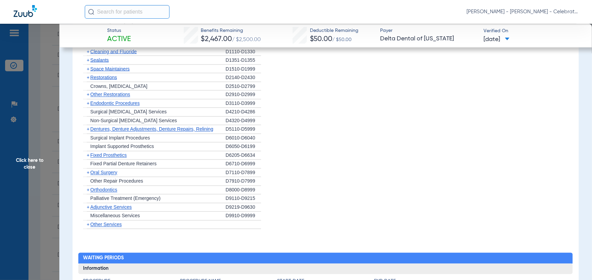
click at [97, 173] on span "Oral Surgery" at bounding box center [103, 172] width 27 height 5
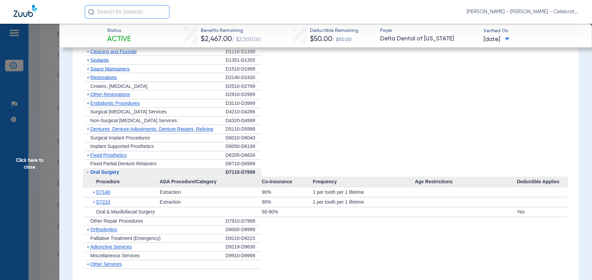
click at [102, 105] on span "Endodontic Procedures" at bounding box center [115, 103] width 50 height 5
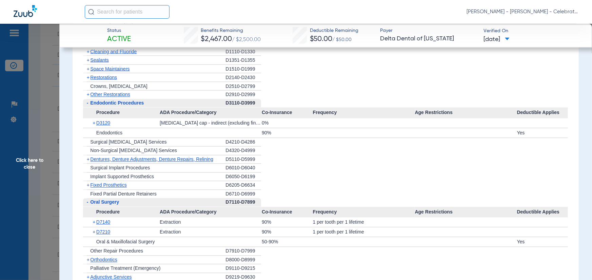
click at [98, 95] on span "Other Restorations" at bounding box center [110, 94] width 40 height 5
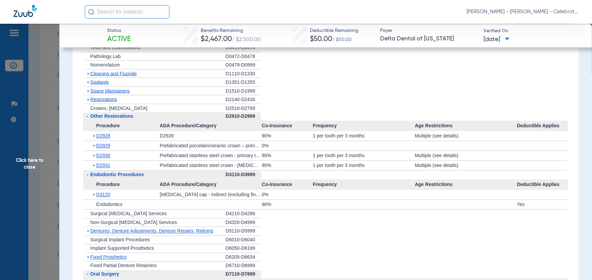
scroll to position [712, 0]
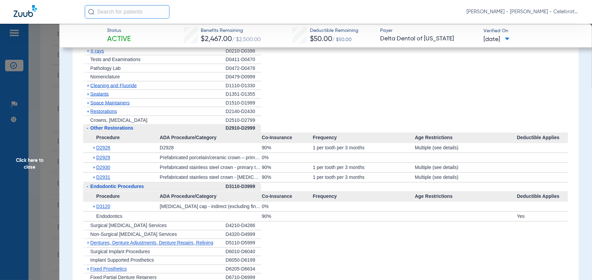
drag, startPoint x: 382, startPoint y: 117, endPoint x: 350, endPoint y: 119, distance: 32.0
click at [382, 117] on ul "+ Preventive Exams D0110-D0191 + X-rays D0210-D0396 + Tests and Examinations D0…" at bounding box center [325, 210] width 485 height 345
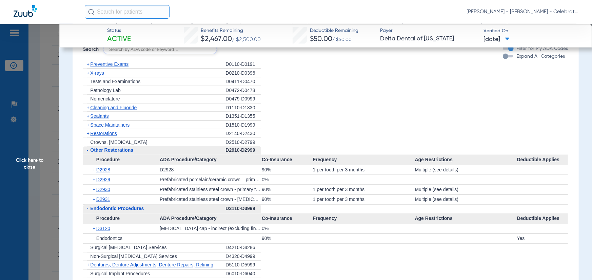
scroll to position [678, 0]
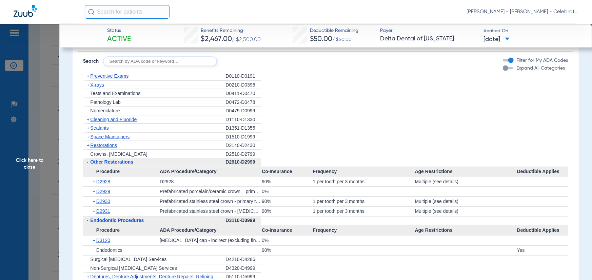
click at [101, 145] on span "Restorations" at bounding box center [103, 144] width 27 height 5
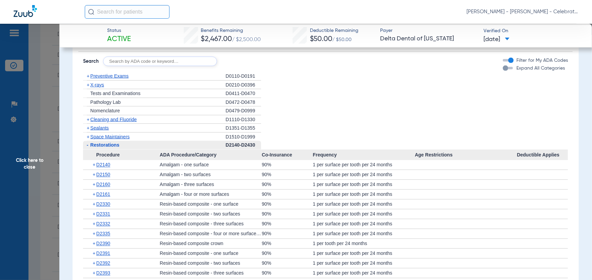
click at [97, 137] on span "Space Maintainers" at bounding box center [109, 136] width 39 height 5
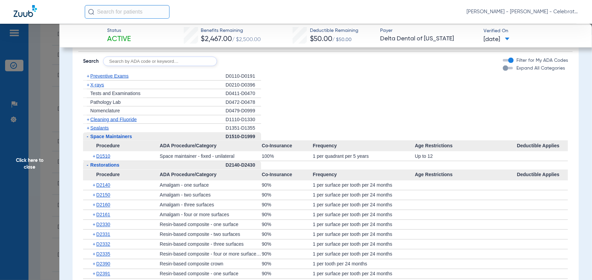
click at [99, 131] on span "Sealants" at bounding box center [99, 127] width 18 height 5
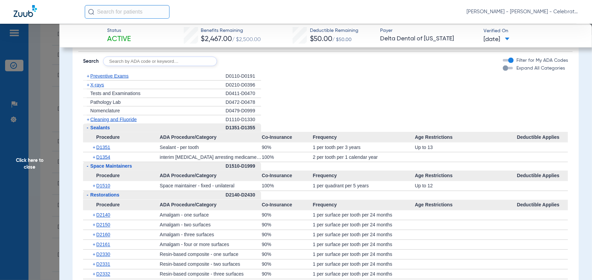
click at [101, 119] on span "Cleaning and Fluoride" at bounding box center [113, 119] width 46 height 5
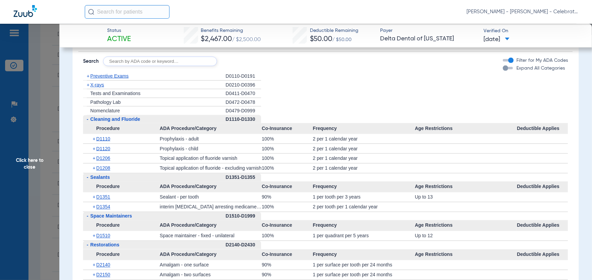
click at [93, 84] on span "X-rays" at bounding box center [97, 84] width 14 height 5
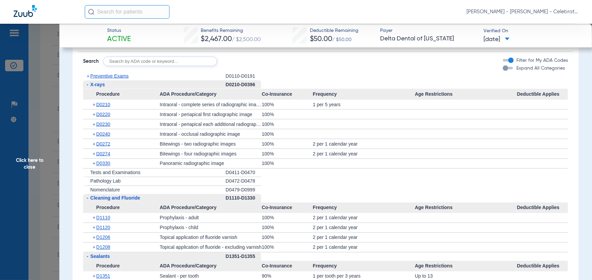
click at [97, 77] on span "Preventive Exams" at bounding box center [109, 75] width 38 height 5
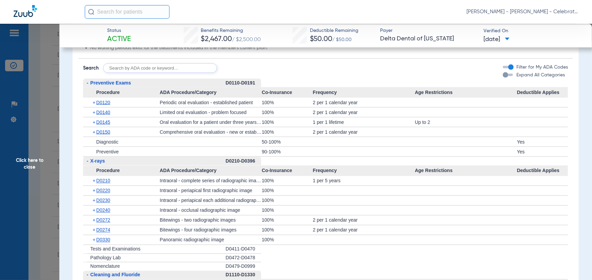
scroll to position [644, 0]
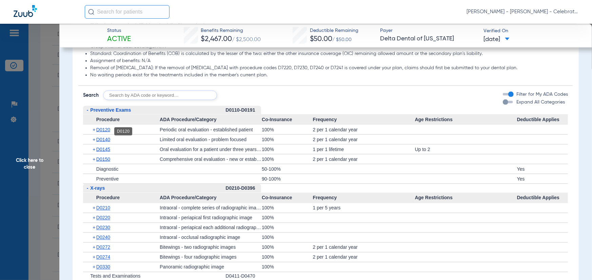
click at [107, 132] on span "D0120" at bounding box center [103, 129] width 14 height 5
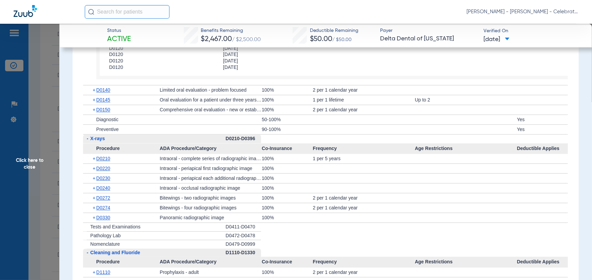
scroll to position [814, 0]
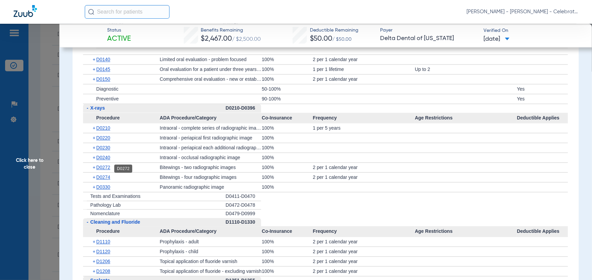
click at [106, 170] on span "D0272" at bounding box center [103, 167] width 14 height 5
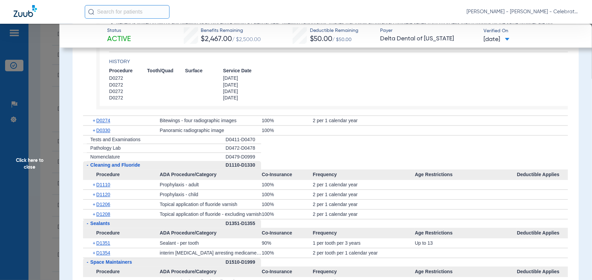
scroll to position [984, 0]
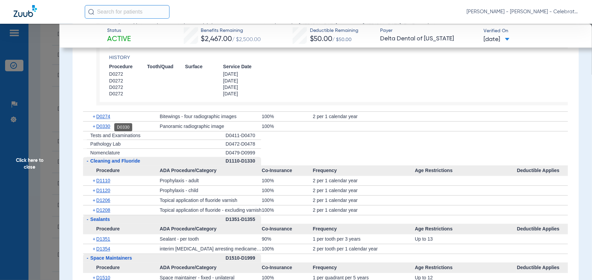
click at [103, 126] on span "D0330" at bounding box center [103, 125] width 14 height 5
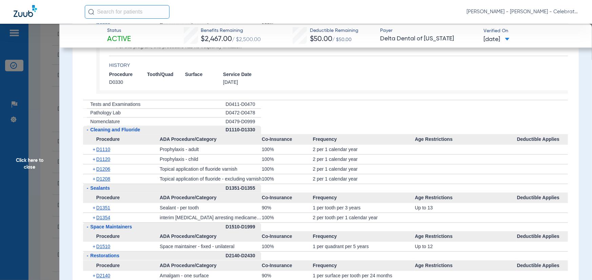
scroll to position [1085, 0]
click at [102, 159] on span "D1120" at bounding box center [103, 158] width 14 height 5
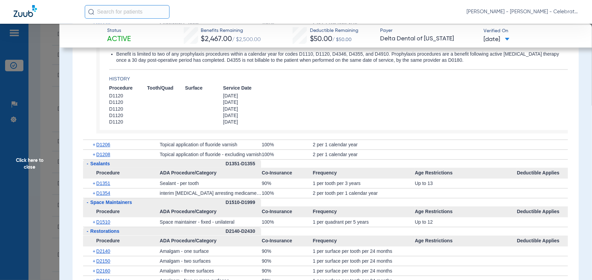
scroll to position [1221, 0]
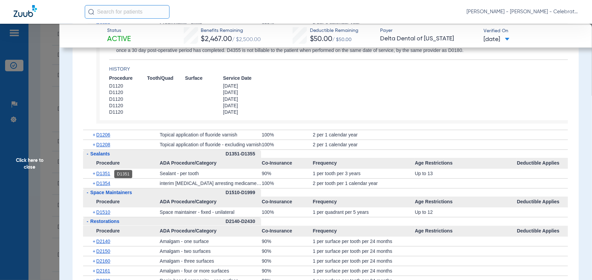
click at [106, 174] on span "D1351" at bounding box center [103, 173] width 14 height 5
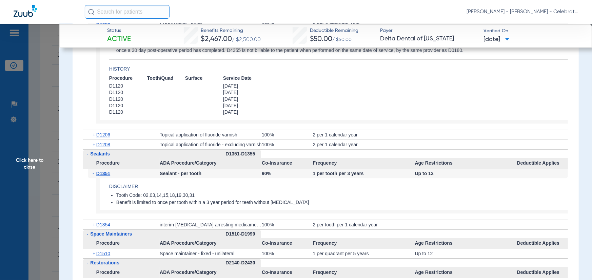
scroll to position [1255, 0]
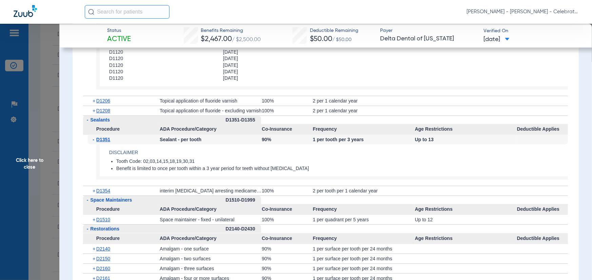
drag, startPoint x: 34, startPoint y: 194, endPoint x: 39, endPoint y: 183, distance: 12.3
click at [34, 194] on span "Click here to close" at bounding box center [29, 164] width 59 height 280
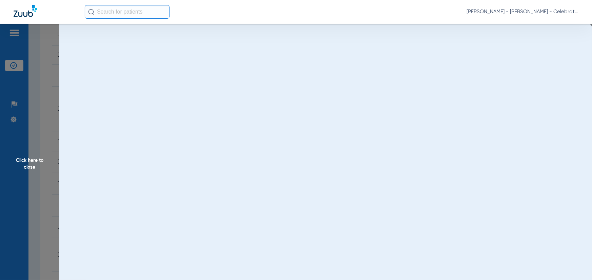
scroll to position [0, 0]
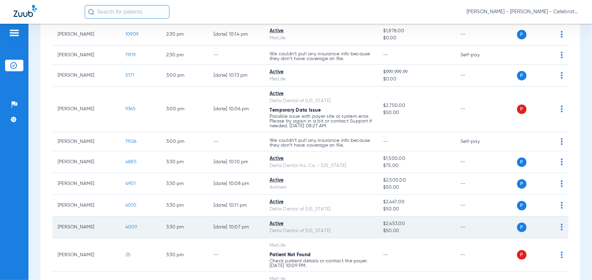
click at [127, 228] on span "4009" at bounding box center [131, 227] width 12 height 5
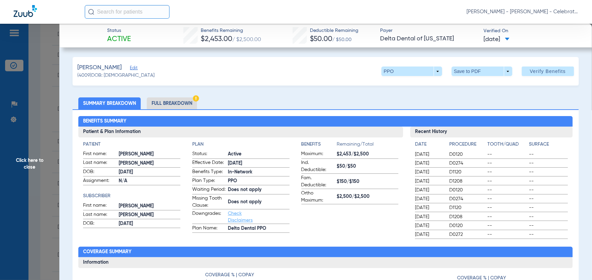
click at [176, 98] on li "Full Breakdown" at bounding box center [172, 103] width 50 height 12
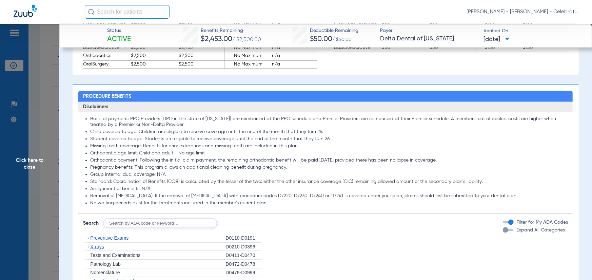
scroll to position [577, 0]
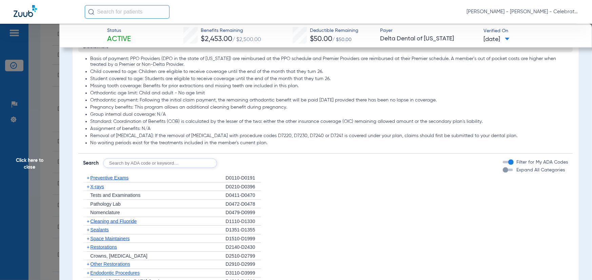
drag, startPoint x: 102, startPoint y: 179, endPoint x: 91, endPoint y: 172, distance: 12.9
click at [102, 179] on span "Preventive Exams" at bounding box center [109, 177] width 38 height 5
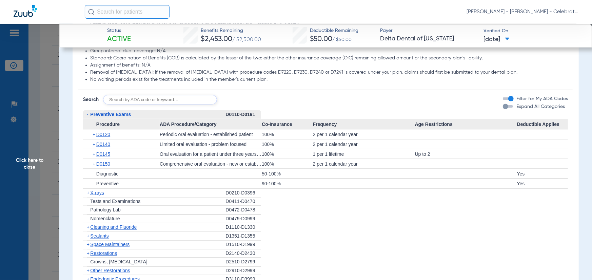
scroll to position [644, 0]
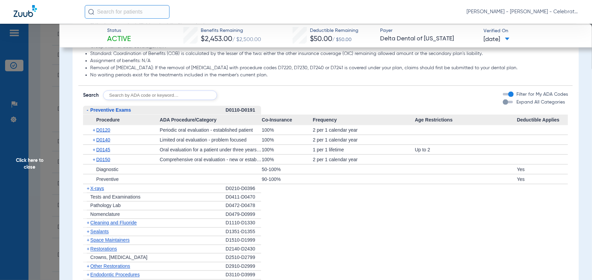
click at [104, 132] on span "D0120" at bounding box center [103, 129] width 14 height 5
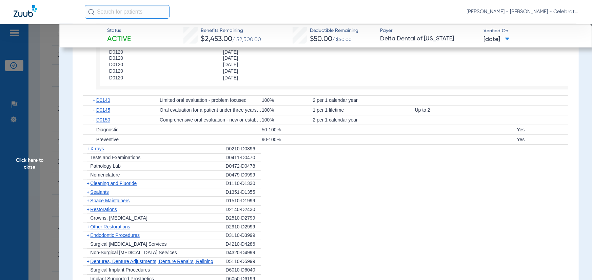
click at [100, 152] on span "X-rays" at bounding box center [97, 148] width 14 height 5
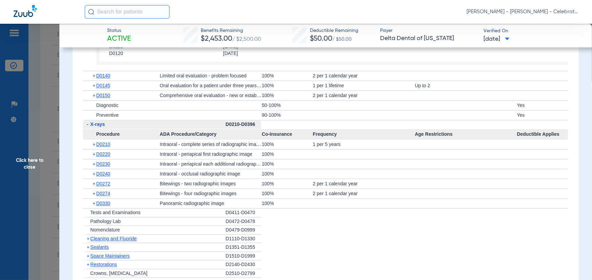
scroll to position [814, 0]
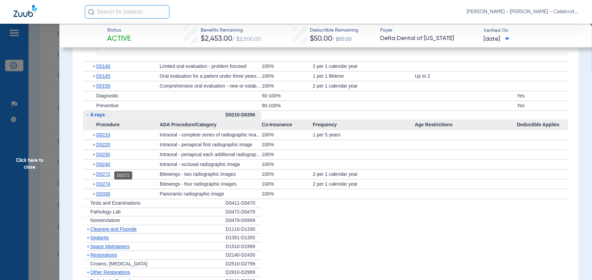
click at [102, 176] on span "D0272" at bounding box center [103, 174] width 14 height 5
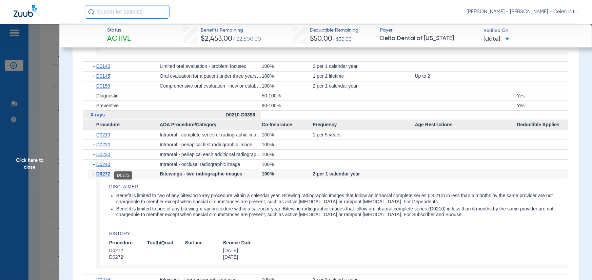
click at [103, 174] on span "D0272" at bounding box center [103, 173] width 14 height 5
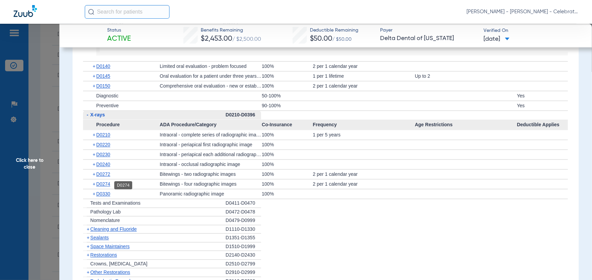
click at [106, 185] on span "D0274" at bounding box center [103, 183] width 14 height 5
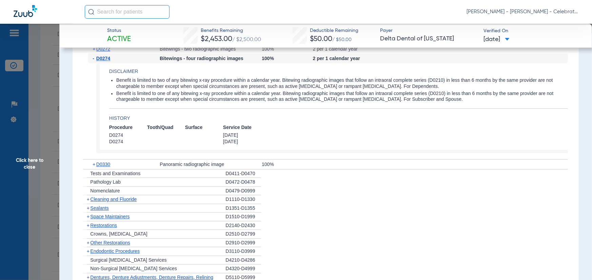
scroll to position [949, 0]
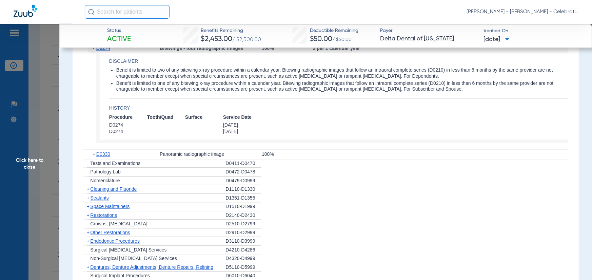
click at [101, 191] on span "Cleaning and Fluoride" at bounding box center [113, 188] width 46 height 5
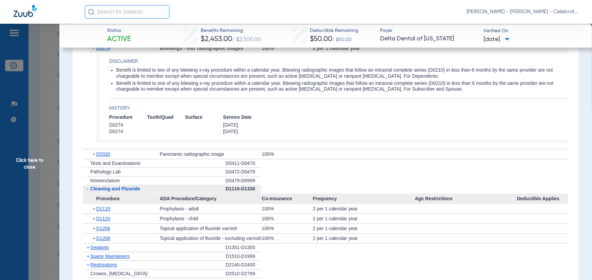
scroll to position [1051, 0]
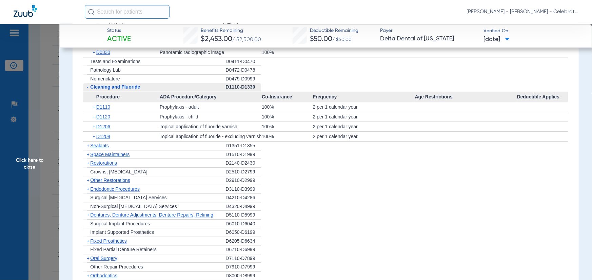
click at [99, 147] on span "Sealants" at bounding box center [99, 145] width 18 height 5
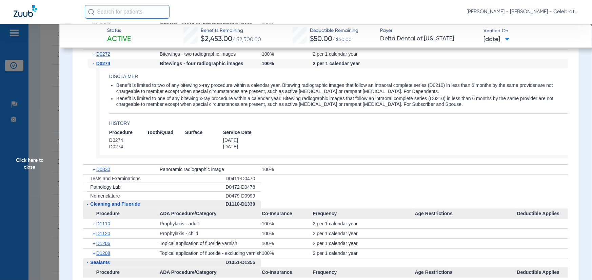
scroll to position [983, 0]
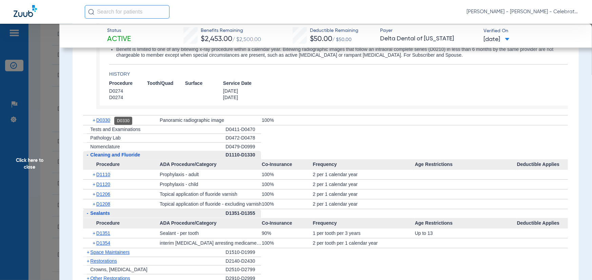
click at [97, 122] on span "D0330" at bounding box center [103, 119] width 14 height 5
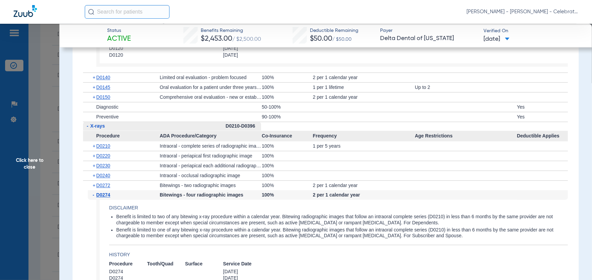
scroll to position [780, 0]
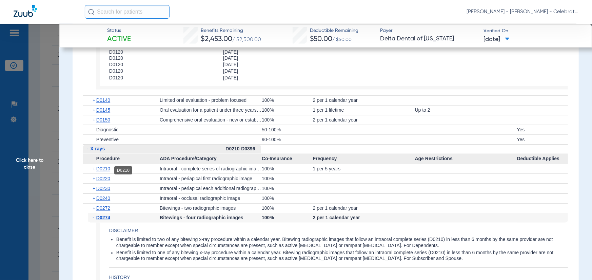
click at [109, 169] on span "D0210" at bounding box center [103, 168] width 14 height 5
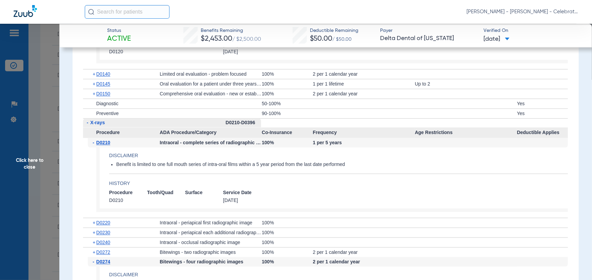
scroll to position [814, 0]
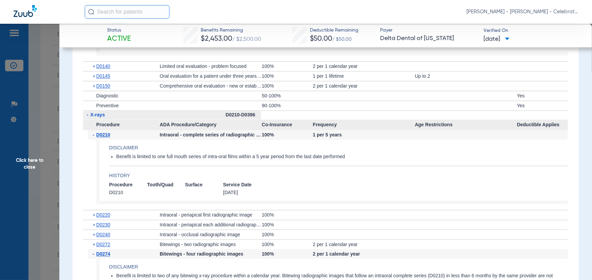
click at [50, 193] on span "Click here to close" at bounding box center [29, 164] width 59 height 280
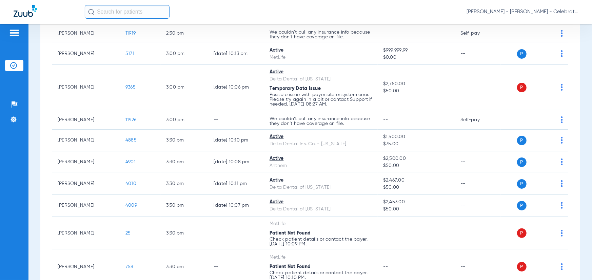
scroll to position [407, 0]
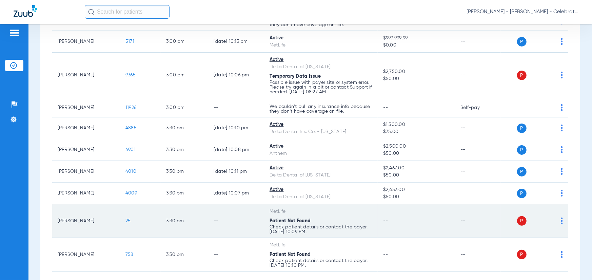
click at [132, 218] on td "25" at bounding box center [140, 221] width 41 height 34
click at [124, 224] on td "25" at bounding box center [140, 221] width 41 height 34
click at [128, 219] on span "25" at bounding box center [127, 220] width 5 height 5
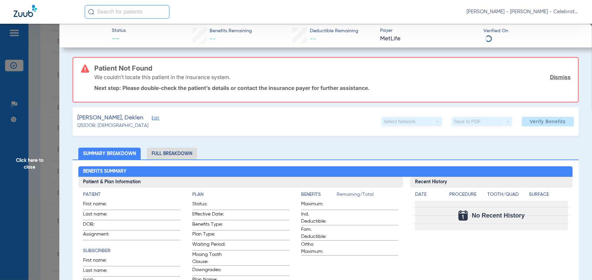
click at [152, 117] on span "Edit" at bounding box center [155, 119] width 6 height 6
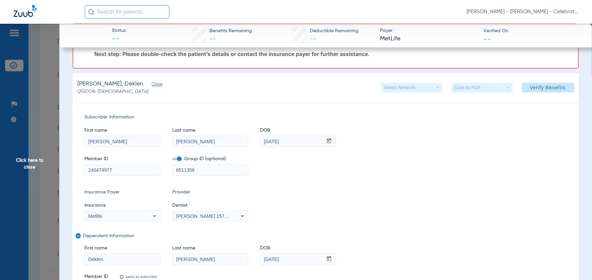
scroll to position [68, 0]
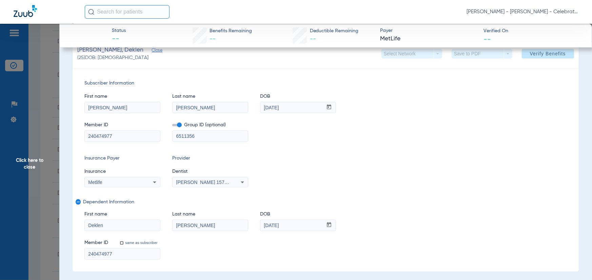
click at [176, 126] on span at bounding box center [176, 125] width 9 height 2
click at [172, 126] on input "checkbox" at bounding box center [172, 126] width 0 height 0
drag, startPoint x: 62, startPoint y: 136, endPoint x: 85, endPoint y: 132, distance: 22.8
click at [438, 144] on div "Subscriber Information First name [PERSON_NAME] Last name [PERSON_NAME] DOB mm …" at bounding box center [326, 169] width 506 height 203
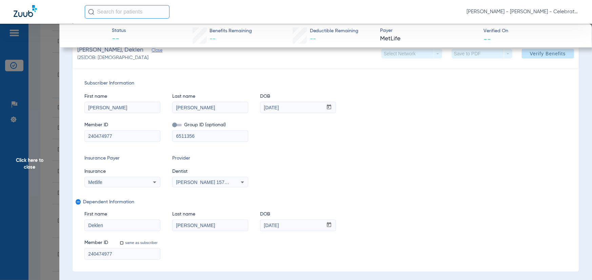
drag, startPoint x: 553, startPoint y: 59, endPoint x: 484, endPoint y: 25, distance: 76.4
click at [551, 58] on span at bounding box center [548, 53] width 52 height 16
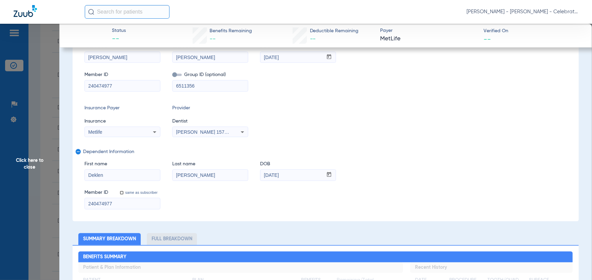
scroll to position [18, 0]
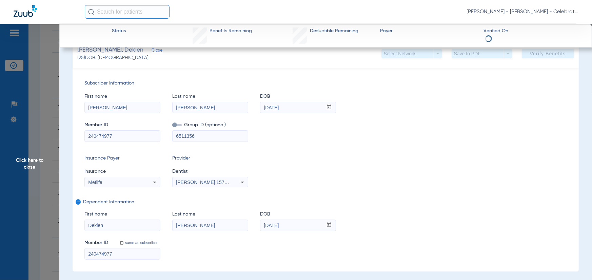
drag, startPoint x: 17, startPoint y: 154, endPoint x: 90, endPoint y: 165, distance: 73.4
click at [17, 155] on span "Click here to close" at bounding box center [29, 164] width 59 height 280
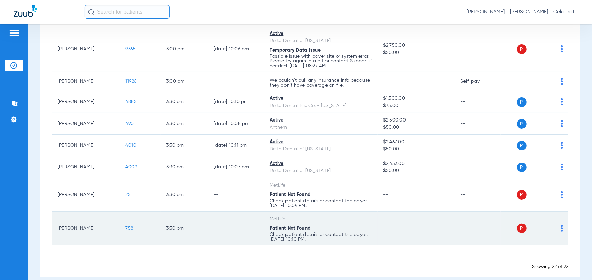
scroll to position [441, 0]
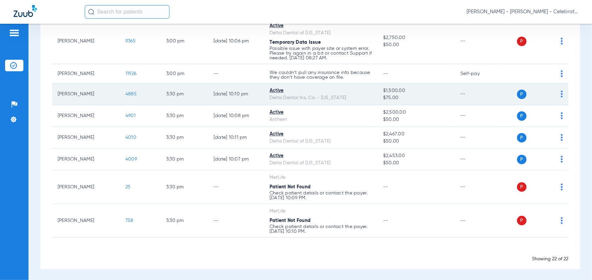
click at [129, 94] on span "4885" at bounding box center [130, 94] width 11 height 5
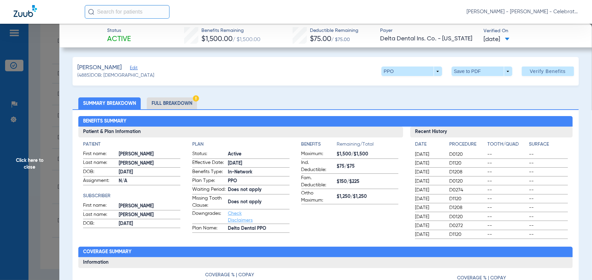
drag, startPoint x: 179, startPoint y: 99, endPoint x: 10, endPoint y: 56, distance: 174.4
click at [179, 99] on li "Full Breakdown" at bounding box center [172, 103] width 50 height 12
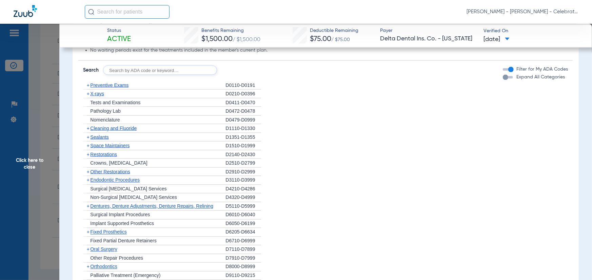
scroll to position [644, 0]
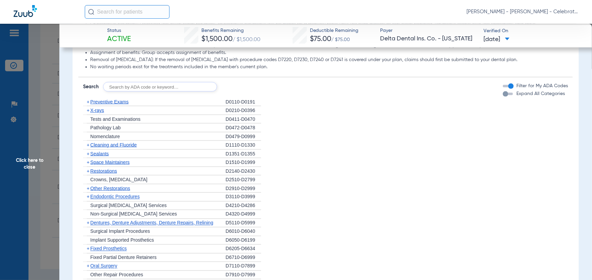
drag, startPoint x: 108, startPoint y: 190, endPoint x: 103, endPoint y: 182, distance: 8.4
click at [108, 190] on span "Other Restorations" at bounding box center [110, 188] width 40 height 5
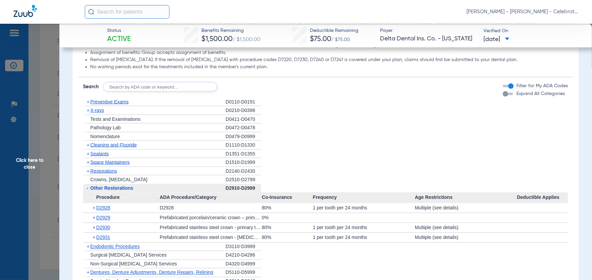
click at [293, 132] on li "+ Pathology Lab D0472-D0478" at bounding box center [325, 127] width 485 height 9
drag, startPoint x: 114, startPoint y: 147, endPoint x: 109, endPoint y: 121, distance: 26.1
click at [114, 147] on span "Cleaning and Fluoride" at bounding box center [113, 144] width 46 height 5
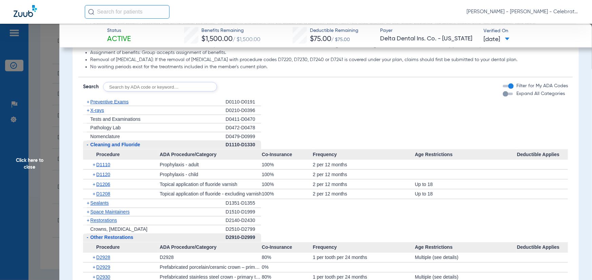
click at [100, 109] on span "X-rays" at bounding box center [97, 110] width 14 height 5
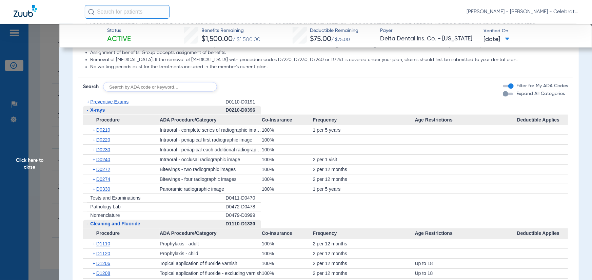
drag, startPoint x: 104, startPoint y: 103, endPoint x: 109, endPoint y: 105, distance: 4.4
click at [105, 103] on span "Preventive Exams" at bounding box center [109, 101] width 38 height 5
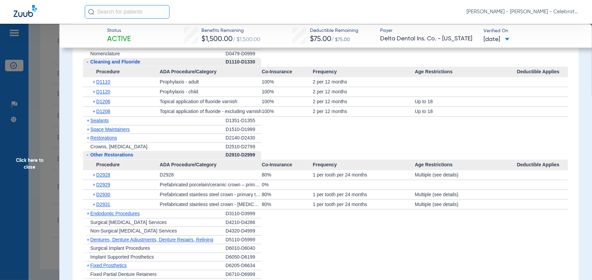
scroll to position [882, 0]
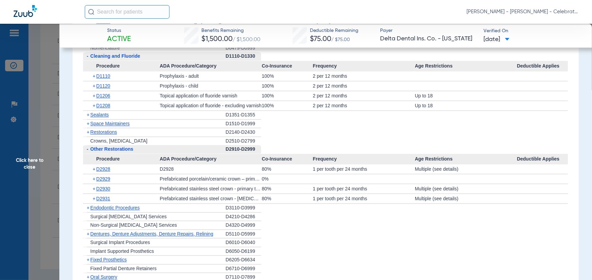
click at [97, 113] on span "Sealants" at bounding box center [99, 114] width 18 height 5
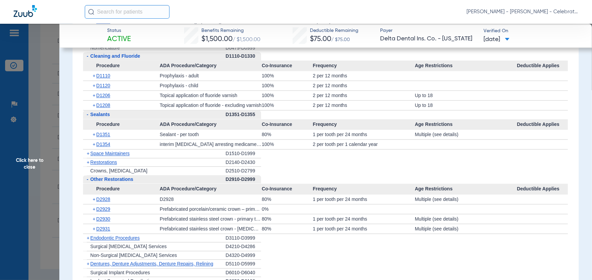
click at [98, 162] on span "Restorations" at bounding box center [103, 161] width 27 height 5
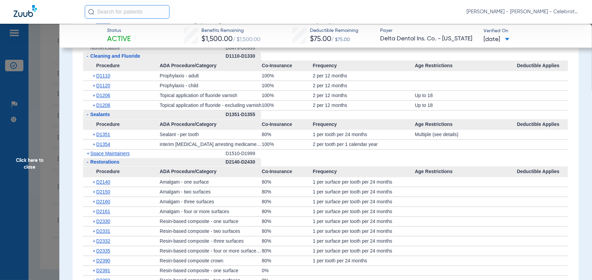
click at [100, 155] on span "Space Maintainers" at bounding box center [109, 153] width 39 height 5
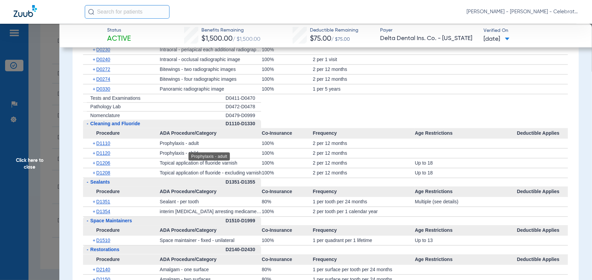
scroll to position [780, 0]
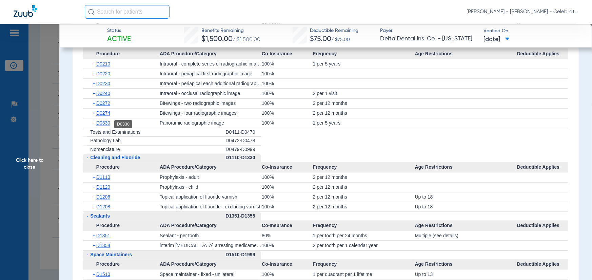
drag, startPoint x: 105, startPoint y: 123, endPoint x: 96, endPoint y: 120, distance: 10.0
click at [105, 123] on span "D0330" at bounding box center [103, 122] width 14 height 5
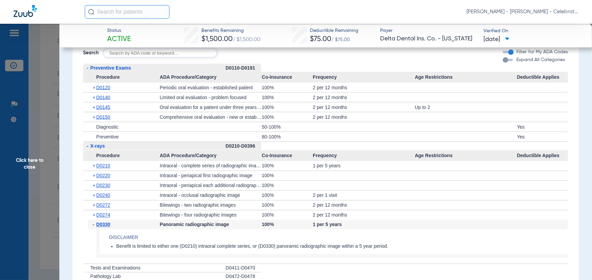
scroll to position [577, 0]
